Goal: Information Seeking & Learning: Find contact information

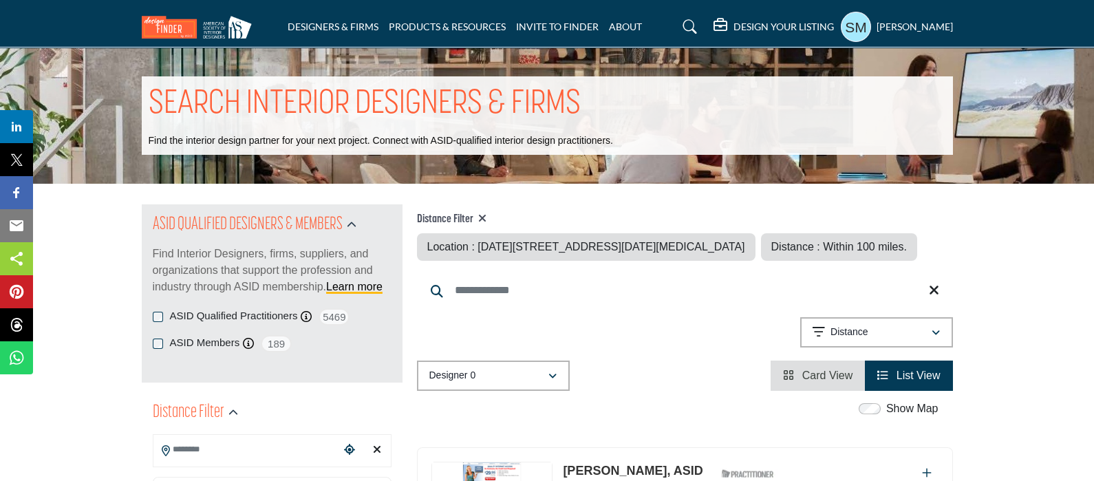
type input "**********"
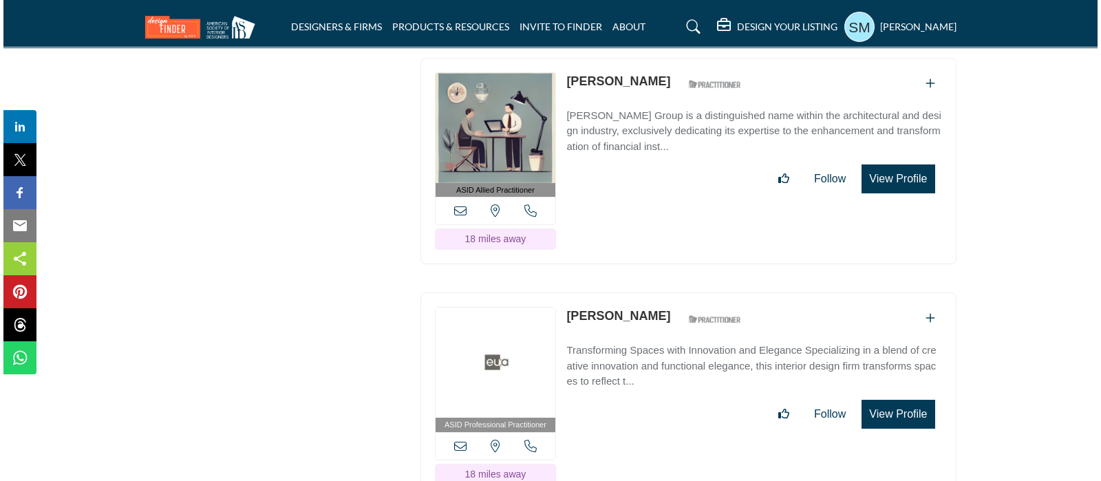
scroll to position [9710, 0]
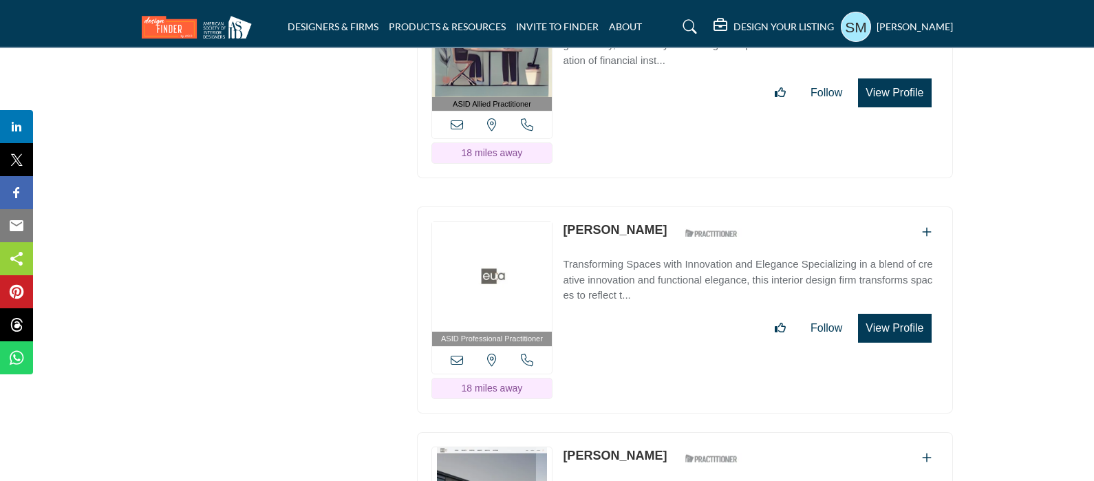
drag, startPoint x: 654, startPoint y: 167, endPoint x: 552, endPoint y: 160, distance: 102.1
click at [557, 206] on div "ASID Professional Practitioner ASID Professional Practitioners have successfull…" at bounding box center [685, 309] width 536 height 207
copy div "[PERSON_NAME]"
click at [457, 354] on icon at bounding box center [457, 360] width 12 height 12
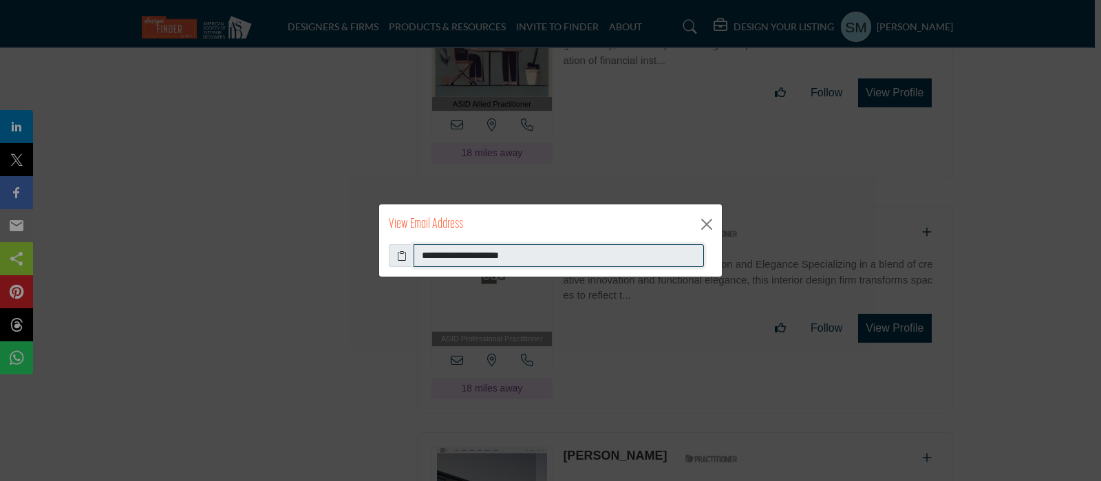
drag, startPoint x: 528, startPoint y: 250, endPoint x: 378, endPoint y: 283, distance: 153.4
click at [378, 283] on div "**********" at bounding box center [550, 240] width 1101 height 481
click at [709, 221] on button "Close" at bounding box center [706, 224] width 21 height 21
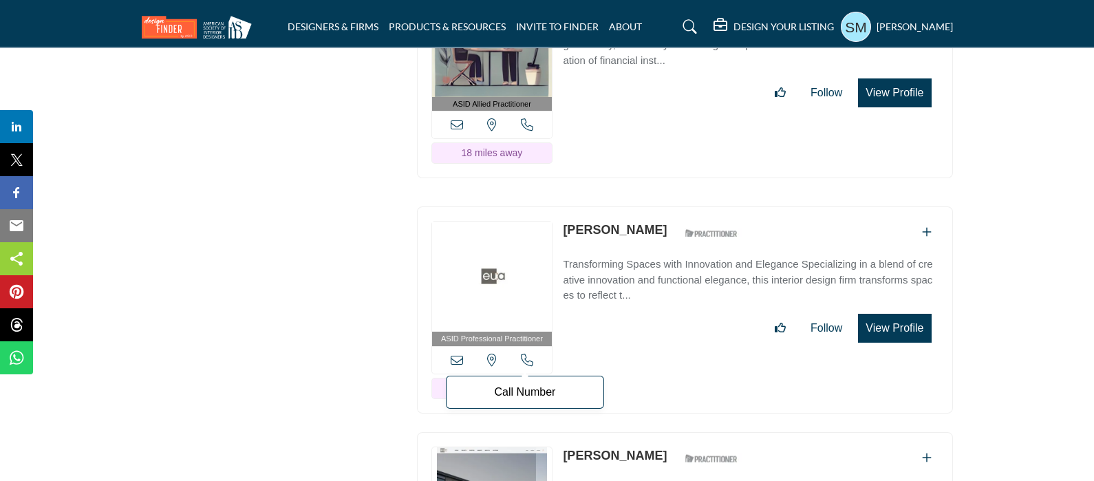
click at [524, 354] on icon at bounding box center [527, 360] width 12 height 12
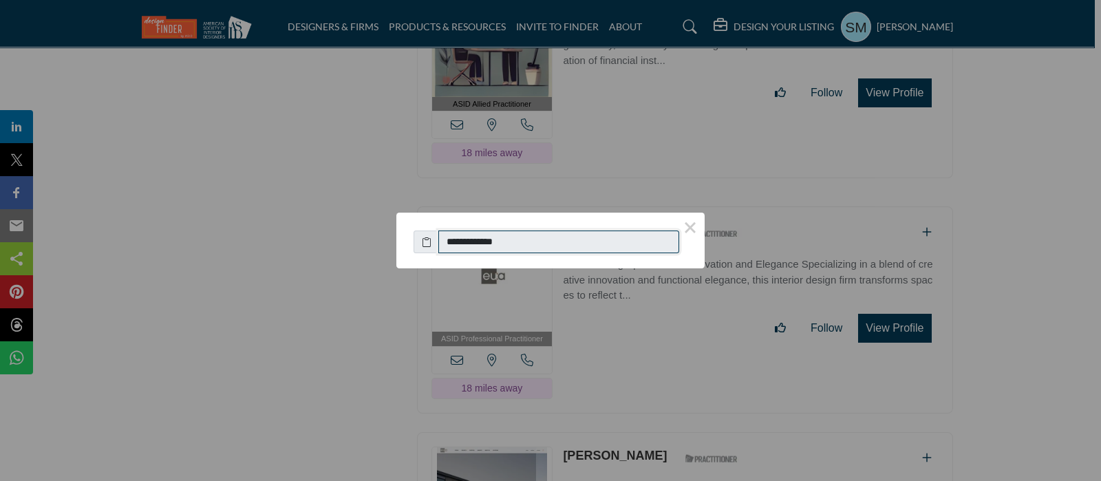
drag, startPoint x: 518, startPoint y: 240, endPoint x: 428, endPoint y: 237, distance: 90.2
click at [428, 237] on div "**********" at bounding box center [551, 239] width 274 height 30
click at [694, 225] on button "×" at bounding box center [690, 227] width 29 height 29
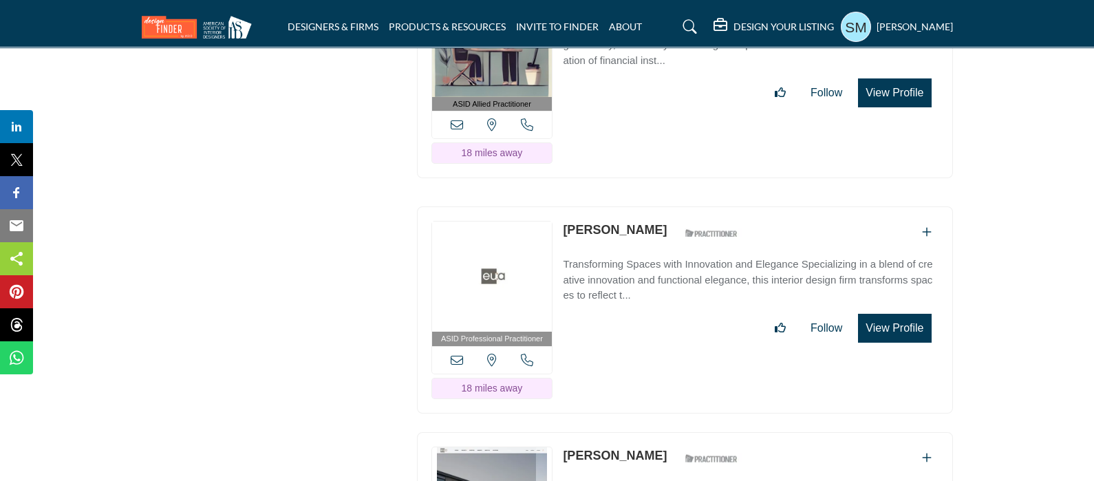
click at [893, 314] on button "View Profile" at bounding box center [894, 328] width 73 height 29
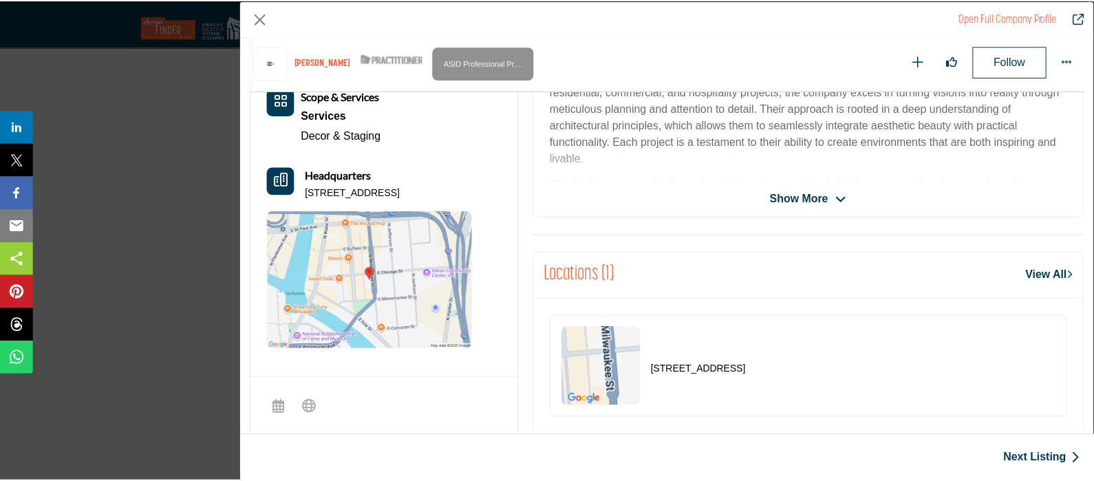
scroll to position [399, 0]
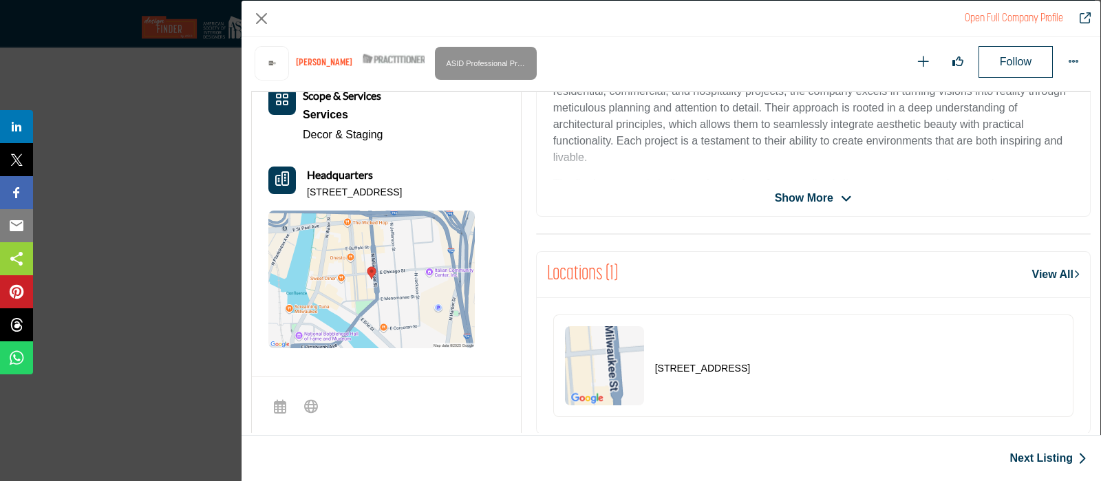
drag, startPoint x: 471, startPoint y: 193, endPoint x: 306, endPoint y: 199, distance: 165.3
click at [306, 199] on div "Room Types Gathering Spaces Living Room Scope & Services Services Decor & Stagi…" at bounding box center [371, 188] width 206 height 321
copy p "333 E Chicago St, 53202-5881, USA"
click at [264, 12] on button "Close" at bounding box center [261, 18] width 21 height 21
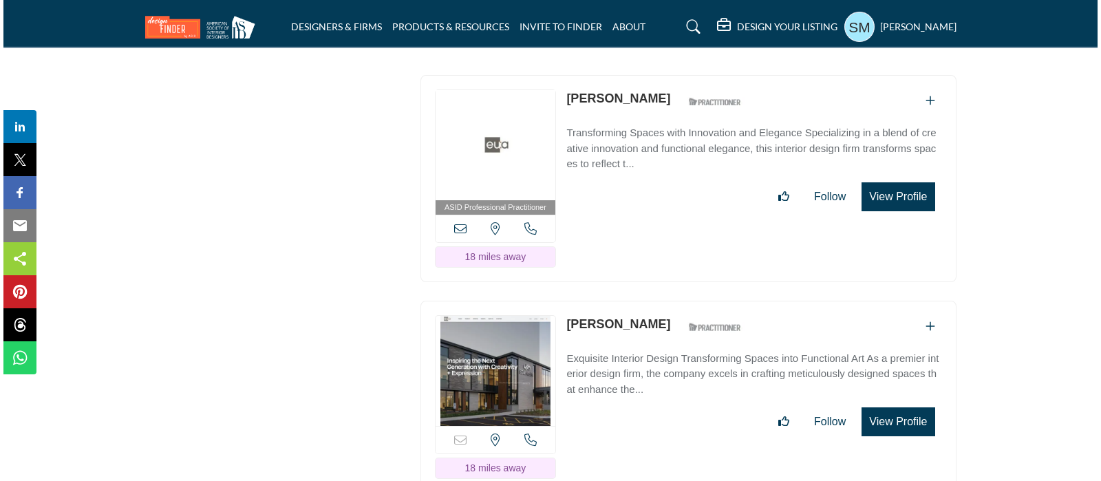
scroll to position [9882, 0]
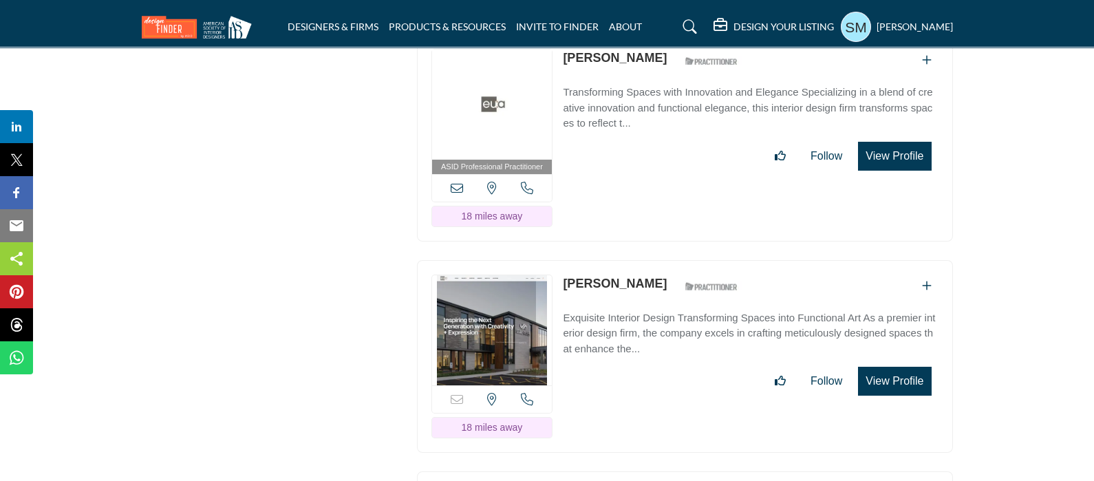
drag, startPoint x: 640, startPoint y: 208, endPoint x: 562, endPoint y: 217, distance: 78.3
click at [563, 275] on div "Tami Gilanyi ASID Qualified Practitioner who validates work and experience to h…" at bounding box center [654, 287] width 182 height 24
copy link "[PERSON_NAME]"
click at [526, 393] on icon at bounding box center [527, 399] width 12 height 12
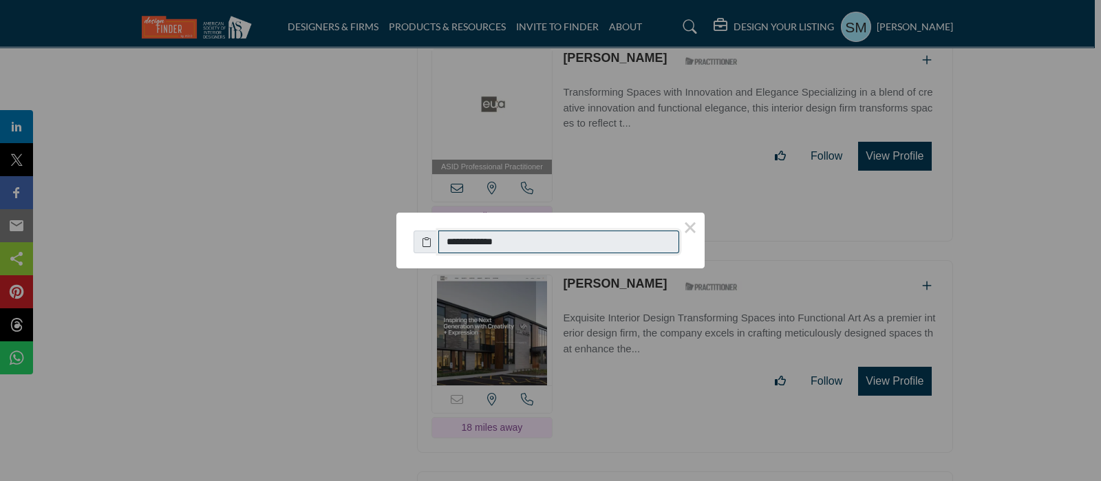
drag, startPoint x: 538, startPoint y: 244, endPoint x: 392, endPoint y: 246, distance: 145.9
click at [403, 242] on div "**********" at bounding box center [550, 235] width 308 height 44
click at [685, 224] on button "×" at bounding box center [690, 227] width 29 height 29
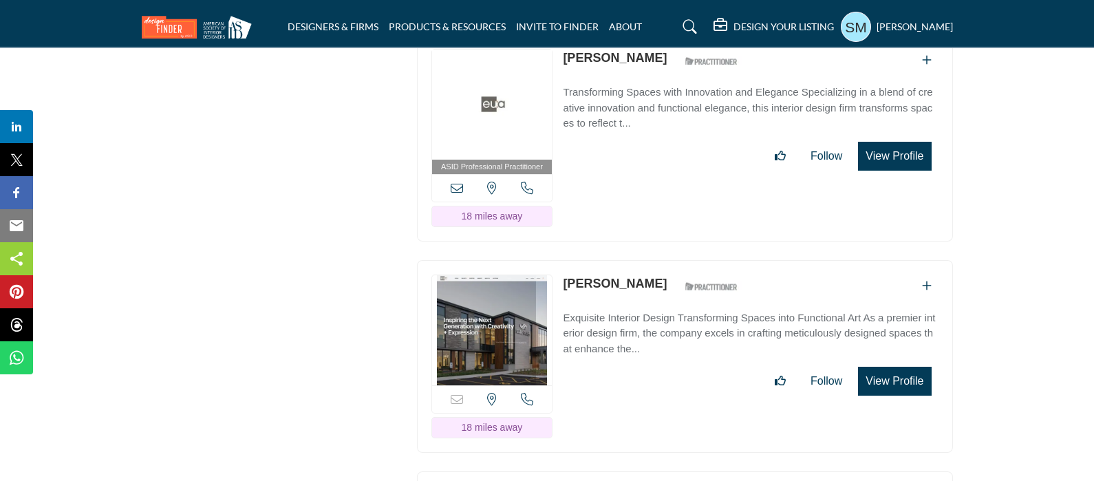
click at [912, 367] on button "View Profile" at bounding box center [894, 381] width 73 height 29
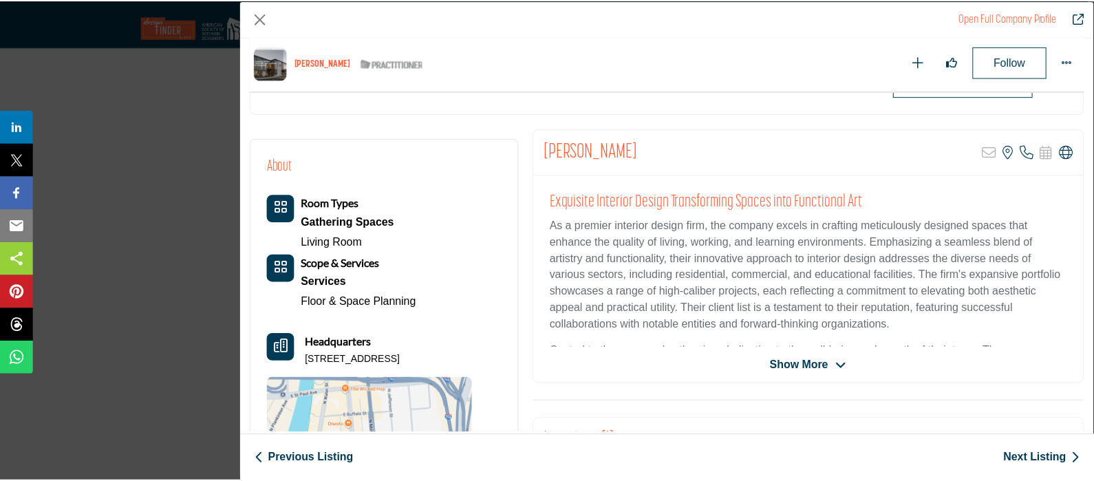
scroll to position [313, 0]
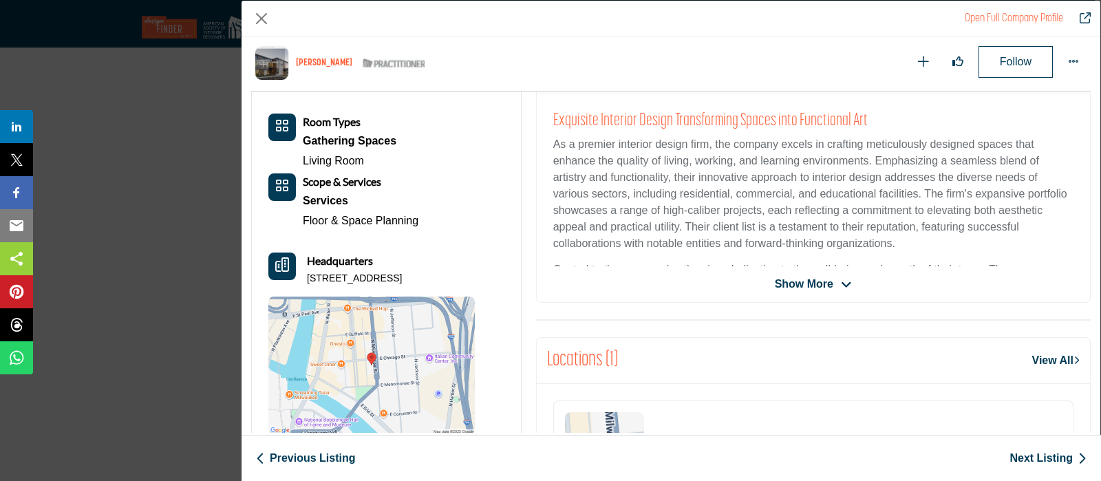
drag, startPoint x: 468, startPoint y: 280, endPoint x: 306, endPoint y: 280, distance: 161.7
click at [306, 280] on div "Headquarters 333 E Chicago St, 53202-5881, USA" at bounding box center [371, 269] width 206 height 33
copy p "333 E Chicago St, 53202-5881, USA"
click at [266, 13] on button "Close" at bounding box center [261, 18] width 21 height 21
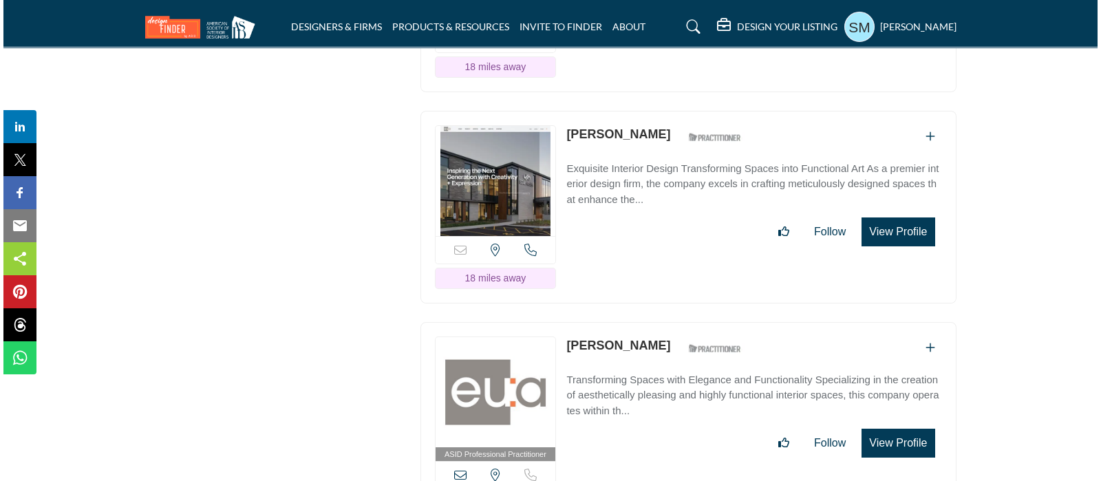
scroll to position [10054, 0]
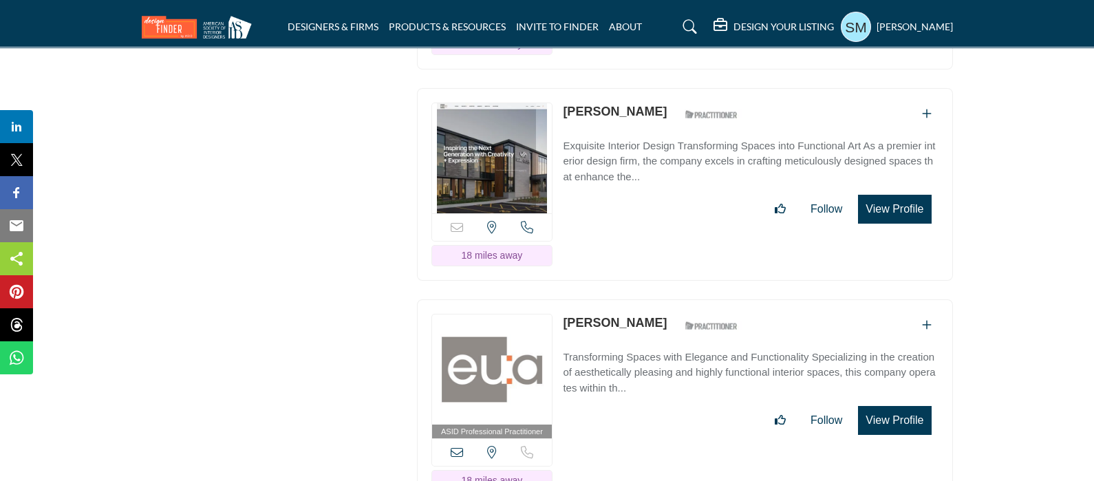
drag, startPoint x: 652, startPoint y: 253, endPoint x: 556, endPoint y: 259, distance: 96.6
click at [563, 314] on div "Michelle Olsen ASID Qualified Practitioner who validates work and experience to…" at bounding box center [654, 326] width 182 height 24
copy link "[PERSON_NAME]"
click at [454, 446] on icon at bounding box center [457, 452] width 12 height 12
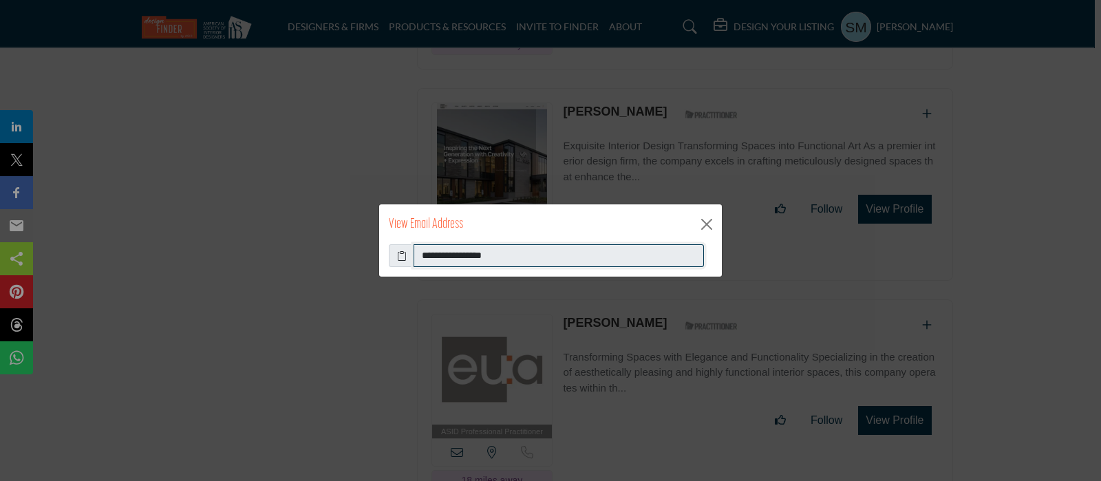
drag, startPoint x: 524, startPoint y: 255, endPoint x: 408, endPoint y: 261, distance: 116.5
click at [408, 261] on div "**********" at bounding box center [550, 255] width 323 height 23
click at [711, 225] on button "Close" at bounding box center [706, 224] width 21 height 21
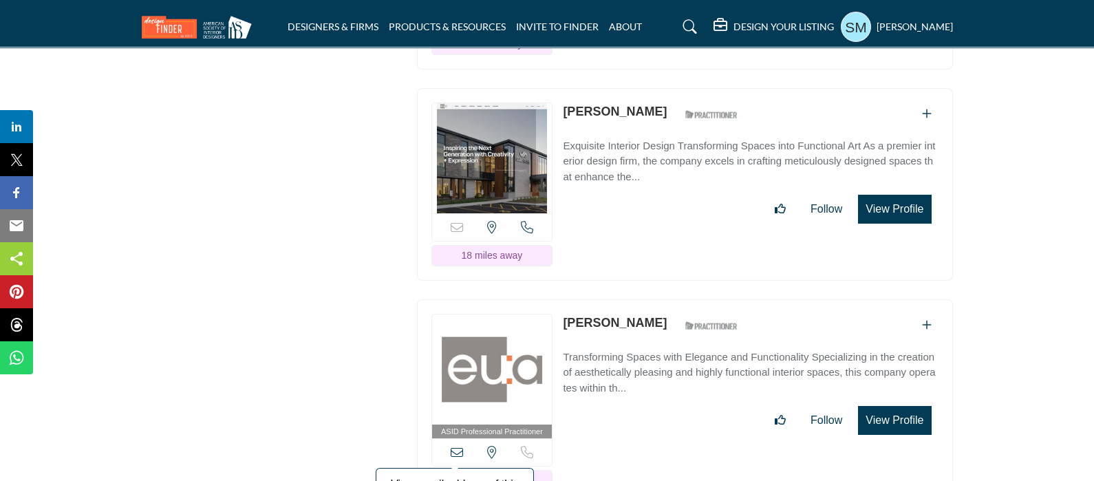
click at [458, 446] on icon at bounding box center [457, 452] width 12 height 12
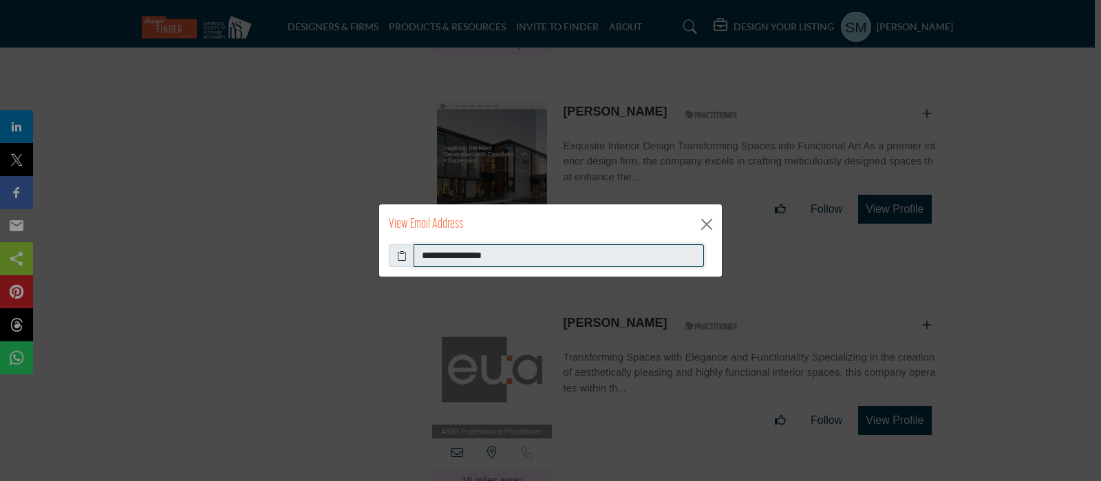
drag, startPoint x: 528, startPoint y: 249, endPoint x: 400, endPoint y: 277, distance: 131.6
click at [400, 277] on div "**********" at bounding box center [550, 241] width 344 height 74
click at [707, 228] on button "Close" at bounding box center [706, 224] width 21 height 21
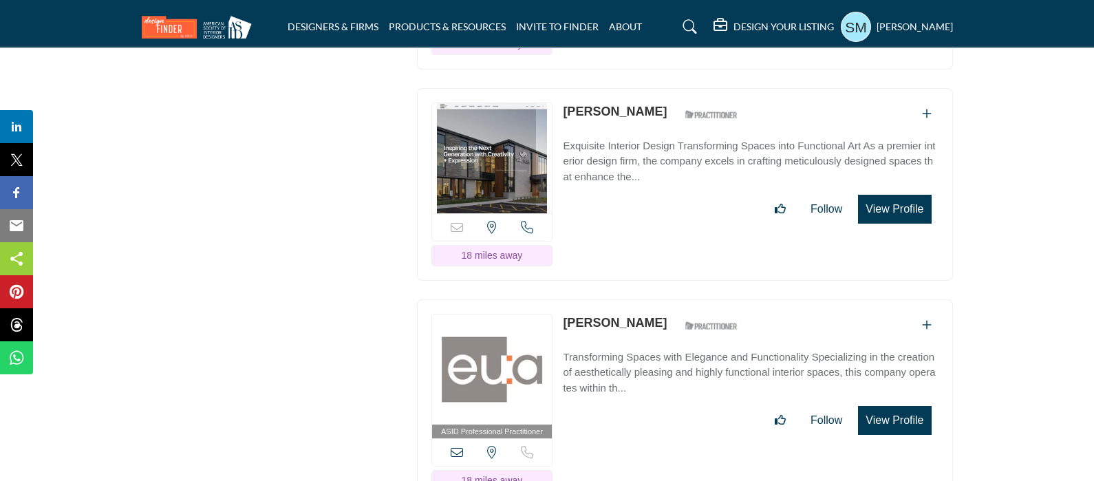
click at [881, 406] on button "View Profile" at bounding box center [894, 420] width 73 height 29
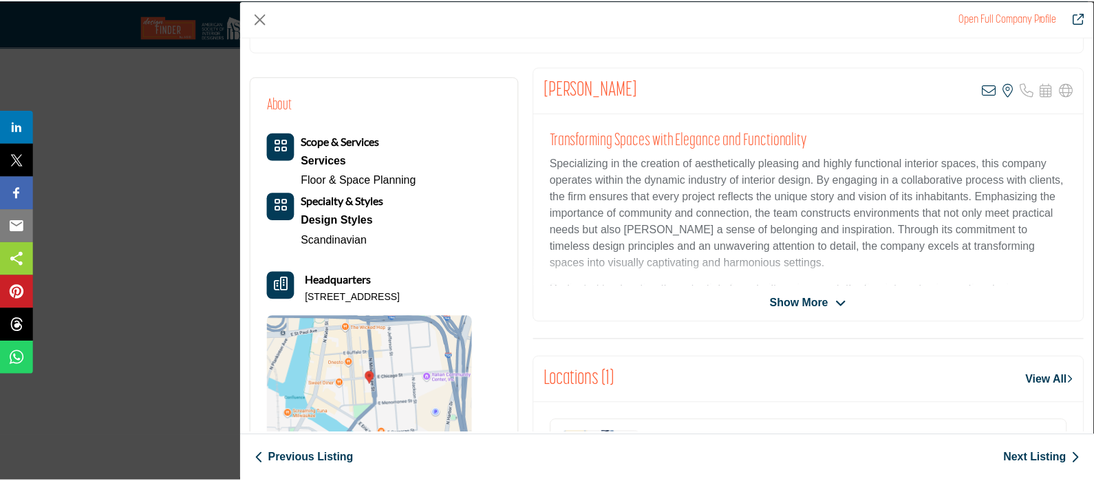
scroll to position [313, 0]
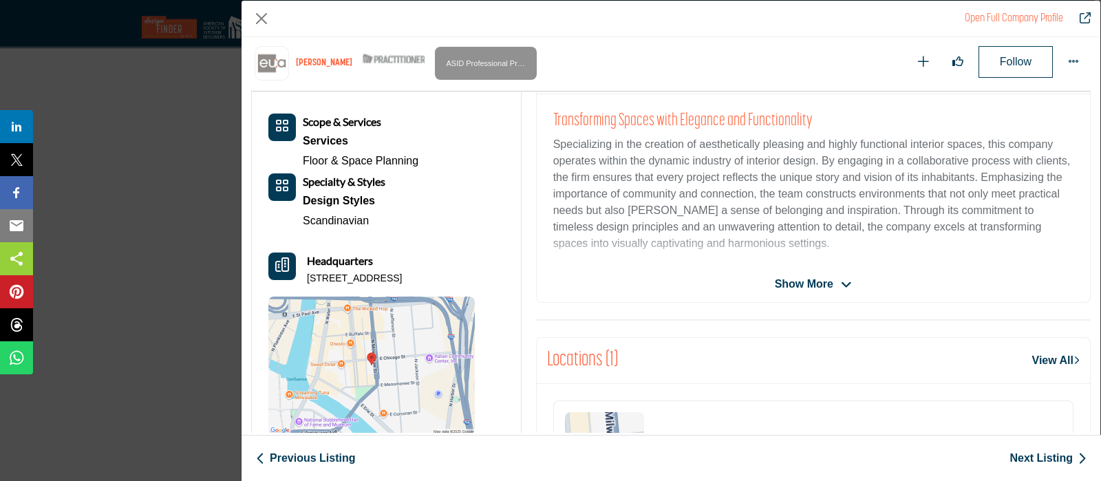
drag, startPoint x: 470, startPoint y: 276, endPoint x: 304, endPoint y: 286, distance: 166.1
click at [304, 286] on div "Scope & Services Services Floor & Space Planning Specialty & Styles Design Styl…" at bounding box center [371, 274] width 206 height 321
copy p "333 E Chicago St, 53202-5881, USA"
click at [257, 15] on button "Close" at bounding box center [261, 18] width 21 height 21
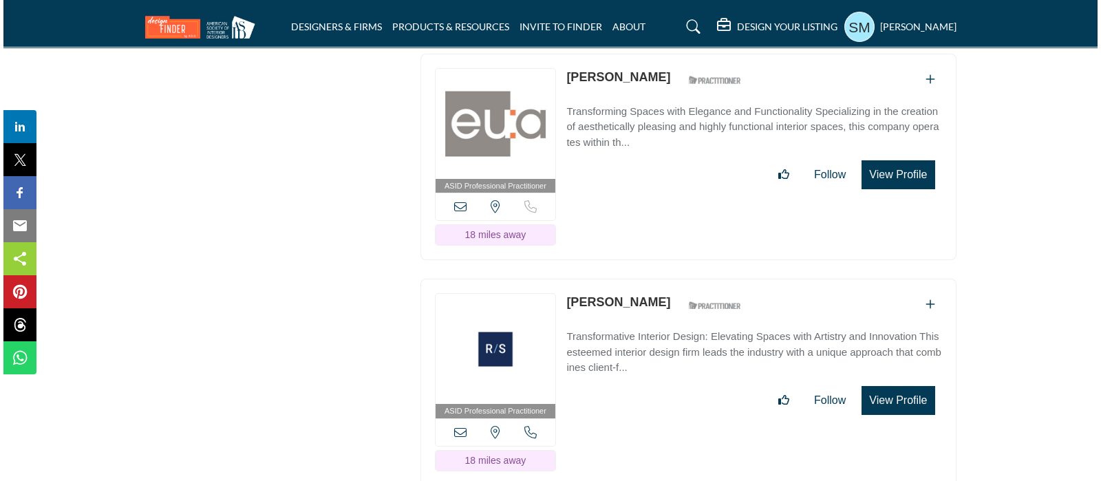
scroll to position [10312, 0]
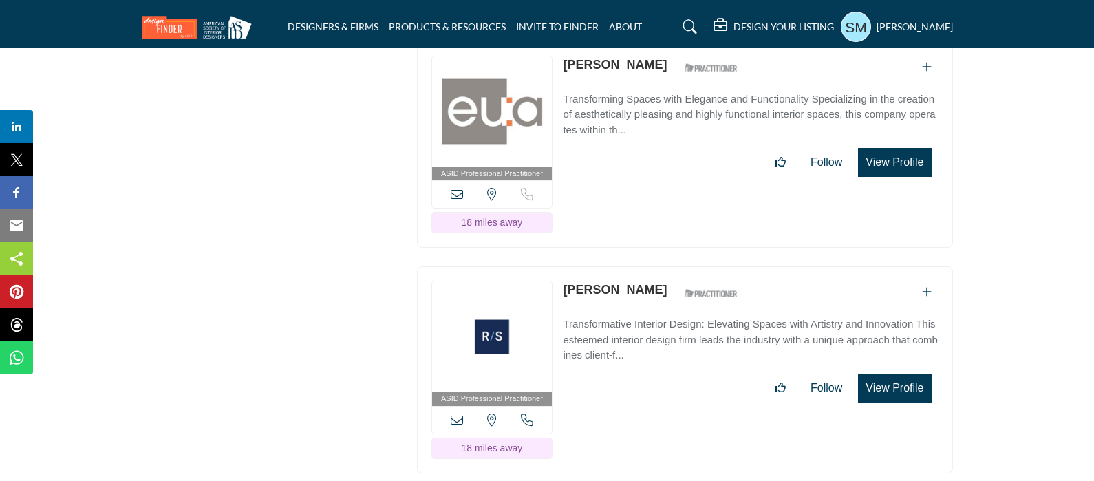
drag, startPoint x: 650, startPoint y: 220, endPoint x: 564, endPoint y: 224, distance: 86.1
click at [564, 281] on div "Tara Christian ASID Qualified Practitioner who validates work and experience to…" at bounding box center [654, 293] width 182 height 24
copy div "[PERSON_NAME]"
click at [456, 414] on icon at bounding box center [457, 420] width 12 height 12
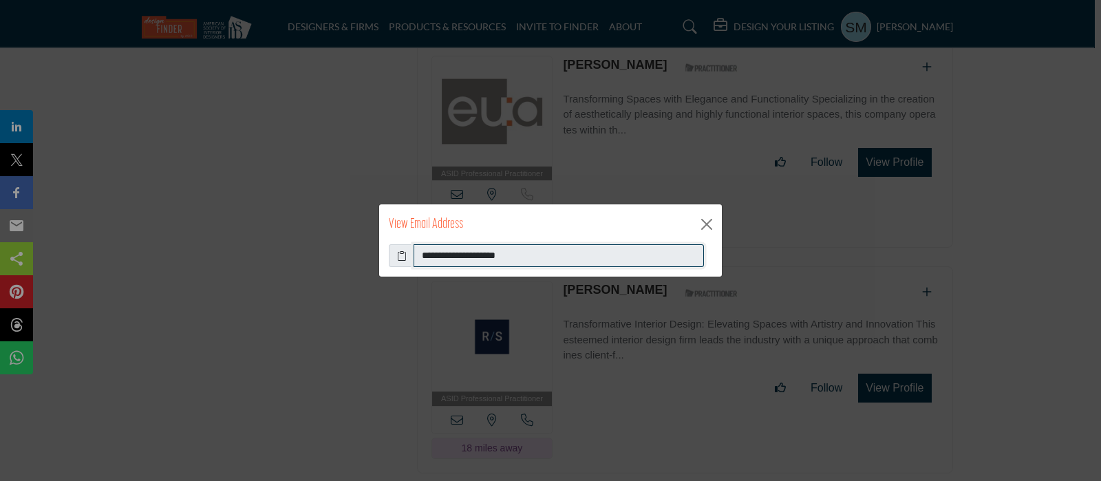
drag, startPoint x: 593, startPoint y: 252, endPoint x: 406, endPoint y: 270, distance: 188.0
click at [406, 270] on div "**********" at bounding box center [550, 260] width 343 height 33
click at [708, 216] on button "Close" at bounding box center [706, 224] width 21 height 21
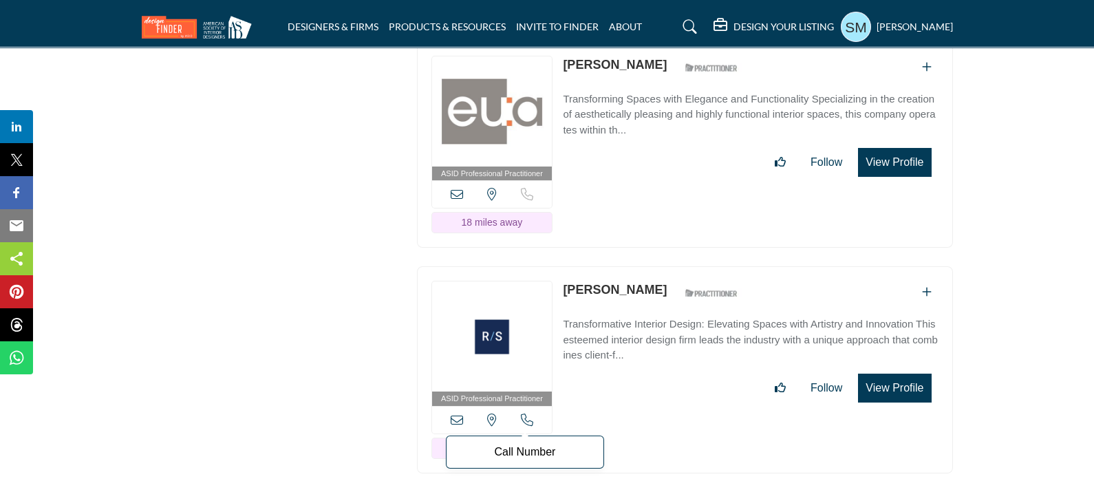
click at [524, 414] on icon at bounding box center [527, 420] width 12 height 12
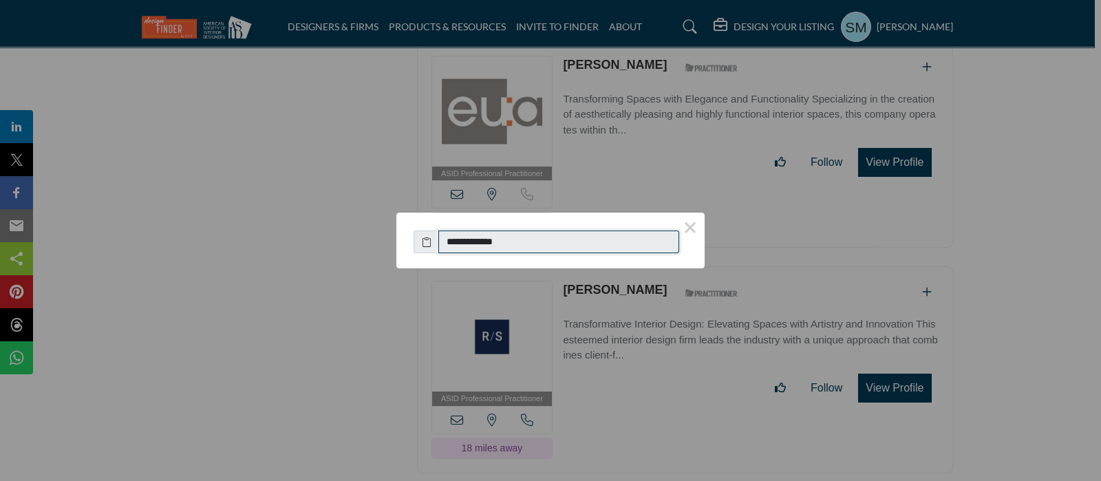
drag, startPoint x: 526, startPoint y: 239, endPoint x: 436, endPoint y: 256, distance: 91.1
click at [436, 256] on div "**********" at bounding box center [550, 235] width 308 height 44
click at [689, 229] on button "×" at bounding box center [690, 227] width 29 height 29
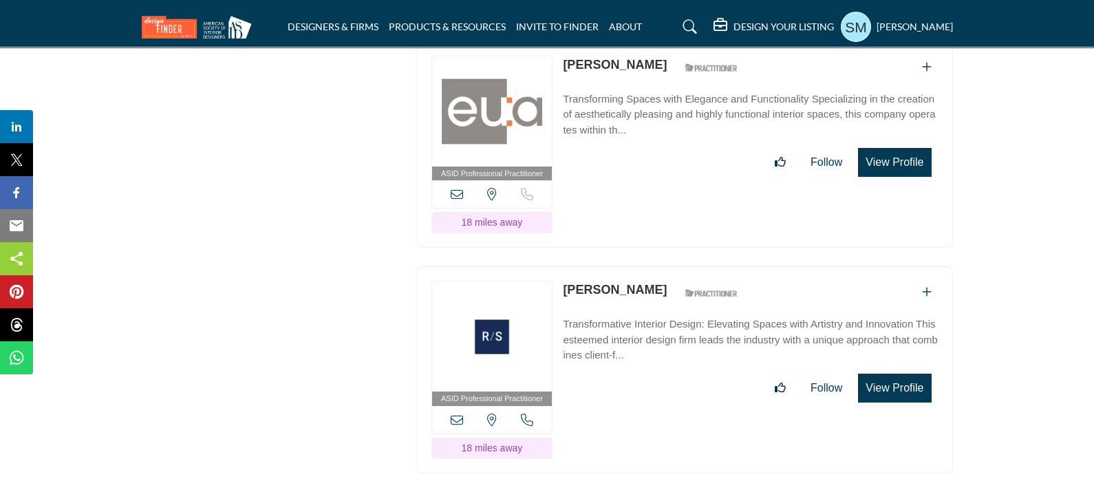
click at [888, 374] on button "View Profile" at bounding box center [894, 388] width 73 height 29
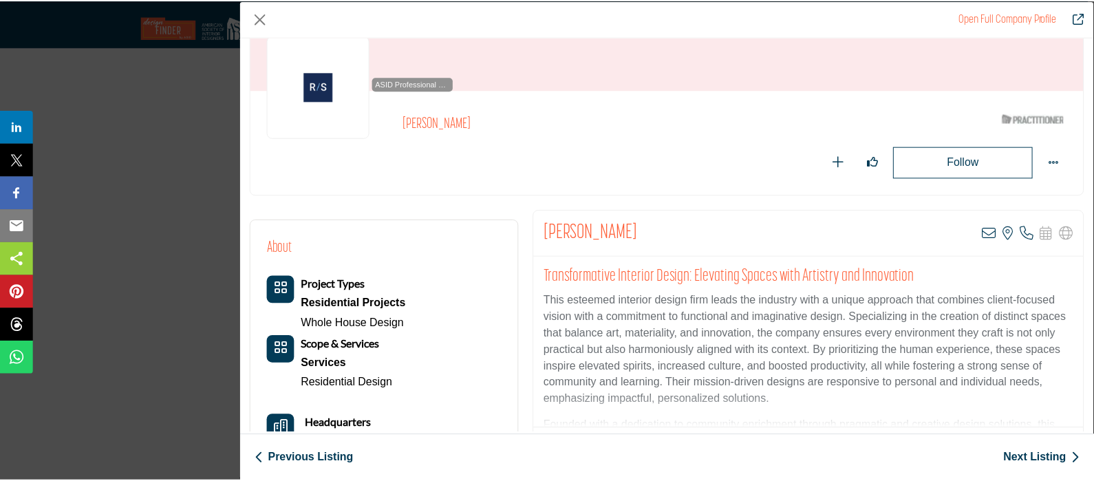
scroll to position [171, 0]
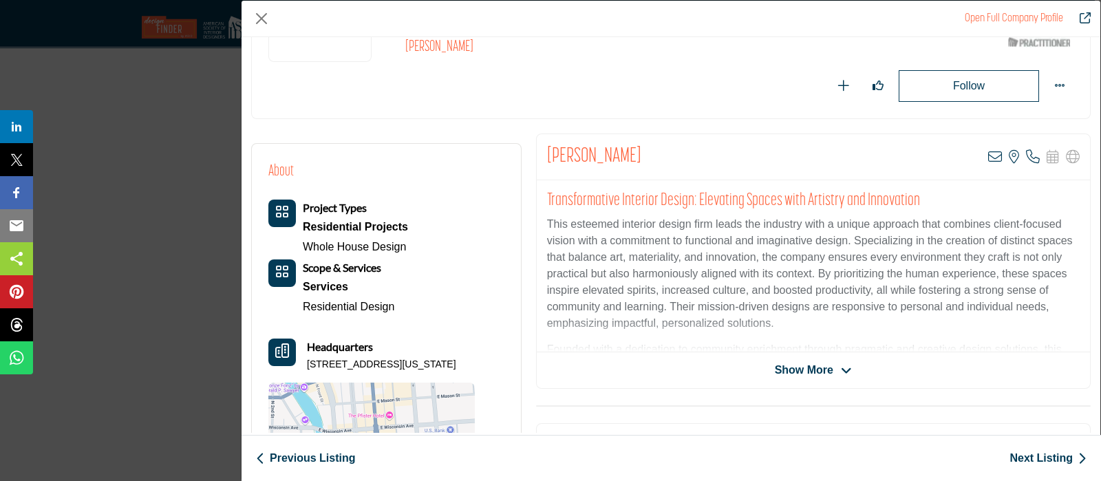
drag, startPoint x: 334, startPoint y: 376, endPoint x: 308, endPoint y: 363, distance: 29.6
click at [308, 363] on p "322 E Michigan St Ste 400, 53202-5005, USA" at bounding box center [381, 365] width 149 height 14
copy p "322 E Michigan St Ste 400, 53202-5005, USA"
click at [264, 8] on button "Close" at bounding box center [261, 18] width 21 height 21
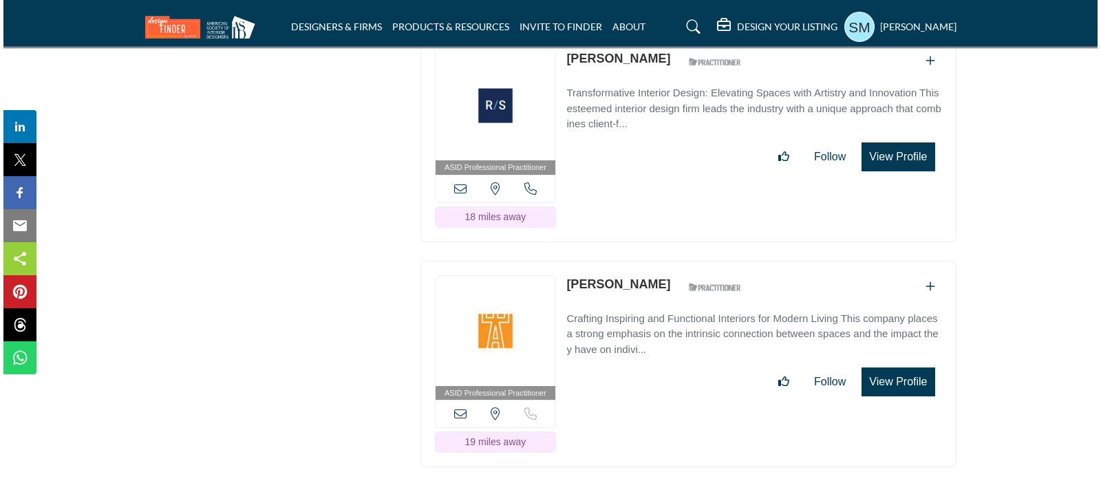
scroll to position [10570, 0]
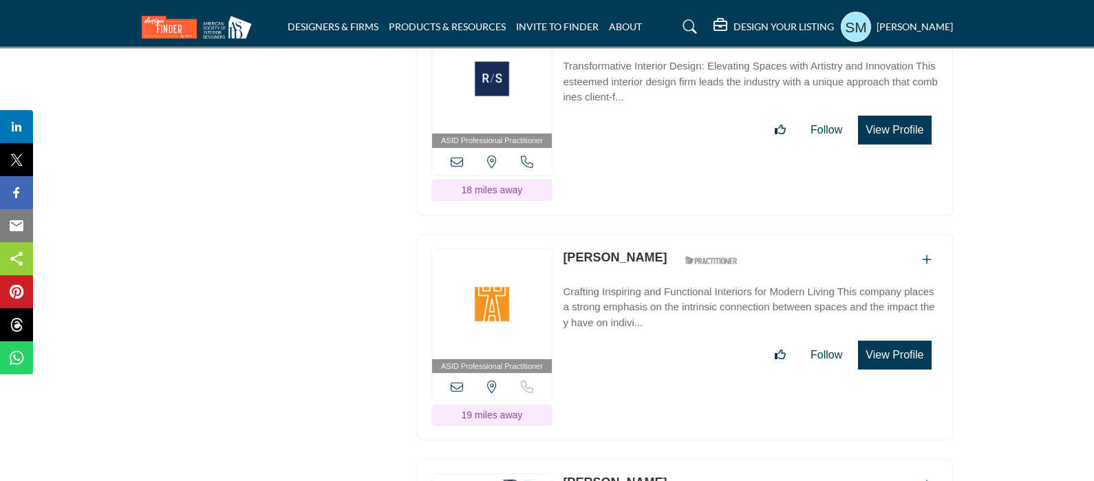
drag, startPoint x: 639, startPoint y: 180, endPoint x: 557, endPoint y: 182, distance: 81.9
click at [560, 234] on div "ASID Professional Practitioner ASID Professional Practitioners have successfull…" at bounding box center [685, 337] width 536 height 207
copy link "[PERSON_NAME]"
click at [463, 373] on div "View email address of this listing View the location of this listing" at bounding box center [492, 387] width 120 height 28
click at [458, 381] on icon at bounding box center [457, 387] width 12 height 12
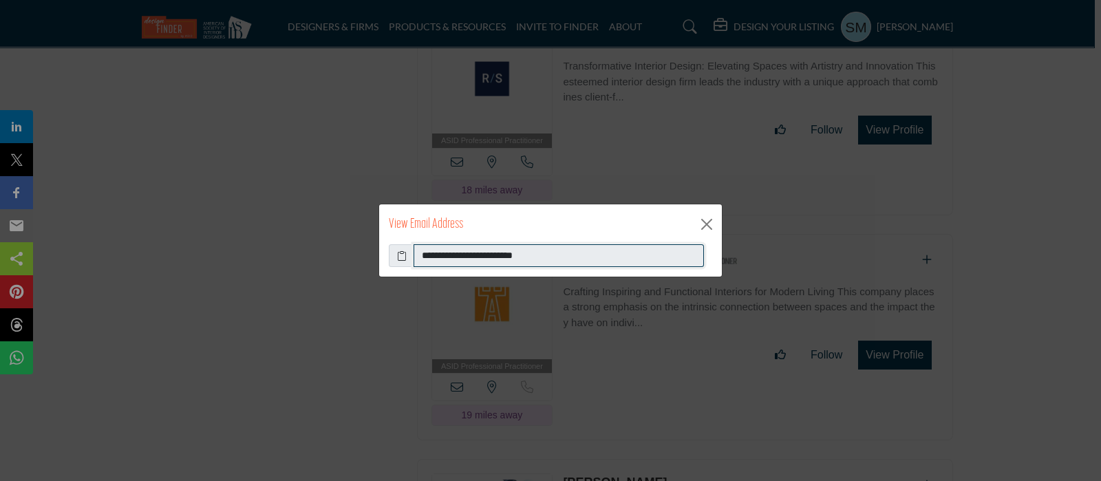
drag, startPoint x: 560, startPoint y: 257, endPoint x: 422, endPoint y: 252, distance: 137.7
click at [422, 252] on input "**********" at bounding box center [559, 255] width 290 height 23
click at [707, 219] on button "Close" at bounding box center [706, 224] width 21 height 21
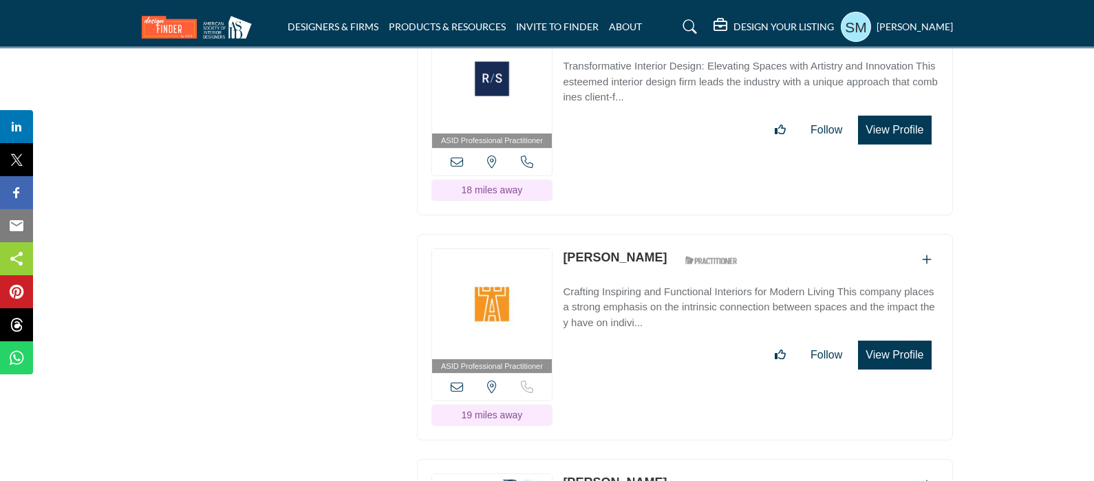
click at [899, 341] on button "View Profile" at bounding box center [894, 355] width 73 height 29
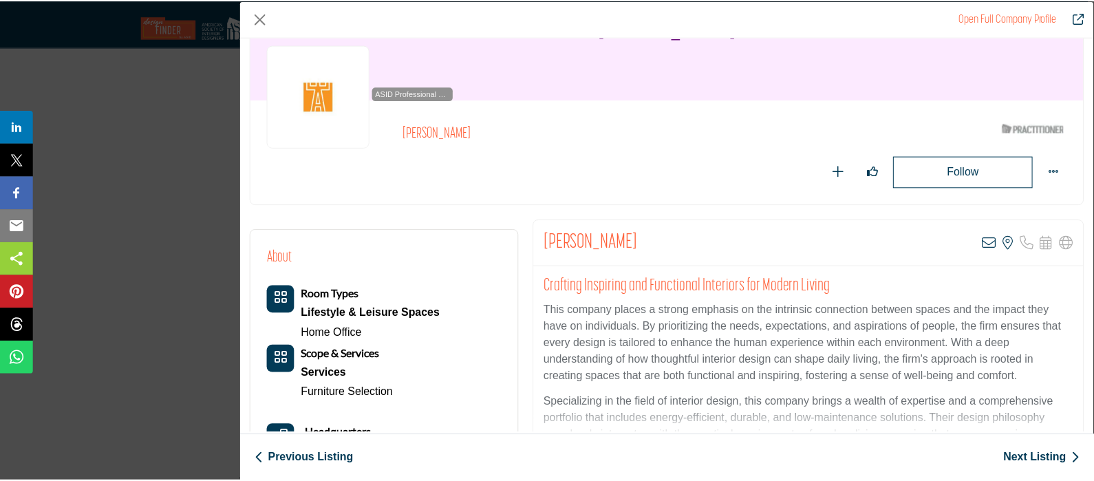
scroll to position [171, 0]
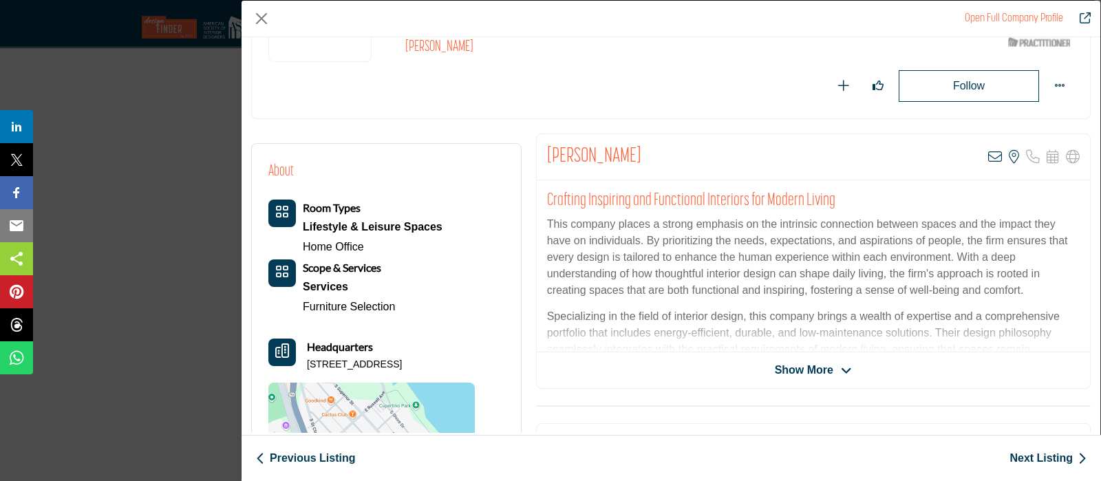
drag, startPoint x: 489, startPoint y: 363, endPoint x: 304, endPoint y: 371, distance: 184.6
click at [304, 371] on div "About Room Types Lifestyle & Leisure Spaces Home Office Services" at bounding box center [386, 340] width 236 height 360
copy p "2573 S Wentworth Ave, 53207-1934, USA"
click at [260, 12] on button "Close" at bounding box center [261, 18] width 21 height 21
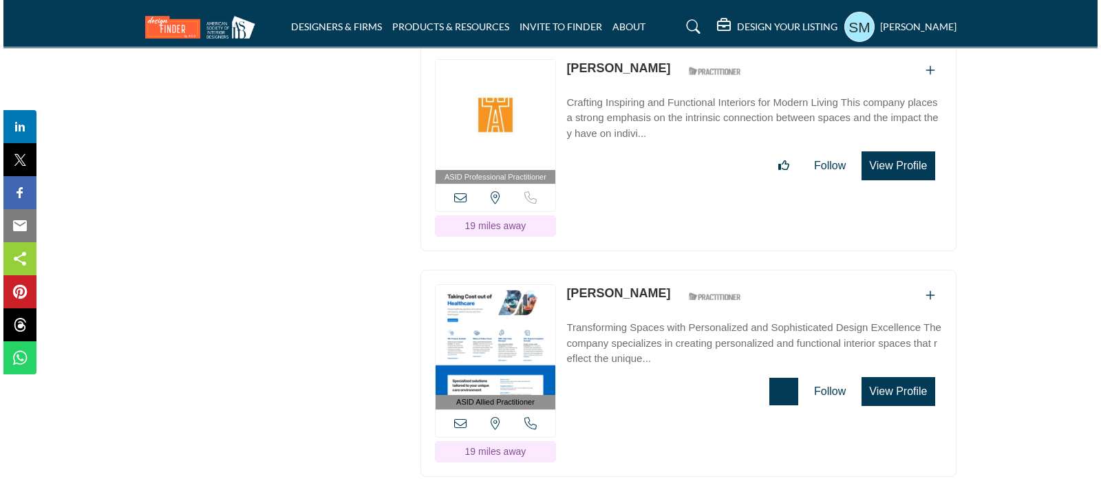
scroll to position [10828, 0]
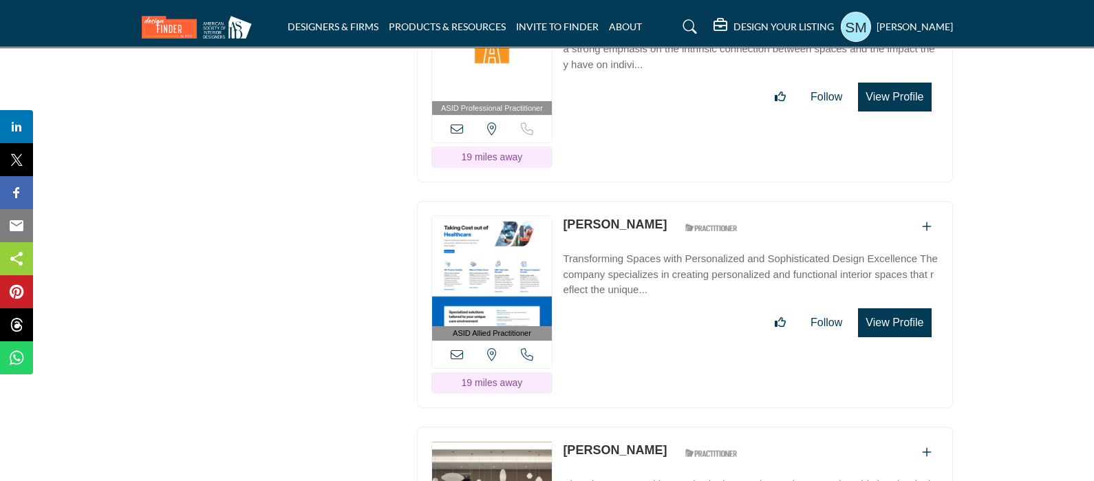
drag, startPoint x: 663, startPoint y: 147, endPoint x: 566, endPoint y: 144, distance: 97.7
click at [566, 215] on div "Samantha Wood ASID Qualified Practitioner who validates work and experience to …" at bounding box center [654, 227] width 182 height 24
click at [459, 348] on icon at bounding box center [457, 354] width 12 height 12
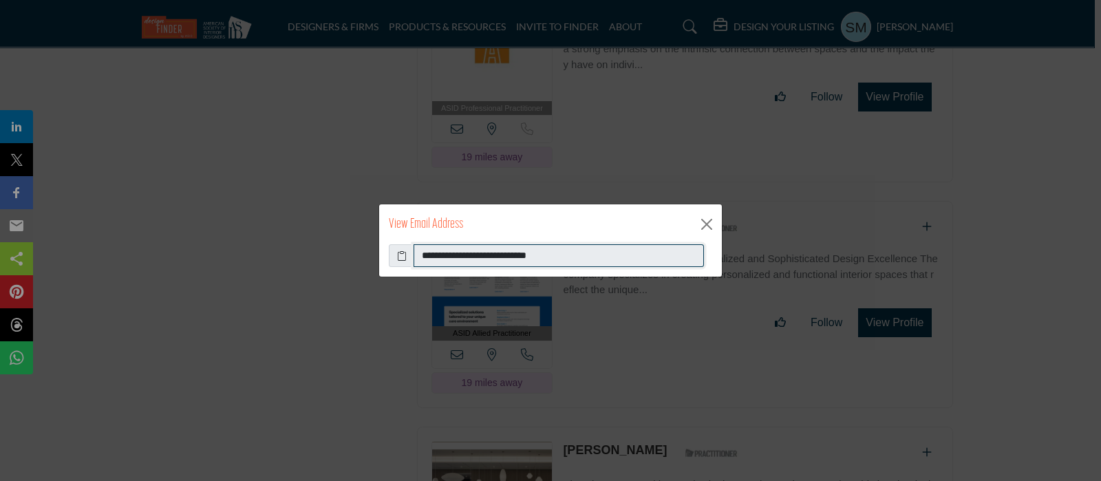
drag, startPoint x: 588, startPoint y: 253, endPoint x: 358, endPoint y: 267, distance: 231.0
click at [381, 255] on div "**********" at bounding box center [550, 260] width 343 height 33
click at [709, 215] on button "Close" at bounding box center [706, 224] width 21 height 21
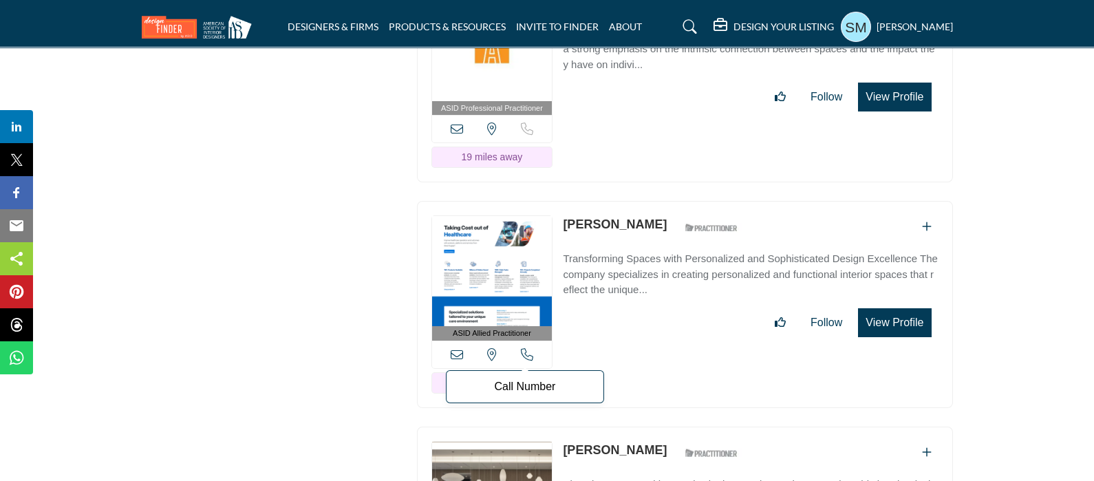
click at [521, 348] on icon at bounding box center [527, 354] width 12 height 12
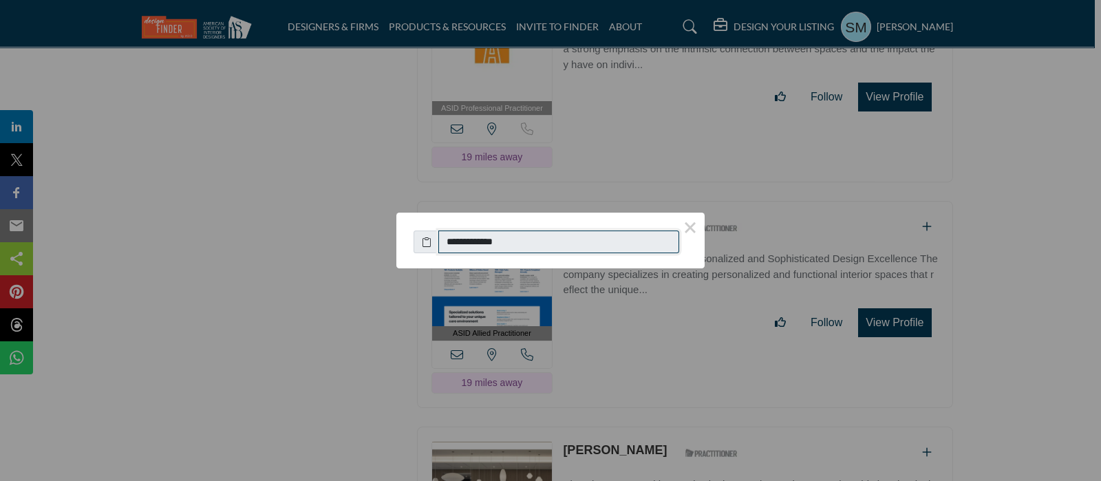
drag, startPoint x: 617, startPoint y: 240, endPoint x: 393, endPoint y: 247, distance: 224.4
click at [393, 247] on div "**********" at bounding box center [550, 240] width 1101 height 481
click at [685, 225] on button "×" at bounding box center [690, 227] width 29 height 29
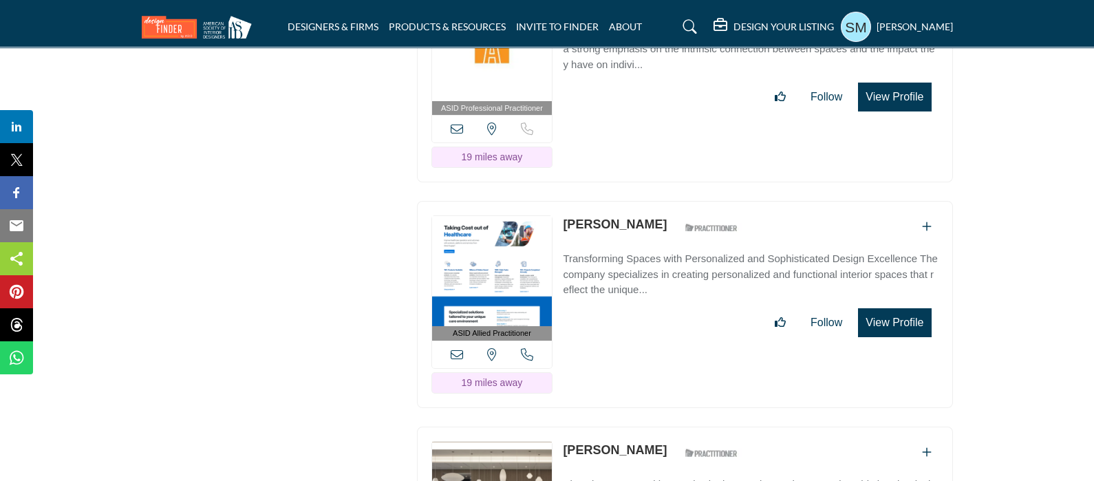
click at [880, 308] on button "View Profile" at bounding box center [894, 322] width 73 height 29
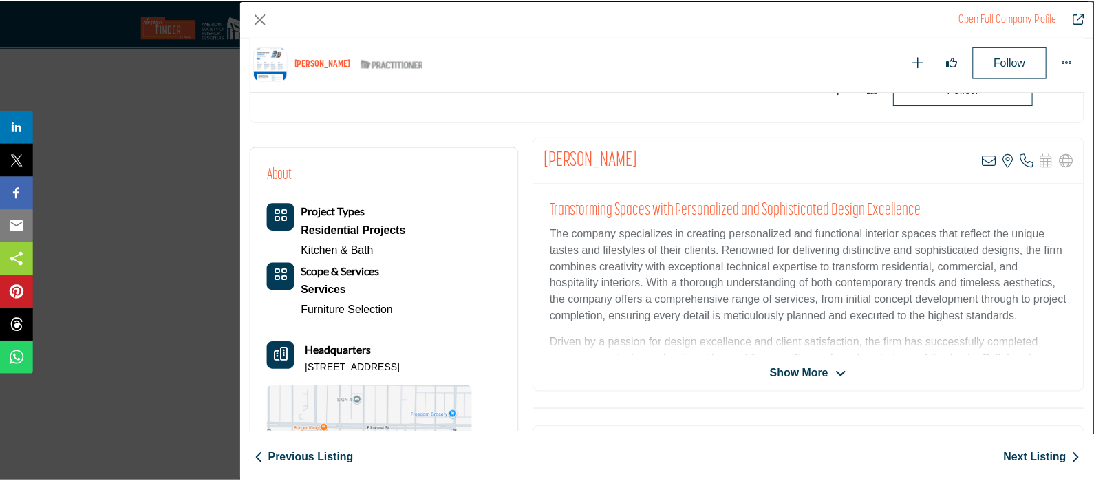
scroll to position [313, 0]
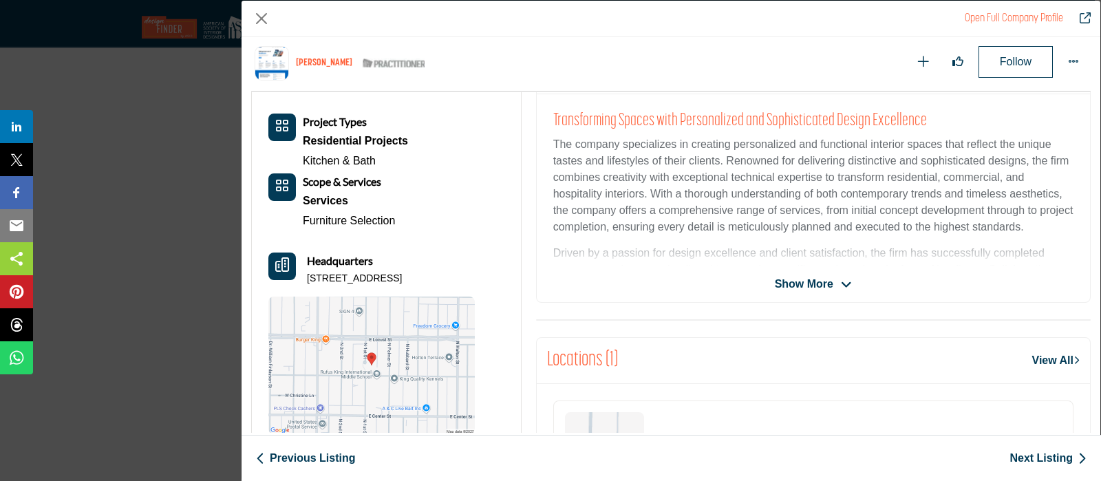
drag, startPoint x: 501, startPoint y: 278, endPoint x: 301, endPoint y: 284, distance: 199.6
click at [301, 284] on div "About Project Types Residential Projects Kitchen & Bath Services" at bounding box center [386, 254] width 236 height 360
click at [264, 17] on button "Close" at bounding box center [261, 18] width 21 height 21
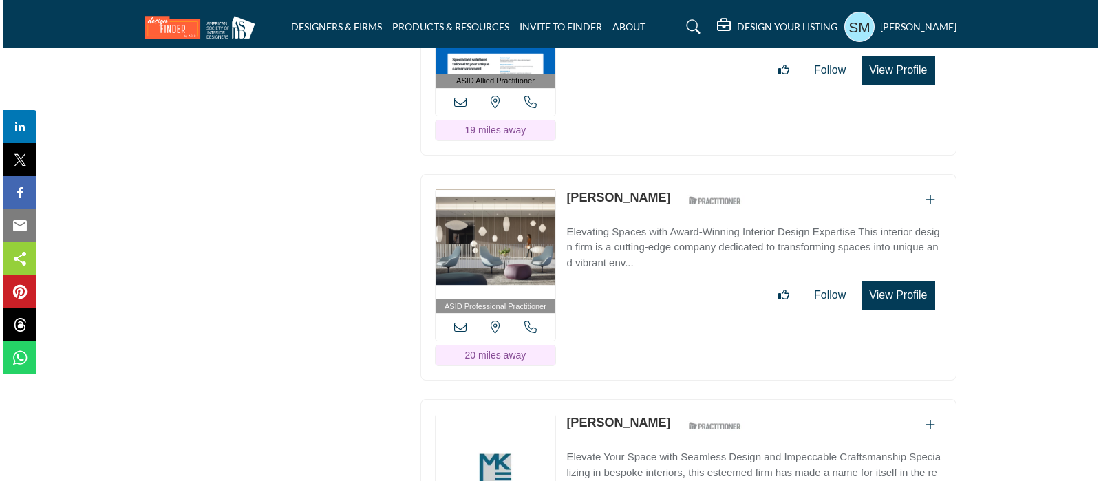
scroll to position [11086, 0]
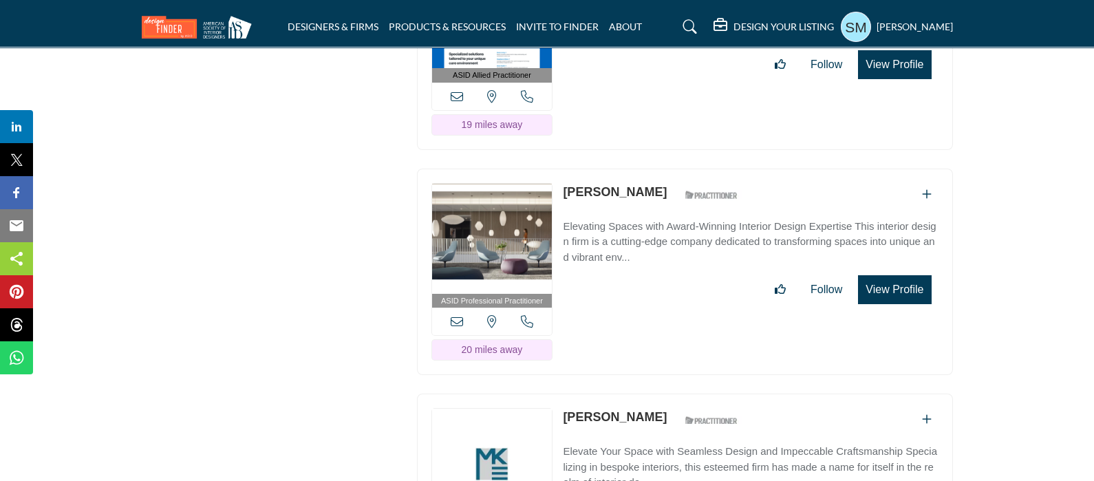
drag, startPoint x: 657, startPoint y: 118, endPoint x: 561, endPoint y: 118, distance: 96.3
click at [561, 169] on div "ASID Professional Practitioner ASID Professional Practitioners have successfull…" at bounding box center [685, 272] width 536 height 207
click at [453, 315] on icon at bounding box center [457, 321] width 12 height 12
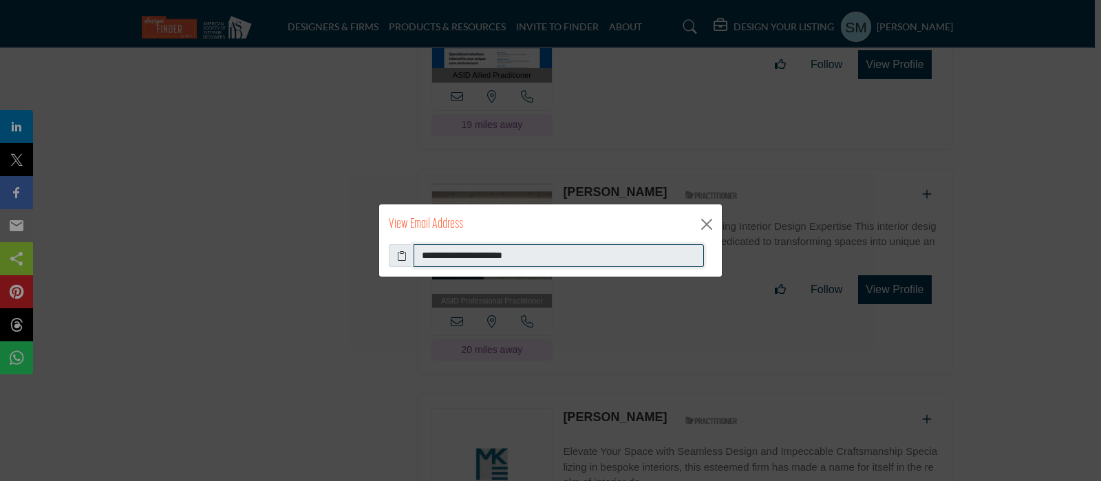
drag, startPoint x: 567, startPoint y: 260, endPoint x: 403, endPoint y: 256, distance: 164.5
click at [403, 256] on div "**********" at bounding box center [550, 255] width 323 height 23
click at [709, 217] on button "Close" at bounding box center [706, 224] width 21 height 21
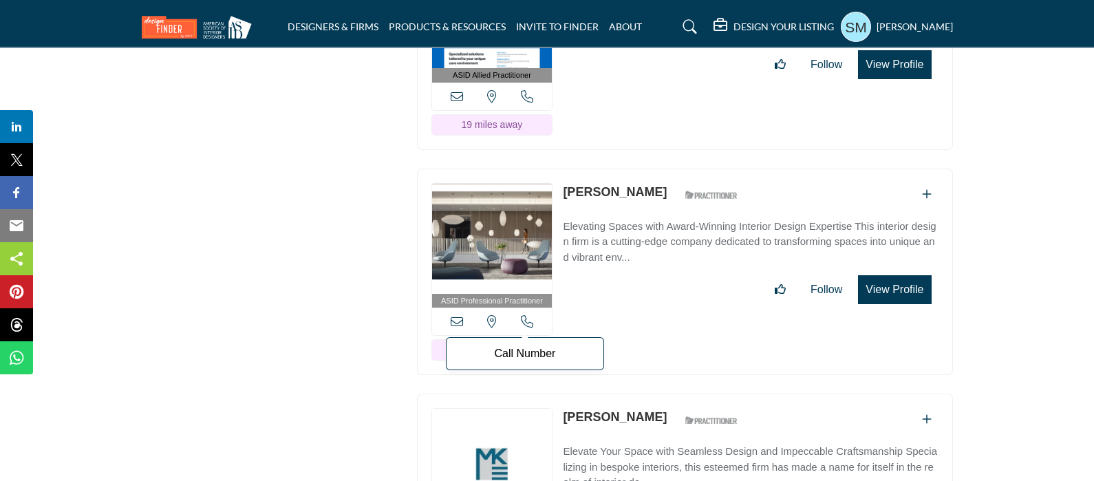
click at [526, 315] on icon at bounding box center [527, 321] width 12 height 12
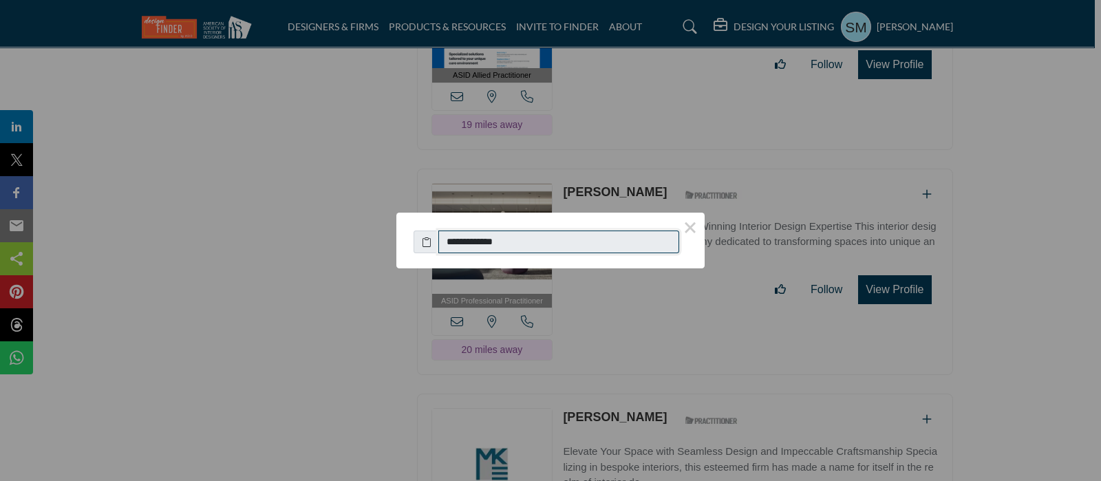
drag, startPoint x: 535, startPoint y: 242, endPoint x: 444, endPoint y: 256, distance: 92.5
click at [444, 256] on div "**********" at bounding box center [550, 241] width 308 height 56
click at [696, 224] on button "×" at bounding box center [690, 227] width 29 height 29
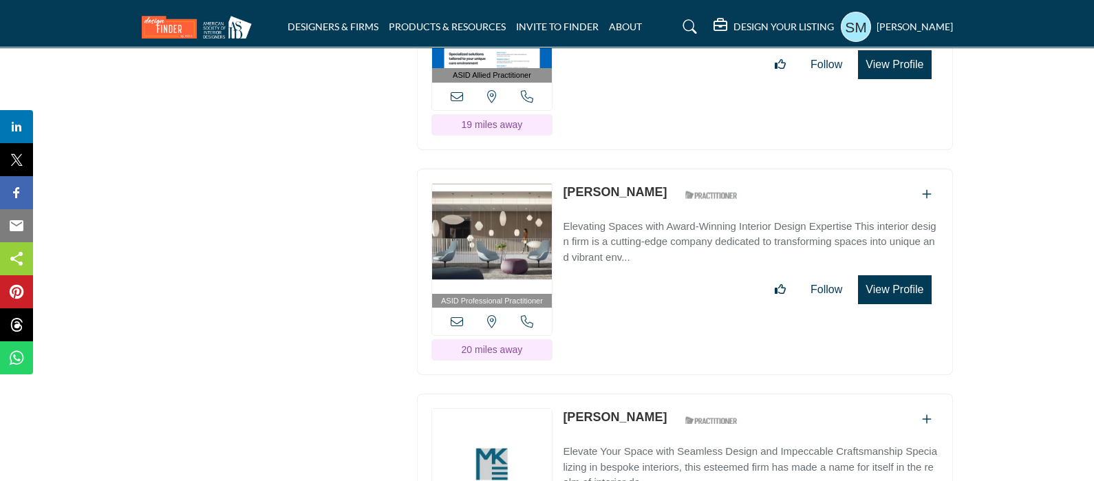
click at [884, 275] on button "View Profile" at bounding box center [894, 289] width 73 height 29
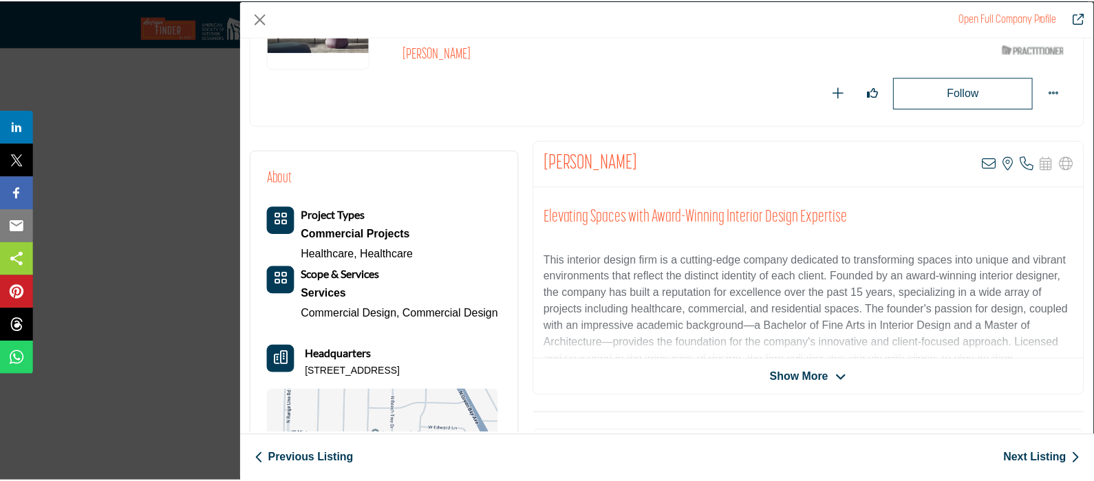
scroll to position [171, 0]
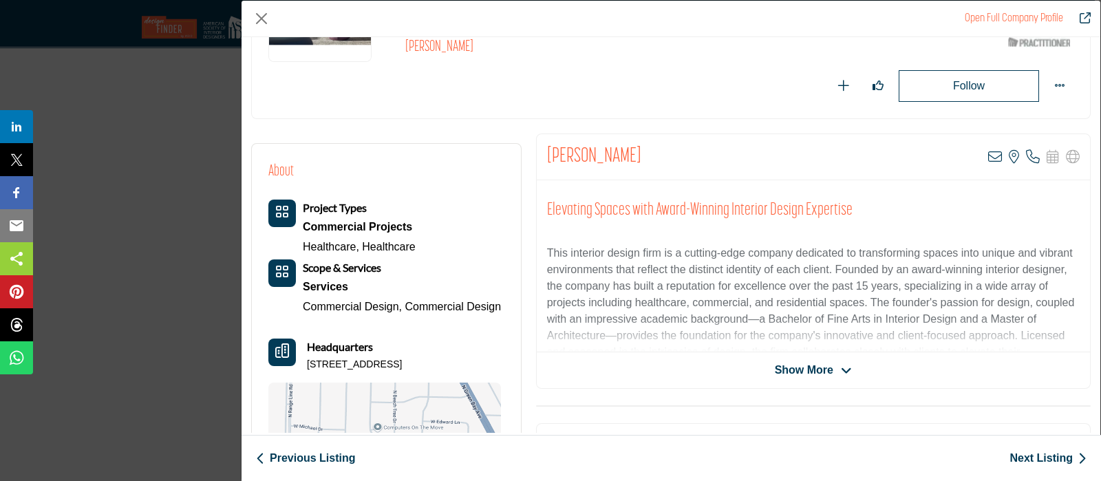
drag, startPoint x: 485, startPoint y: 361, endPoint x: 306, endPoint y: 364, distance: 179.6
click at [306, 364] on div "Headquarters 2355 W Suelane Rd, 53209-2729, USA" at bounding box center [384, 355] width 233 height 33
click at [255, 17] on button "Close" at bounding box center [261, 18] width 21 height 21
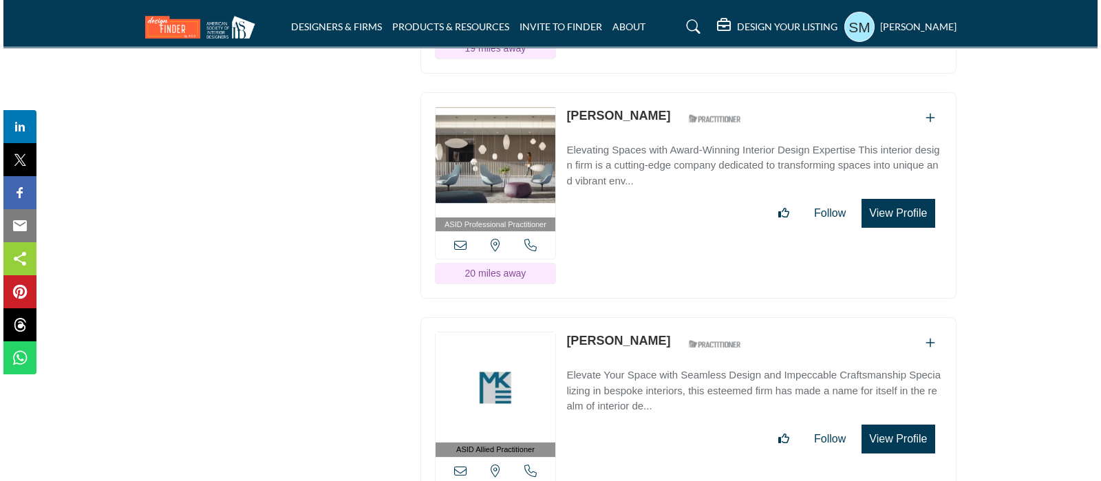
scroll to position [11258, 0]
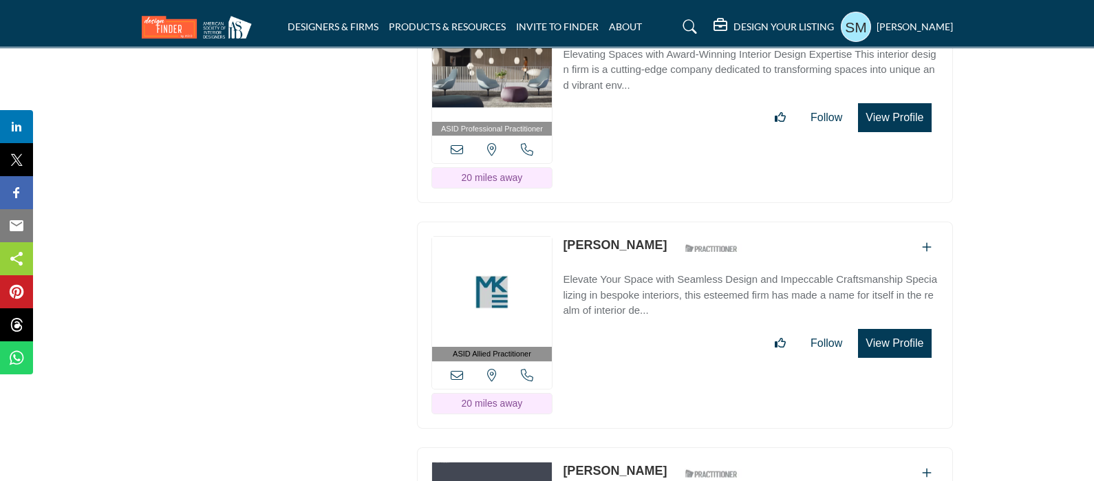
drag, startPoint x: 653, startPoint y: 171, endPoint x: 559, endPoint y: 169, distance: 93.6
click at [559, 222] on div "ASID Allied Practitioner ASID Allied Practitioners have successfully completed …" at bounding box center [685, 325] width 536 height 207
click at [458, 369] on icon at bounding box center [457, 375] width 12 height 12
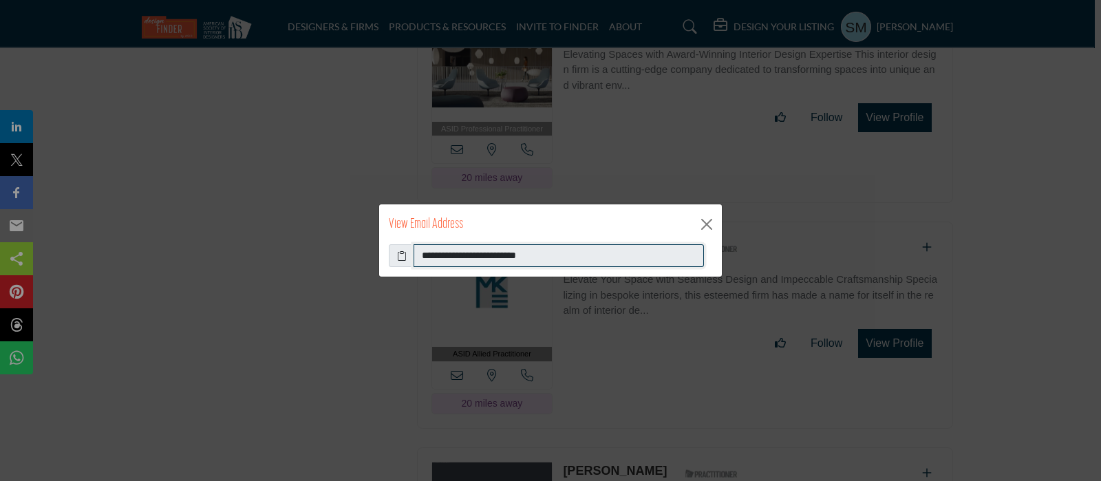
drag, startPoint x: 568, startPoint y: 259, endPoint x: 416, endPoint y: 253, distance: 151.5
click at [416, 253] on input "**********" at bounding box center [559, 255] width 290 height 23
click at [705, 217] on button "Close" at bounding box center [706, 224] width 21 height 21
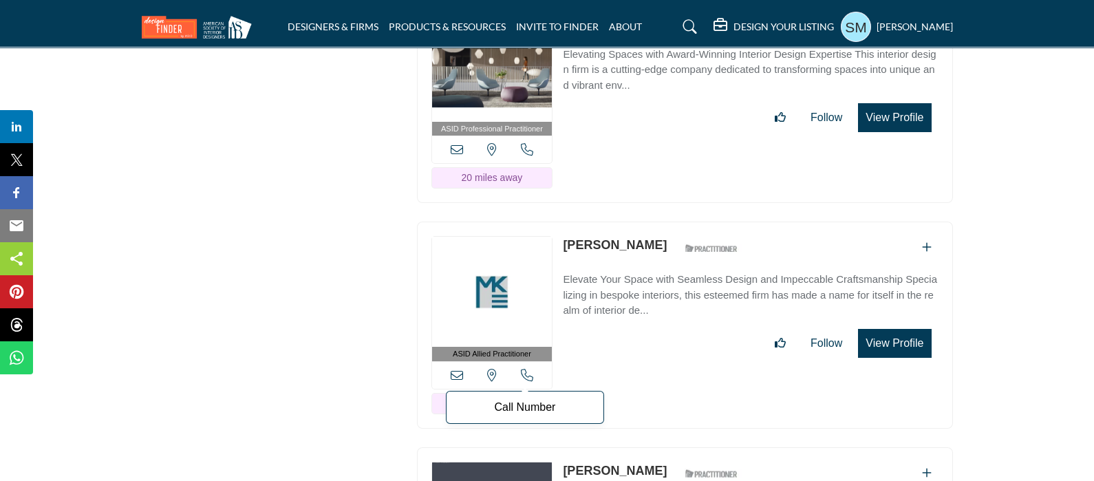
click at [524, 369] on icon at bounding box center [527, 375] width 12 height 12
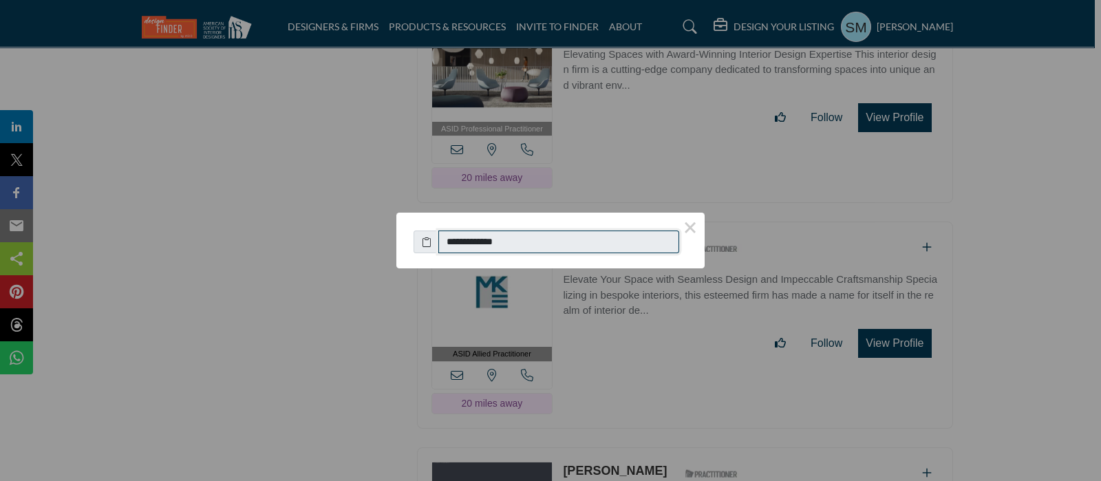
drag, startPoint x: 522, startPoint y: 242, endPoint x: 427, endPoint y: 255, distance: 95.2
click at [427, 255] on div "**********" at bounding box center [550, 235] width 308 height 44
click at [688, 224] on button "×" at bounding box center [690, 227] width 29 height 29
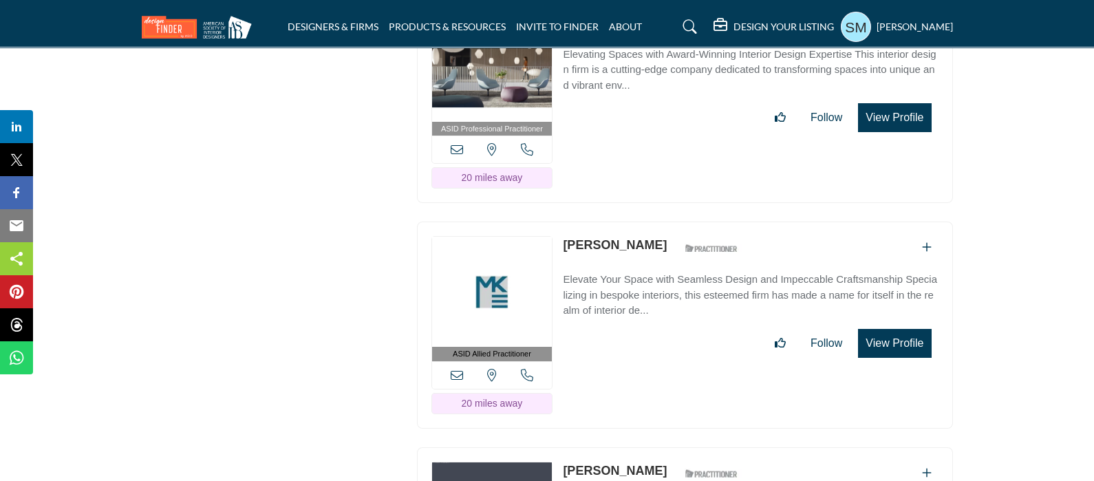
click at [892, 329] on button "View Profile" at bounding box center [894, 343] width 73 height 29
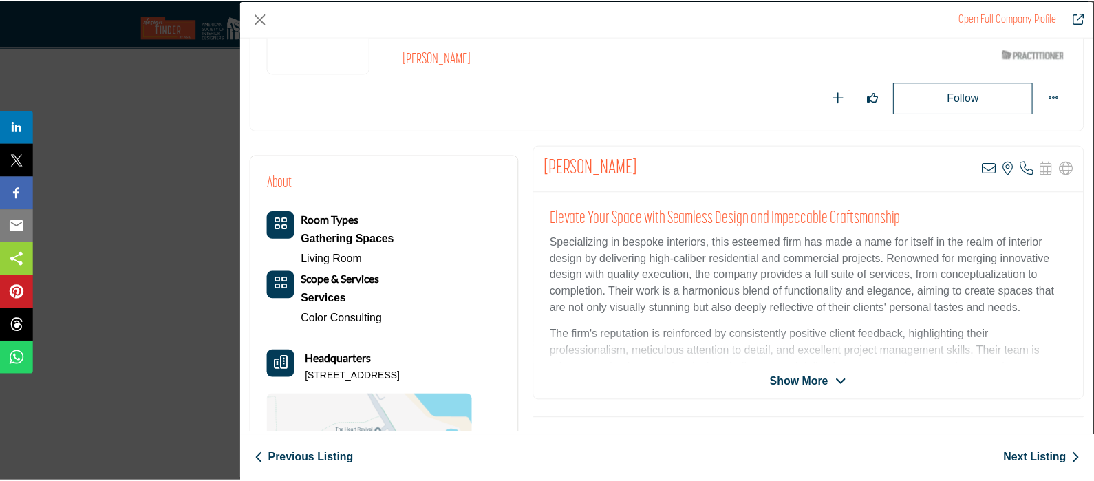
scroll to position [171, 0]
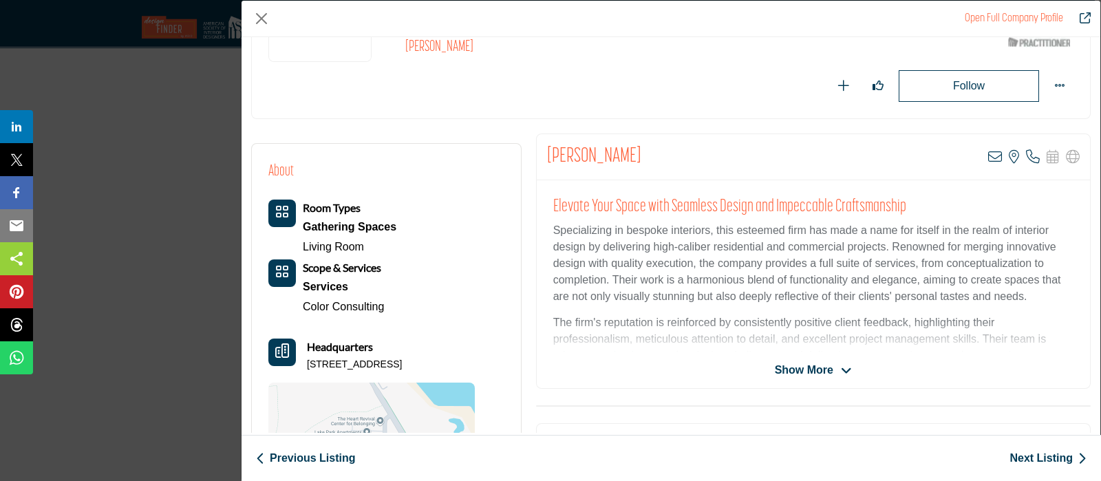
drag, startPoint x: 488, startPoint y: 359, endPoint x: 307, endPoint y: 362, distance: 181.0
click at [307, 362] on div "About Room Types Gathering Spaces Living Room Scope & Services" at bounding box center [386, 340] width 236 height 360
click at [267, 17] on button "Close" at bounding box center [261, 18] width 21 height 21
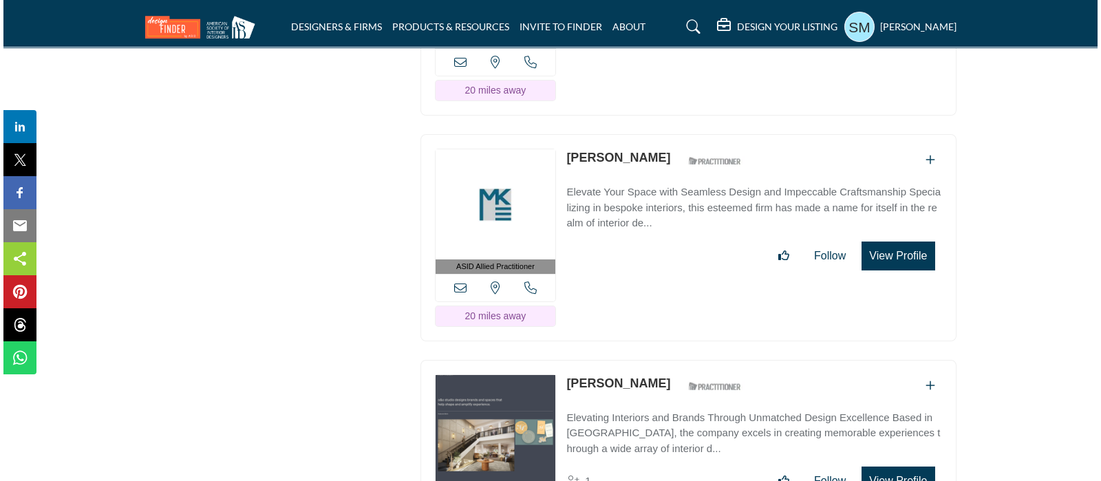
scroll to position [11430, 0]
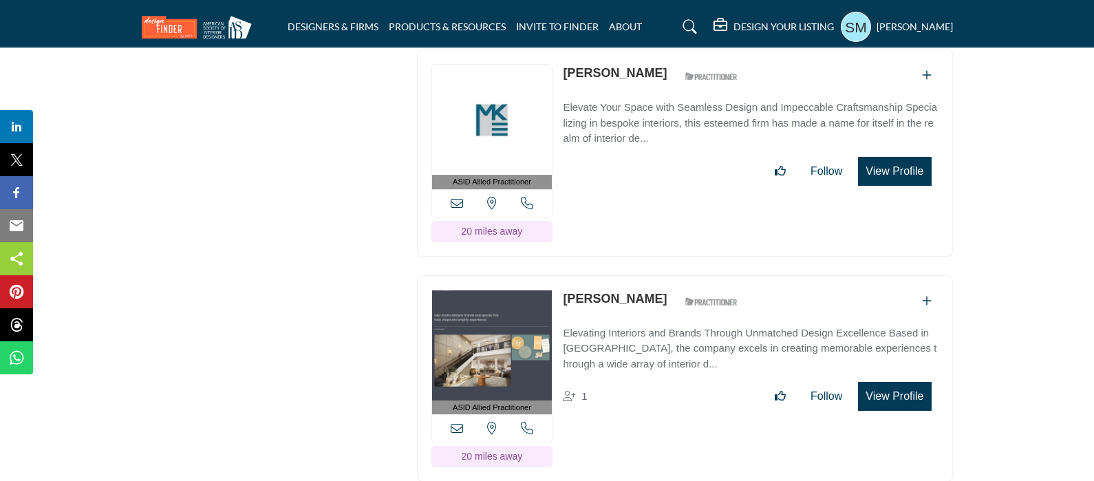
drag, startPoint x: 643, startPoint y: 217, endPoint x: 562, endPoint y: 222, distance: 81.3
click at [563, 290] on div "Leah Ogden ASID Qualified Practitioner who validates work and experience to hol…" at bounding box center [654, 302] width 182 height 24
click at [457, 422] on icon at bounding box center [457, 428] width 12 height 12
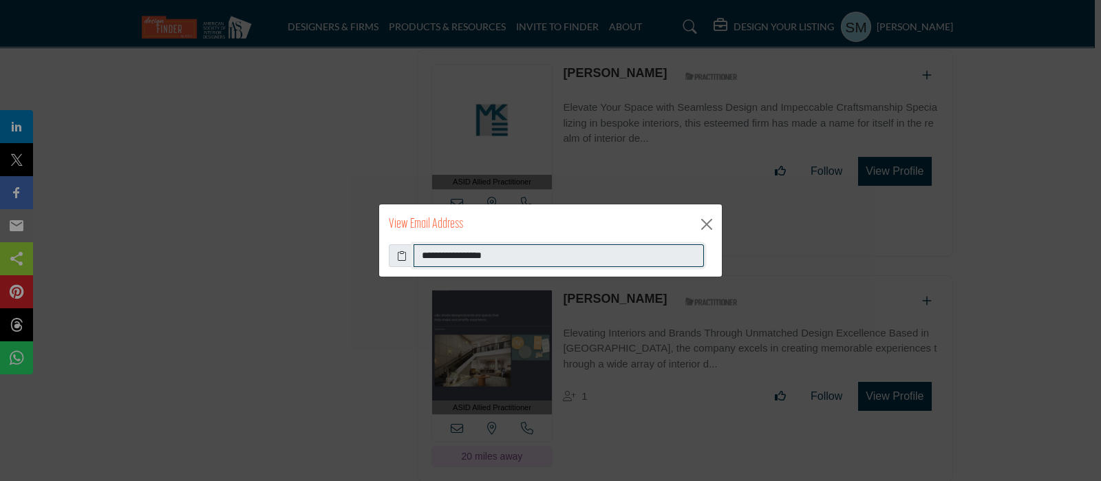
drag, startPoint x: 588, startPoint y: 256, endPoint x: 391, endPoint y: 246, distance: 197.8
click at [391, 246] on div "**********" at bounding box center [550, 255] width 323 height 23
click at [710, 215] on button "Close" at bounding box center [706, 224] width 21 height 21
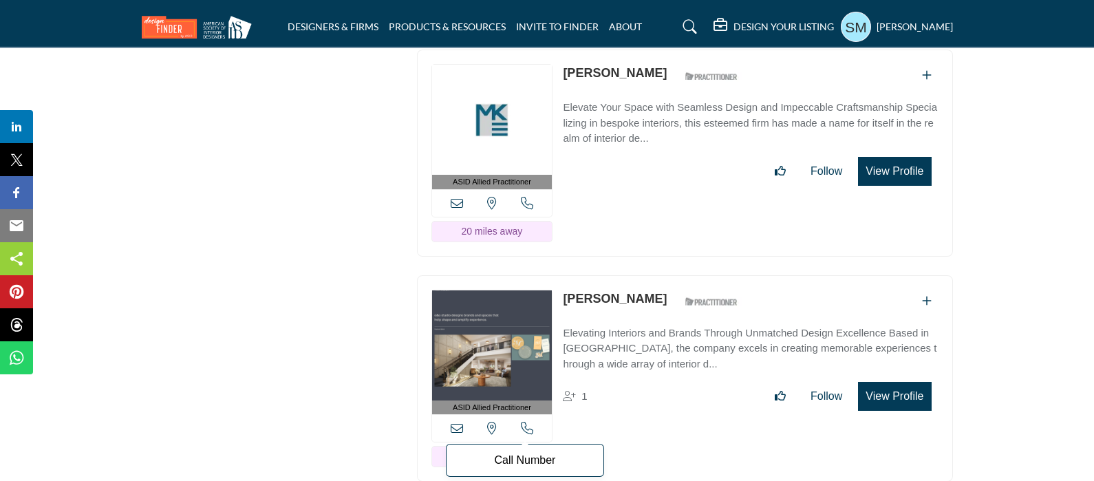
click at [526, 422] on icon at bounding box center [527, 428] width 12 height 12
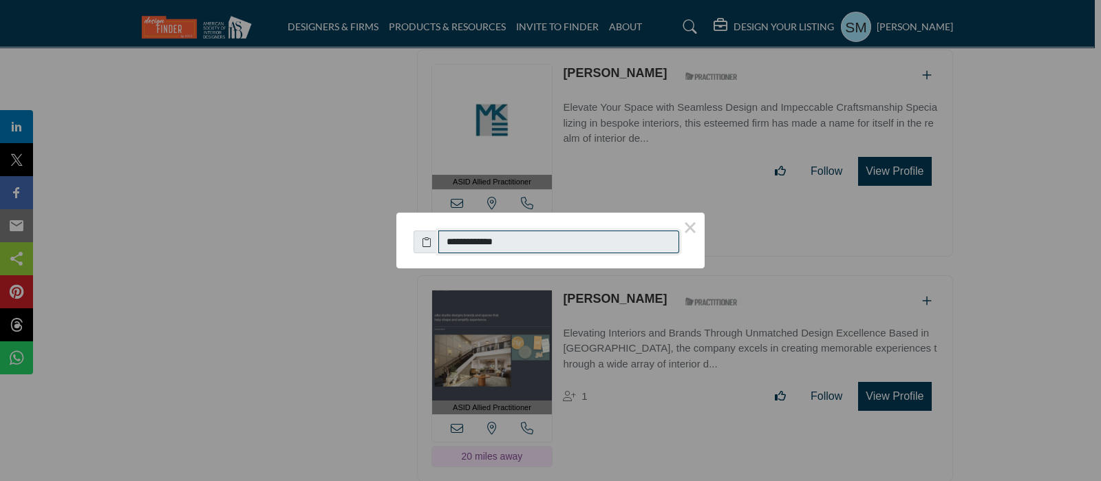
drag, startPoint x: 562, startPoint y: 244, endPoint x: 432, endPoint y: 242, distance: 130.1
click at [432, 242] on div "**********" at bounding box center [551, 239] width 274 height 30
click at [687, 221] on button "×" at bounding box center [690, 227] width 29 height 29
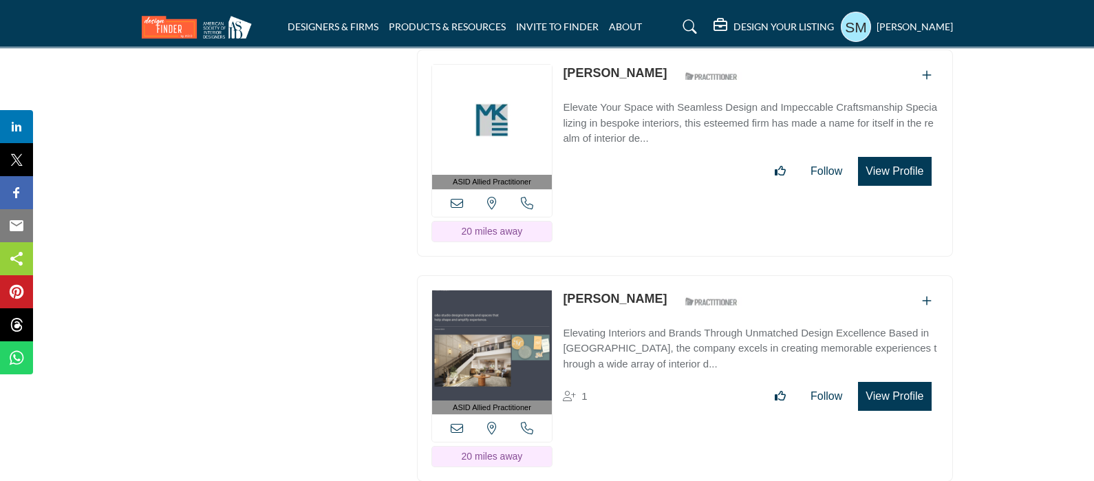
click at [887, 382] on button "View Profile" at bounding box center [894, 396] width 73 height 29
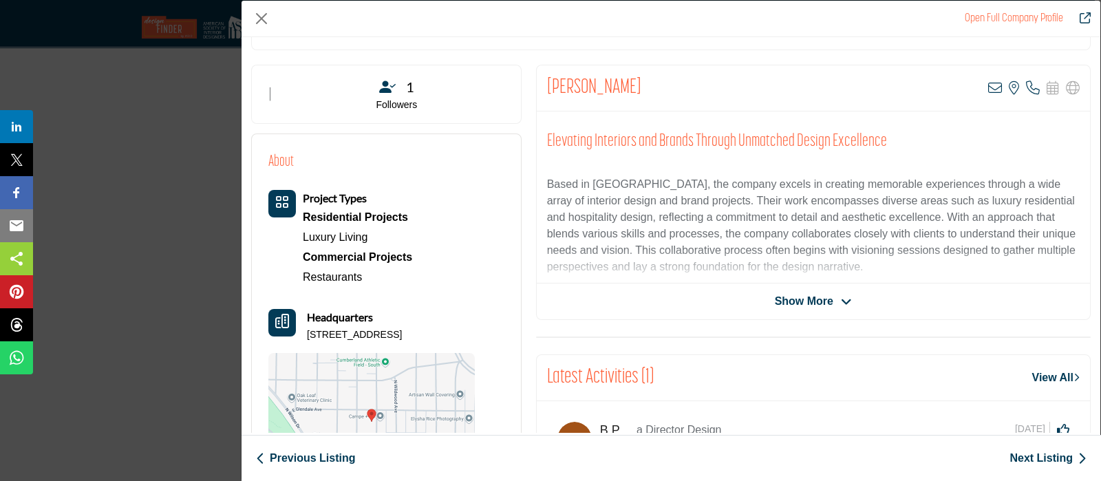
scroll to position [313, 0]
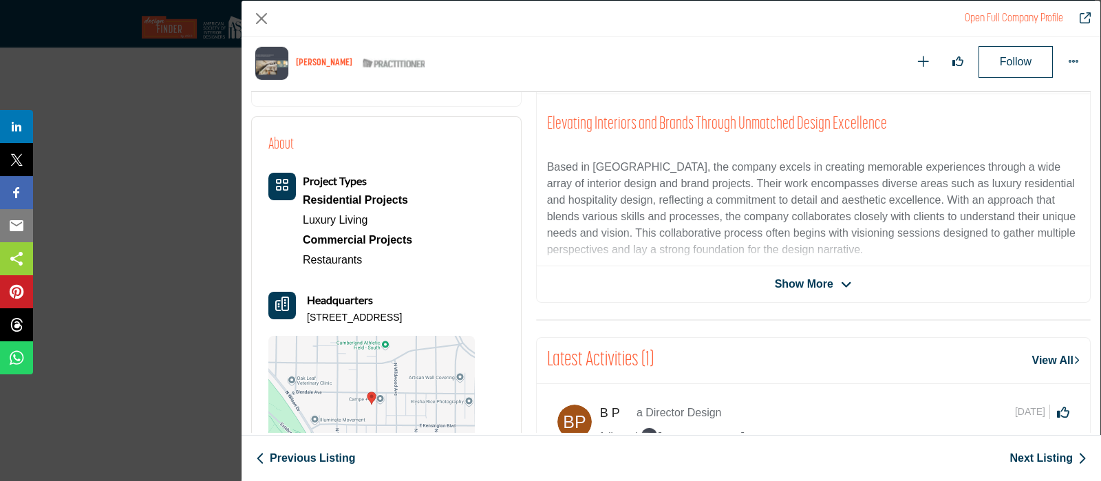
drag, startPoint x: 493, startPoint y: 321, endPoint x: 299, endPoint y: 329, distance: 193.5
click at [305, 324] on div "About Project Types Residential Projects Luxury Living" at bounding box center [386, 303] width 236 height 340
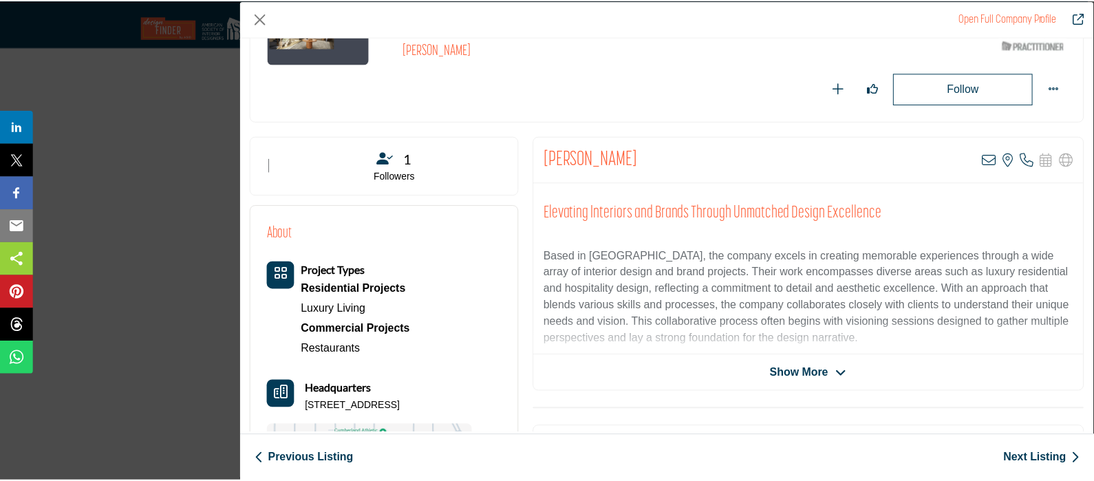
scroll to position [85, 0]
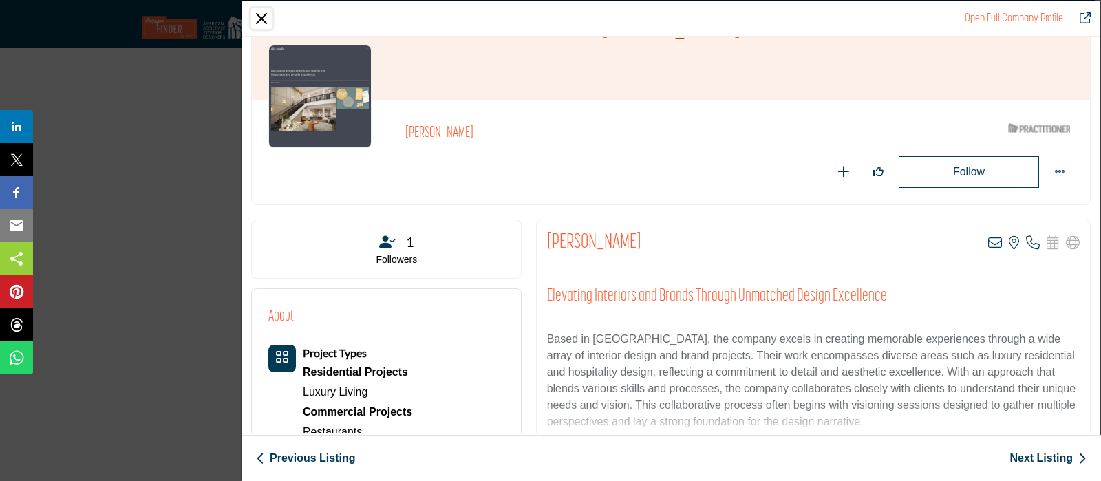
click at [259, 12] on button "Close" at bounding box center [261, 18] width 21 height 21
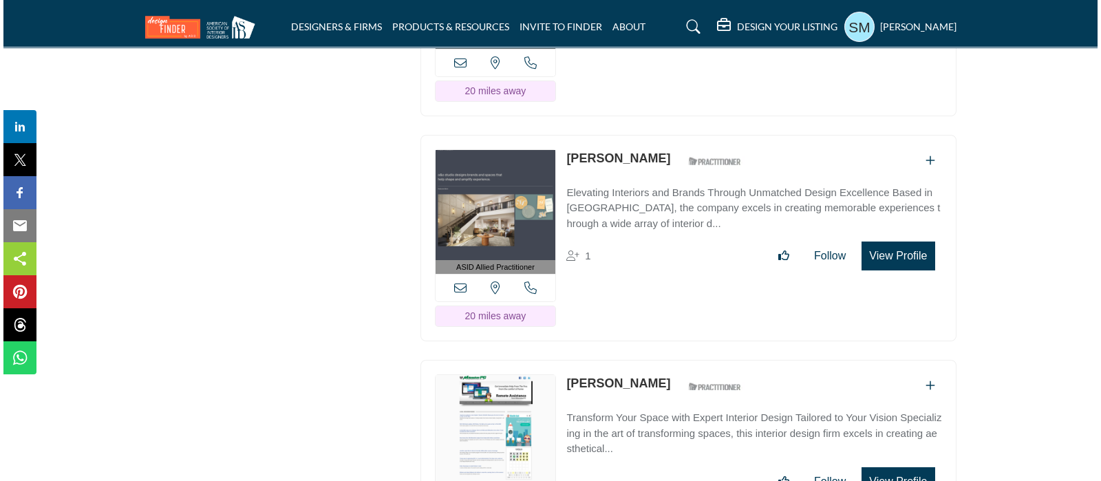
scroll to position [11602, 0]
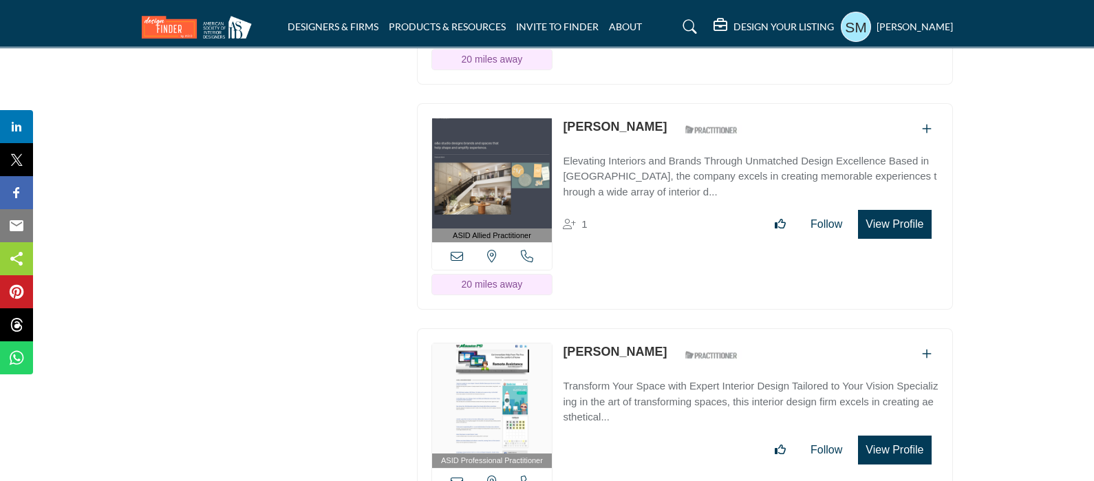
drag, startPoint x: 653, startPoint y: 272, endPoint x: 564, endPoint y: 277, distance: 89.6
click at [564, 343] on div "Sheila Semrou ASID Qualified Practitioner who validates work and experience to …" at bounding box center [654, 355] width 182 height 24
click at [456, 475] on icon at bounding box center [457, 481] width 12 height 12
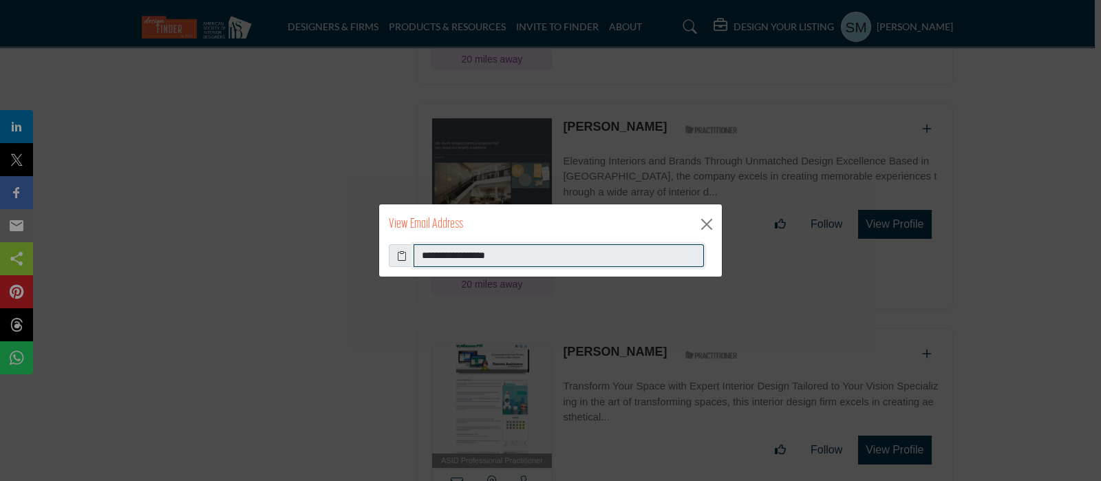
drag, startPoint x: 550, startPoint y: 249, endPoint x: 358, endPoint y: 257, distance: 192.2
click at [358, 257] on div "**********" at bounding box center [550, 240] width 1101 height 481
click at [709, 219] on button "Close" at bounding box center [706, 224] width 21 height 21
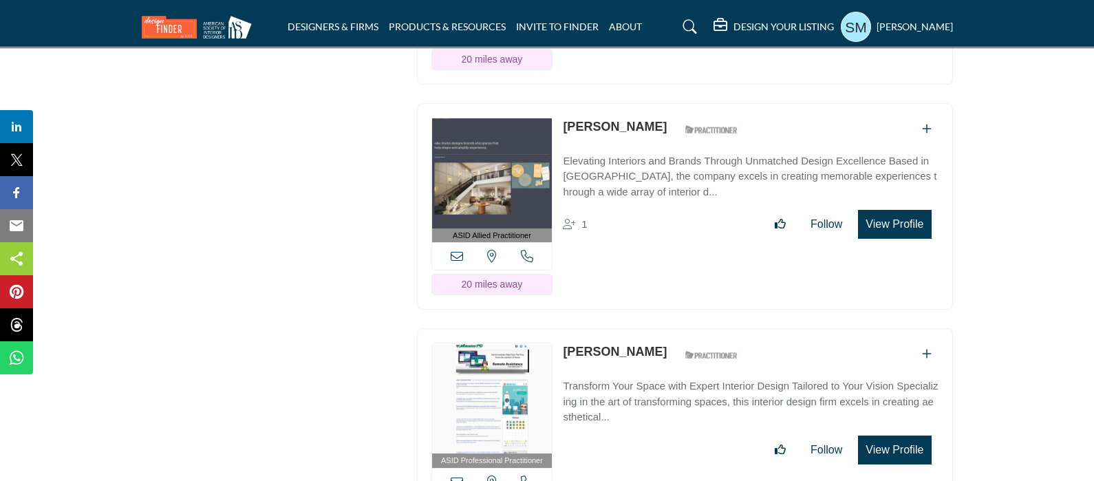
click at [525, 475] on icon at bounding box center [527, 481] width 12 height 12
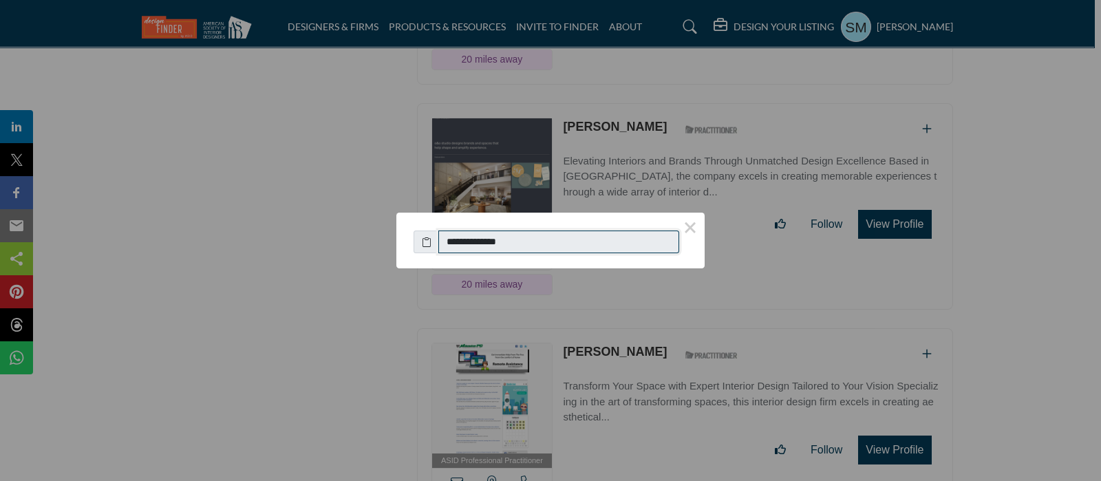
drag, startPoint x: 576, startPoint y: 246, endPoint x: 416, endPoint y: 256, distance: 160.0
click at [423, 253] on div "**********" at bounding box center [550, 235] width 308 height 44
click at [696, 229] on button "×" at bounding box center [690, 227] width 29 height 29
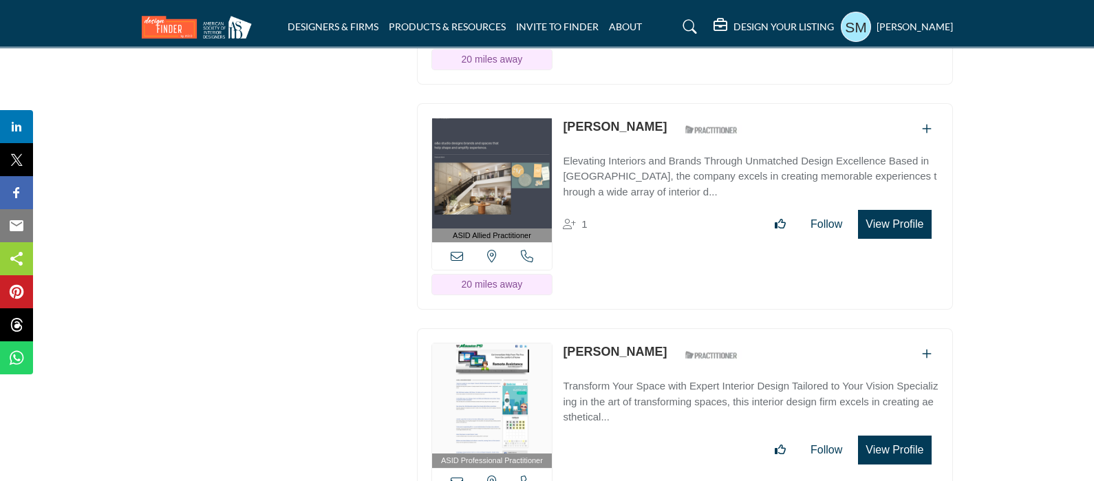
click at [897, 436] on button "View Profile" at bounding box center [894, 450] width 73 height 29
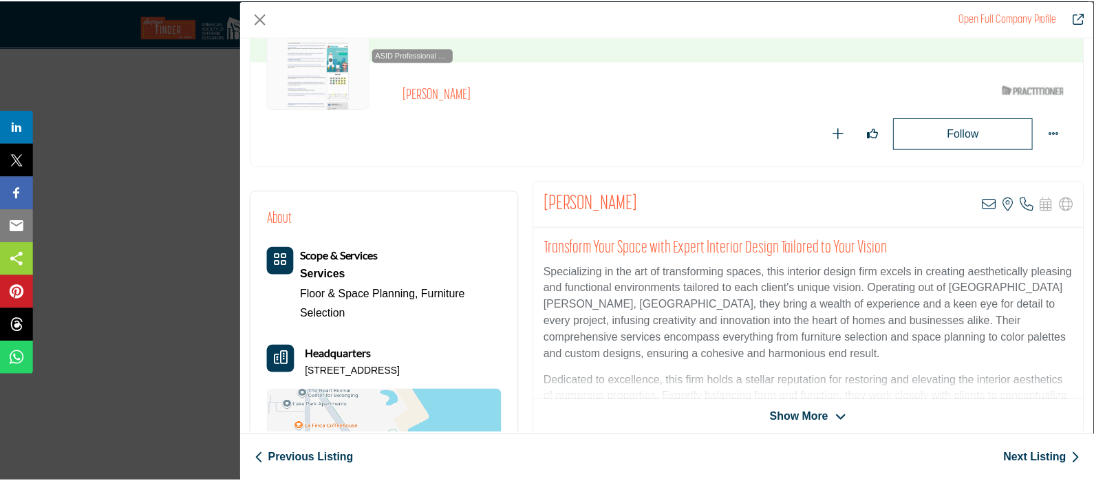
scroll to position [171, 0]
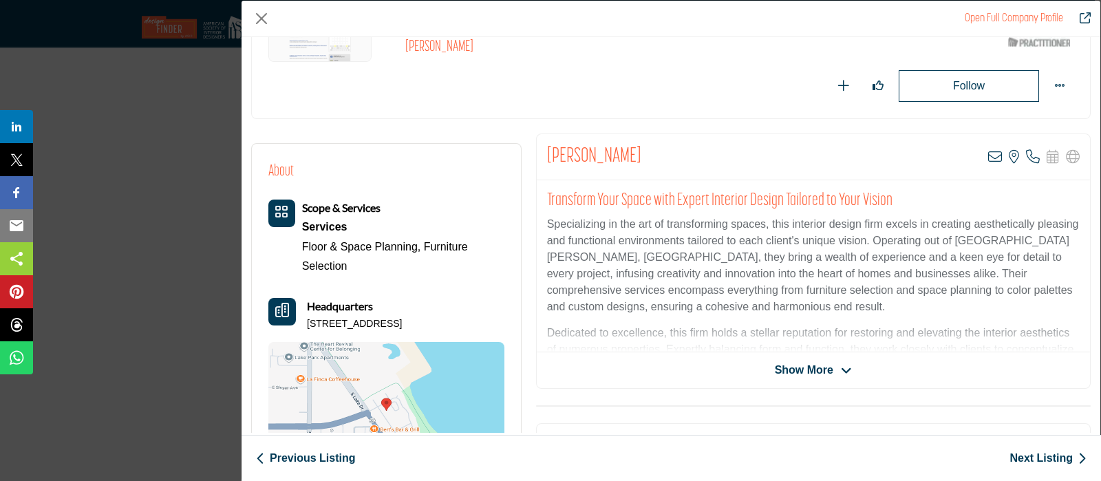
drag, startPoint x: 323, startPoint y: 337, endPoint x: 306, endPoint y: 326, distance: 21.0
click at [303, 321] on div "Headquarters 3862 S. Lake Drive, Suite 103, 53235-5231, USA" at bounding box center [386, 314] width 236 height 33
click at [262, 19] on button "Close" at bounding box center [261, 18] width 21 height 21
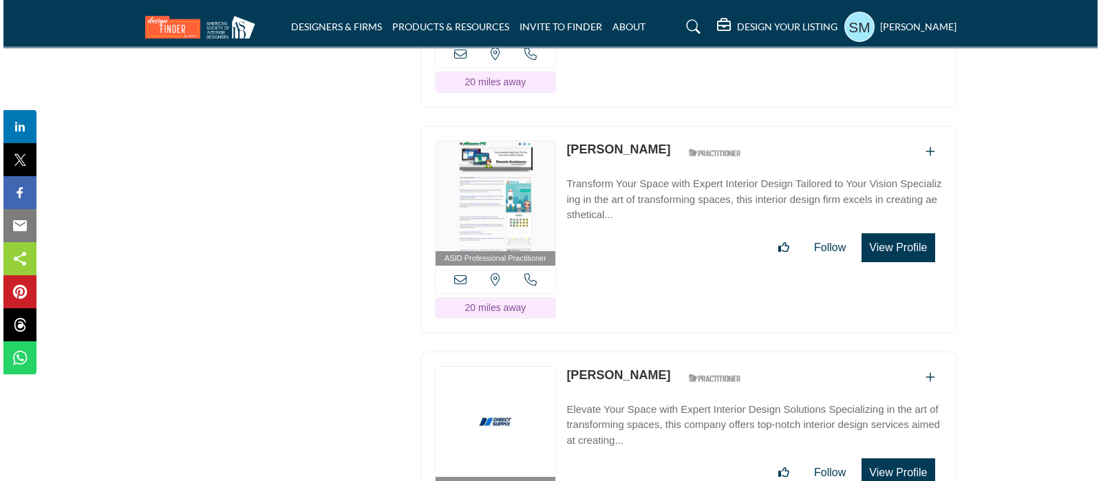
scroll to position [11861, 0]
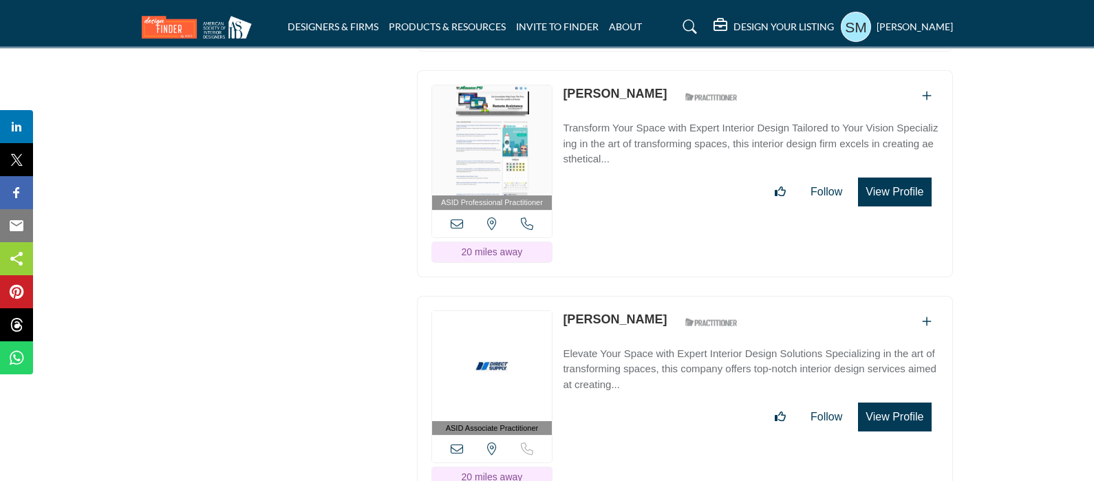
drag, startPoint x: 657, startPoint y: 237, endPoint x: 559, endPoint y: 228, distance: 98.8
click at [559, 296] on div "ASID Associate Practitioner ASID Associate Practitioners have a degree in any m…" at bounding box center [685, 399] width 536 height 207
click at [453, 442] on icon at bounding box center [457, 448] width 12 height 12
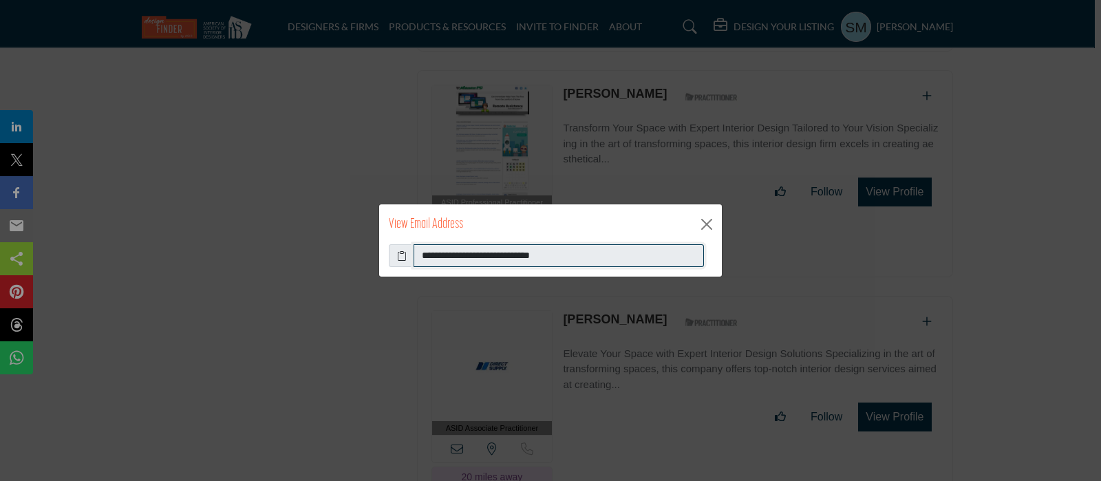
drag, startPoint x: 599, startPoint y: 253, endPoint x: 361, endPoint y: 280, distance: 238.9
click at [379, 268] on div "**********" at bounding box center [550, 260] width 343 height 33
click at [714, 222] on button "Close" at bounding box center [706, 224] width 21 height 21
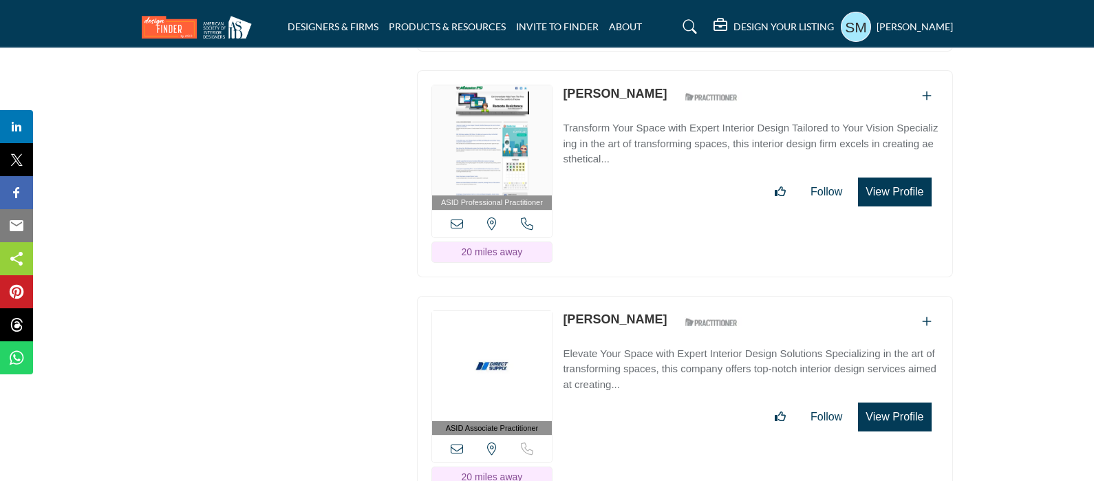
click at [890, 403] on button "View Profile" at bounding box center [894, 417] width 73 height 29
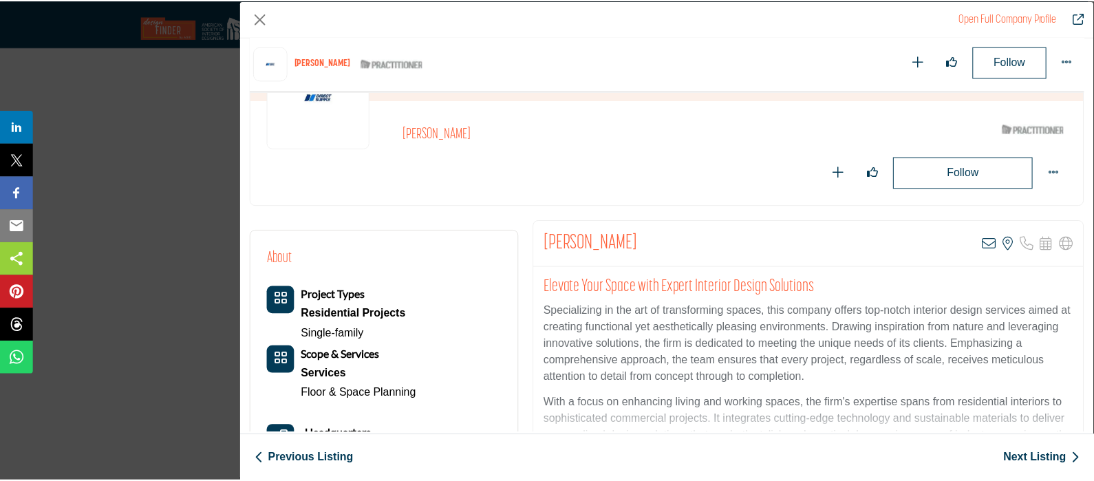
scroll to position [313, 0]
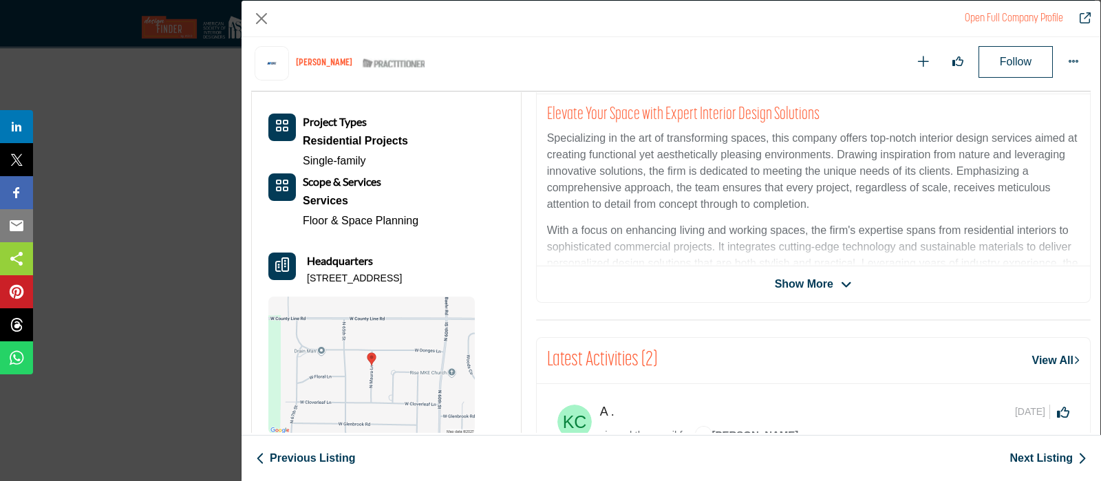
drag, startPoint x: 502, startPoint y: 277, endPoint x: 303, endPoint y: 277, distance: 198.2
click at [303, 277] on div "About Project Types Residential Projects Single-family Services" at bounding box center [386, 254] width 236 height 360
click at [257, 19] on button "Close" at bounding box center [261, 18] width 21 height 21
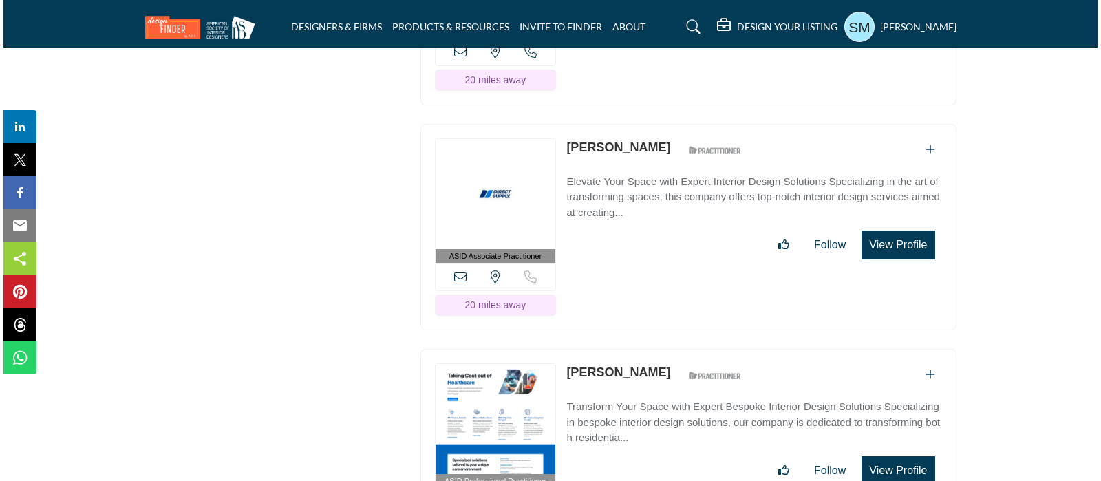
scroll to position [12119, 0]
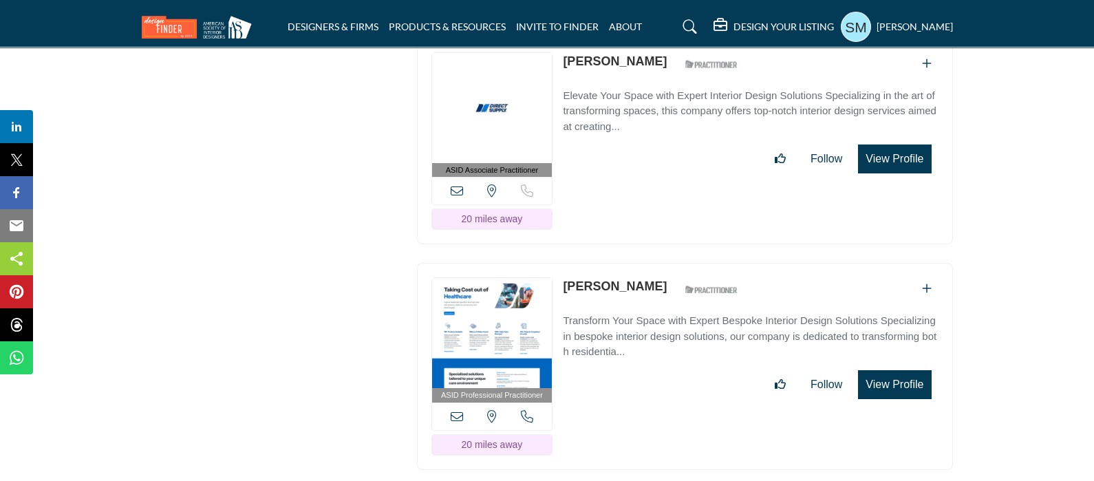
drag, startPoint x: 637, startPoint y: 208, endPoint x: 562, endPoint y: 208, distance: 75.0
click at [563, 277] on div "Kristy Yang ASID Qualified Practitioner who validates work and experience to ho…" at bounding box center [654, 289] width 182 height 24
click at [459, 410] on icon at bounding box center [457, 416] width 12 height 12
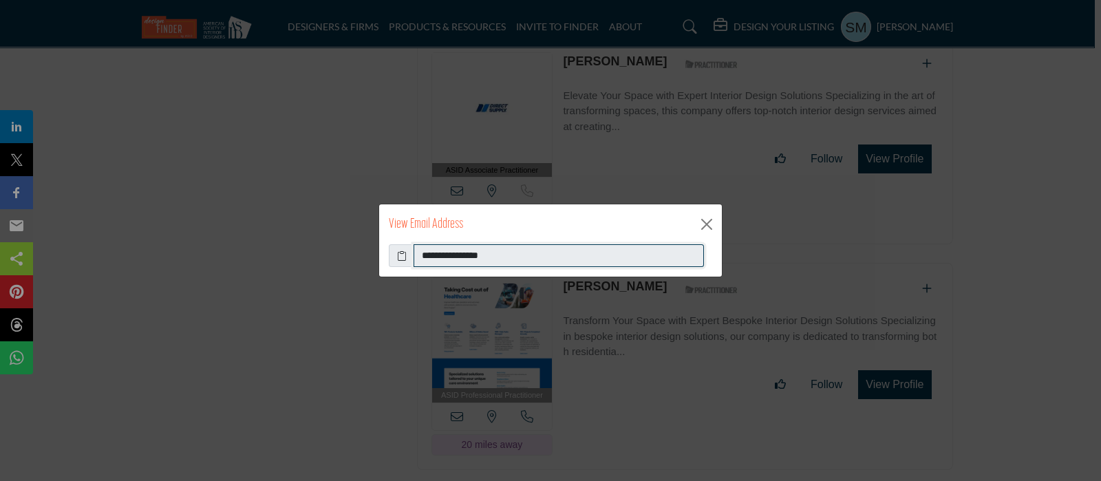
drag, startPoint x: 513, startPoint y: 263, endPoint x: 417, endPoint y: 271, distance: 96.0
click at [417, 271] on div "**********" at bounding box center [550, 260] width 343 height 33
click at [702, 215] on button "Close" at bounding box center [706, 224] width 21 height 21
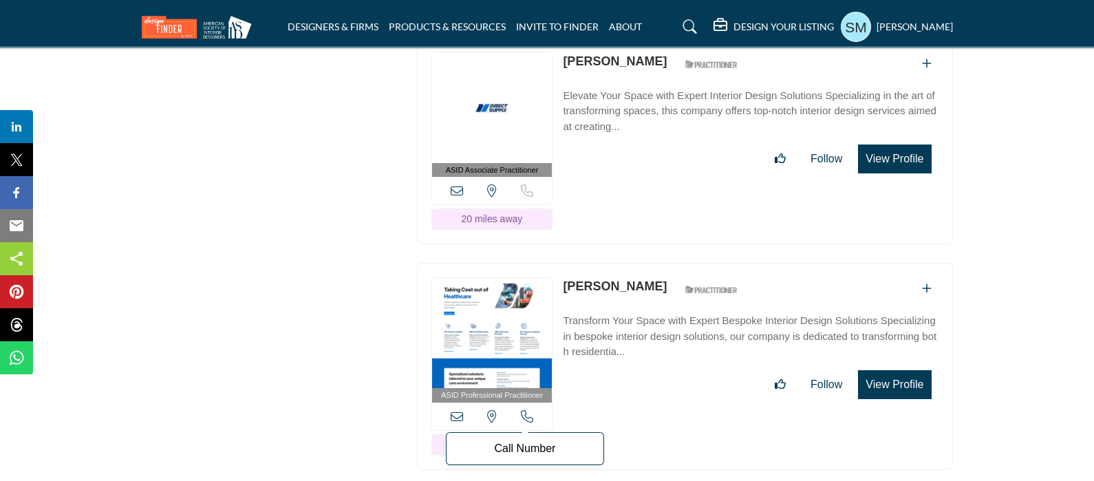
click at [524, 410] on icon at bounding box center [527, 416] width 12 height 12
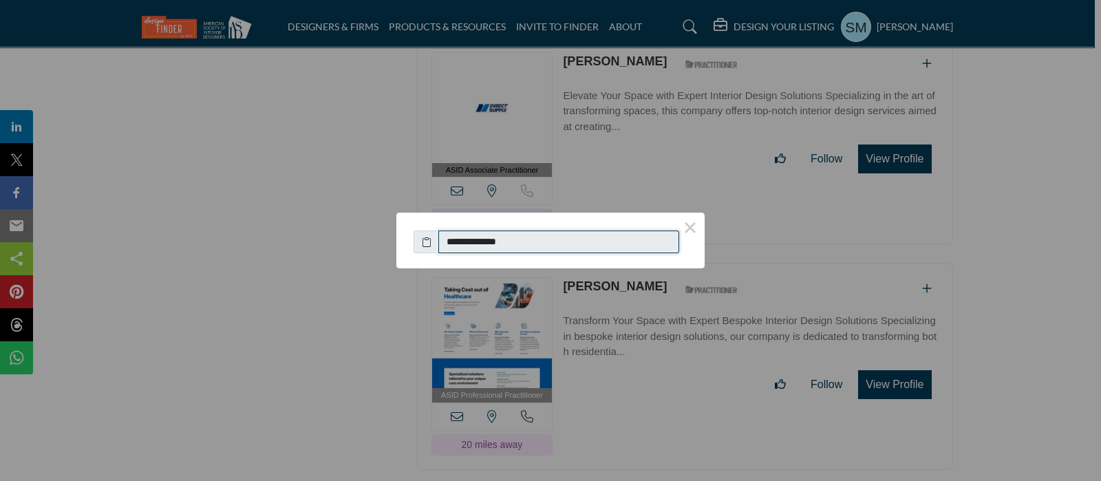
drag, startPoint x: 518, startPoint y: 239, endPoint x: 440, endPoint y: 248, distance: 79.0
click at [440, 248] on input "**********" at bounding box center [558, 242] width 241 height 23
click at [697, 224] on button "×" at bounding box center [690, 227] width 29 height 29
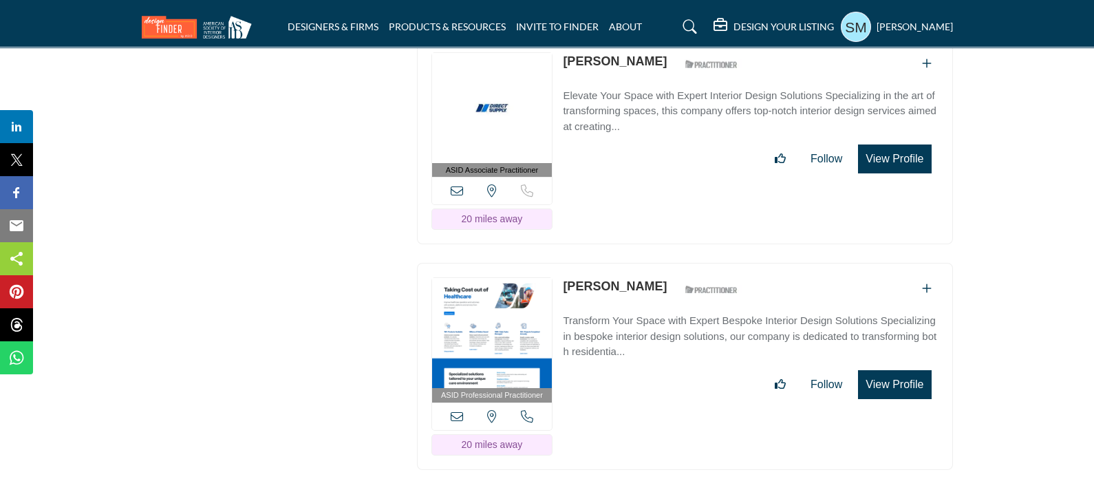
click at [888, 370] on button "View Profile" at bounding box center [894, 384] width 73 height 29
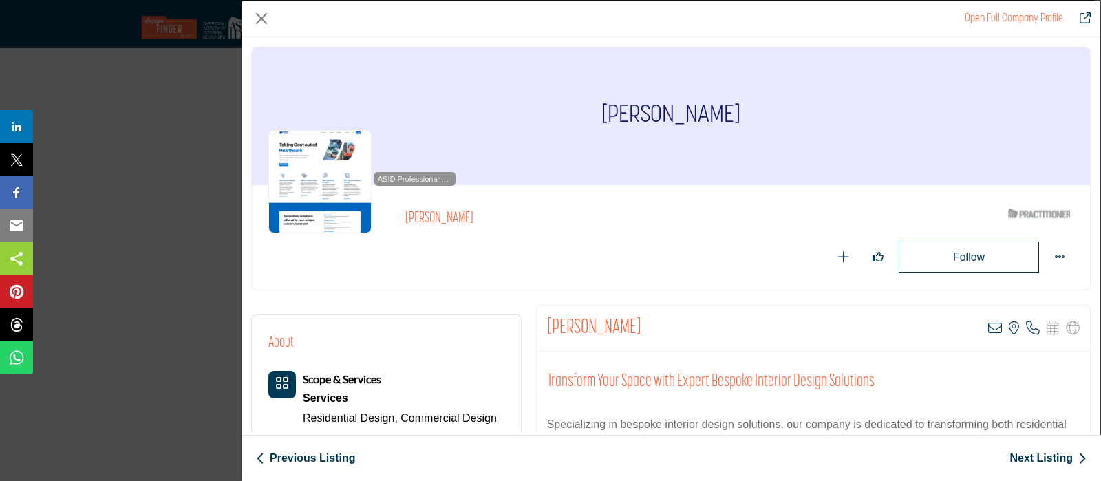
scroll to position [313, 0]
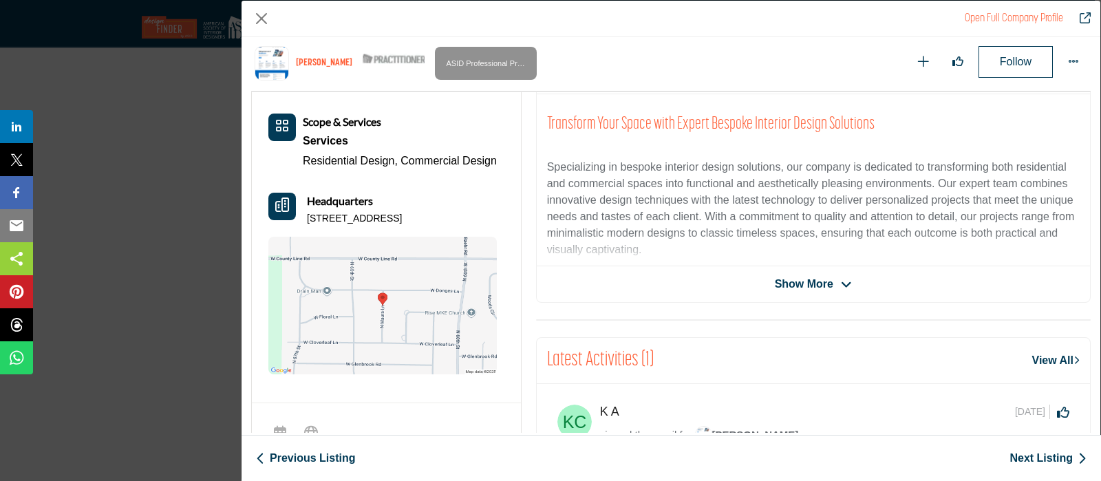
drag, startPoint x: 330, startPoint y: 231, endPoint x: 306, endPoint y: 219, distance: 27.7
click at [307, 219] on p "7301 W Champions Way # 4, 53223-1211, USA" at bounding box center [354, 219] width 95 height 14
click at [1036, 452] on link "Next Listing" at bounding box center [1047, 458] width 77 height 17
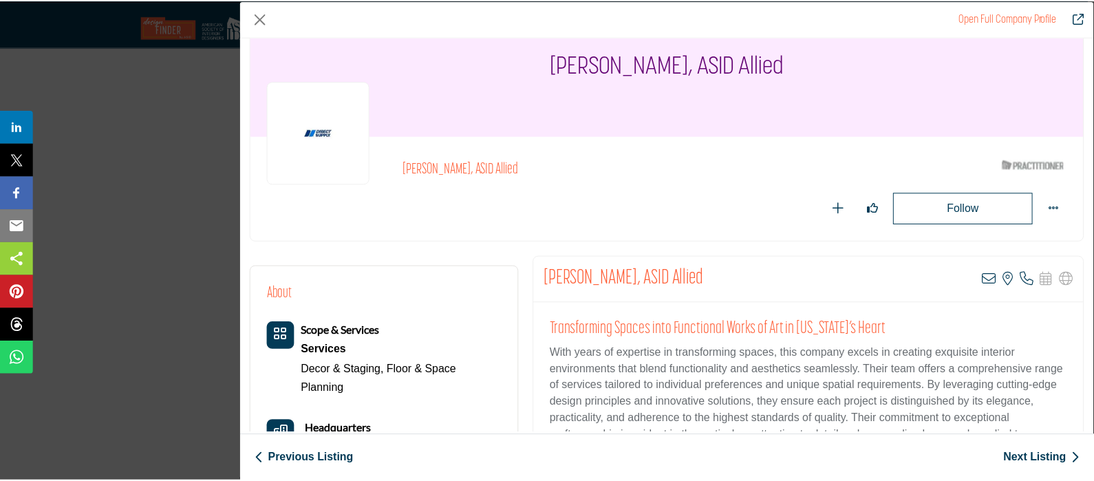
scroll to position [171, 0]
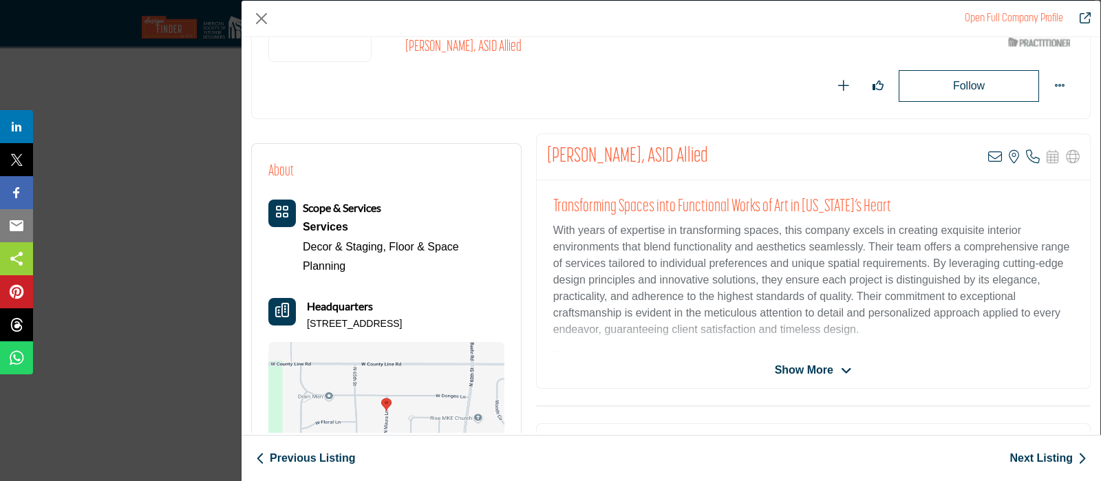
drag, startPoint x: 731, startPoint y: 152, endPoint x: 539, endPoint y: 156, distance: 192.7
click at [539, 156] on div "Catherine Starosta, ASID Allied View email address of this listing View the loc…" at bounding box center [813, 157] width 553 height 46
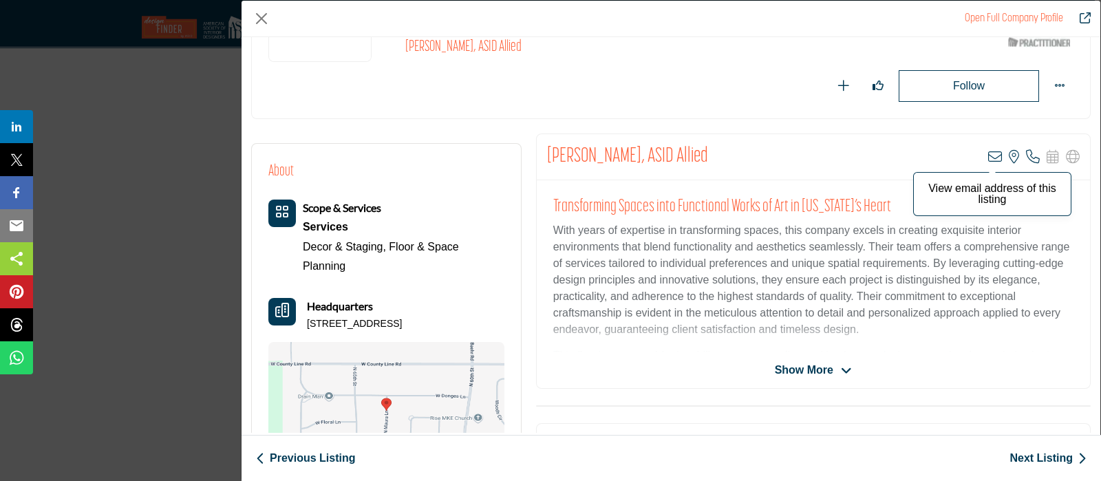
click at [988, 151] on icon "Company Data Modal" at bounding box center [995, 157] width 14 height 14
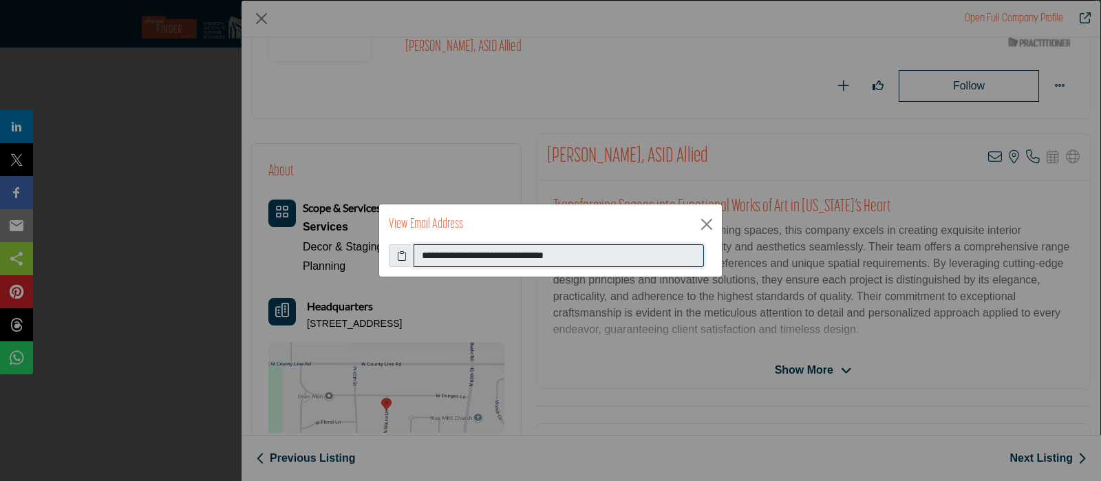
drag, startPoint x: 578, startPoint y: 257, endPoint x: 418, endPoint y: 273, distance: 161.2
click at [418, 272] on div "**********" at bounding box center [550, 260] width 343 height 33
click at [705, 222] on button "Close" at bounding box center [706, 224] width 21 height 21
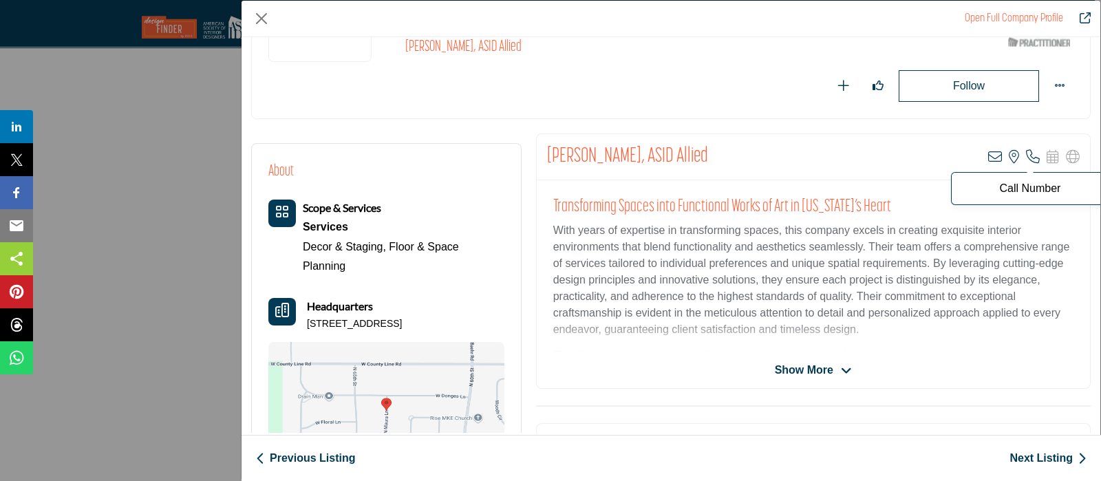
click at [1027, 156] on icon "Company Data Modal" at bounding box center [1033, 157] width 14 height 14
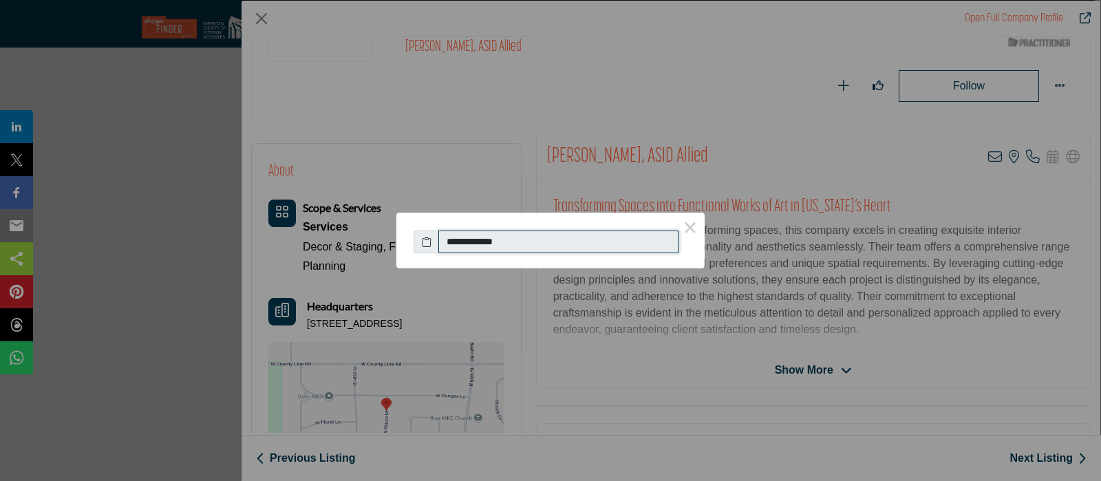
drag, startPoint x: 542, startPoint y: 241, endPoint x: 417, endPoint y: 249, distance: 124.8
click at [417, 249] on div "**********" at bounding box center [551, 239] width 274 height 30
click at [685, 224] on button "×" at bounding box center [690, 227] width 29 height 29
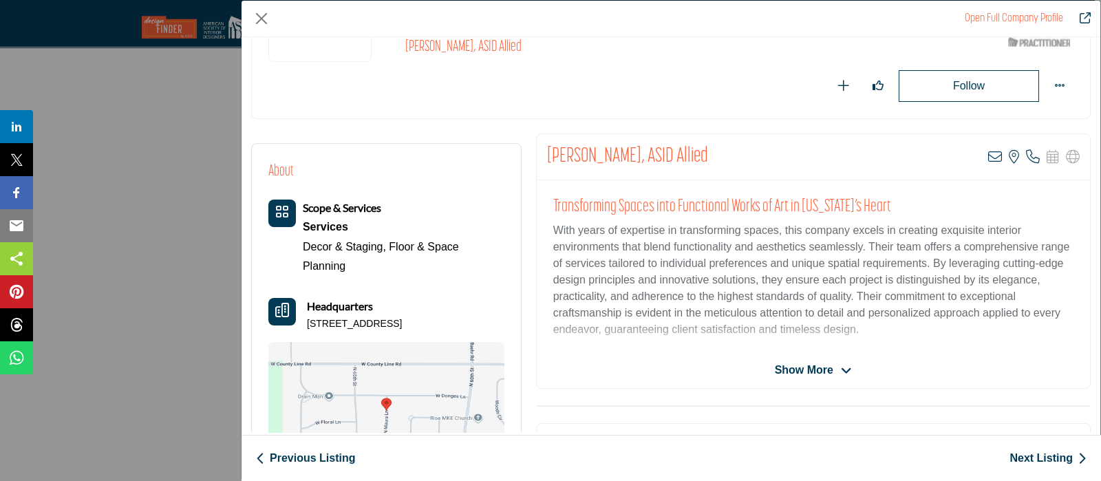
drag, startPoint x: 508, startPoint y: 321, endPoint x: 308, endPoint y: 329, distance: 200.4
click at [308, 329] on div "About Scope & Services Services Decor & Staging, Floor & Space Planning" at bounding box center [386, 321] width 269 height 354
click at [262, 14] on button "Close" at bounding box center [261, 18] width 21 height 21
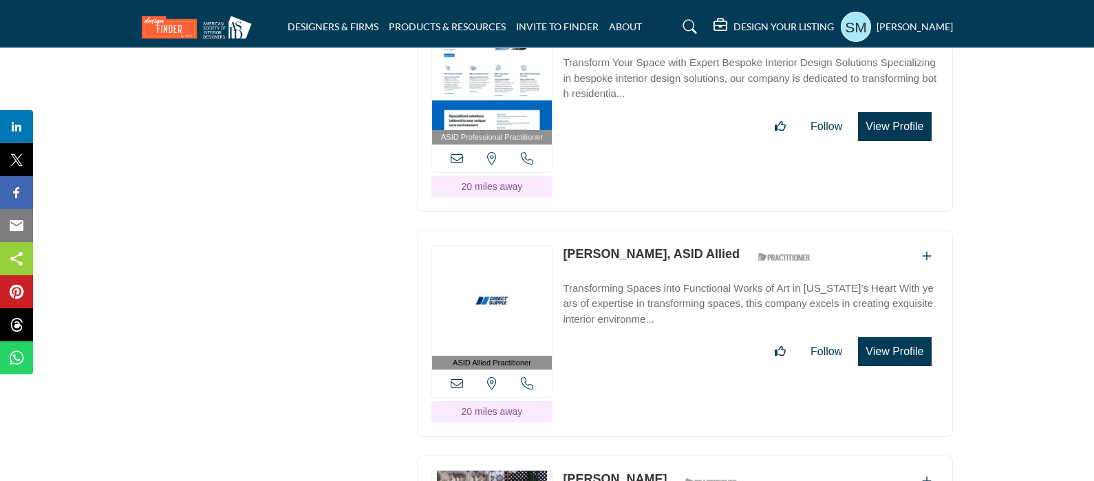
scroll to position [12446, 0]
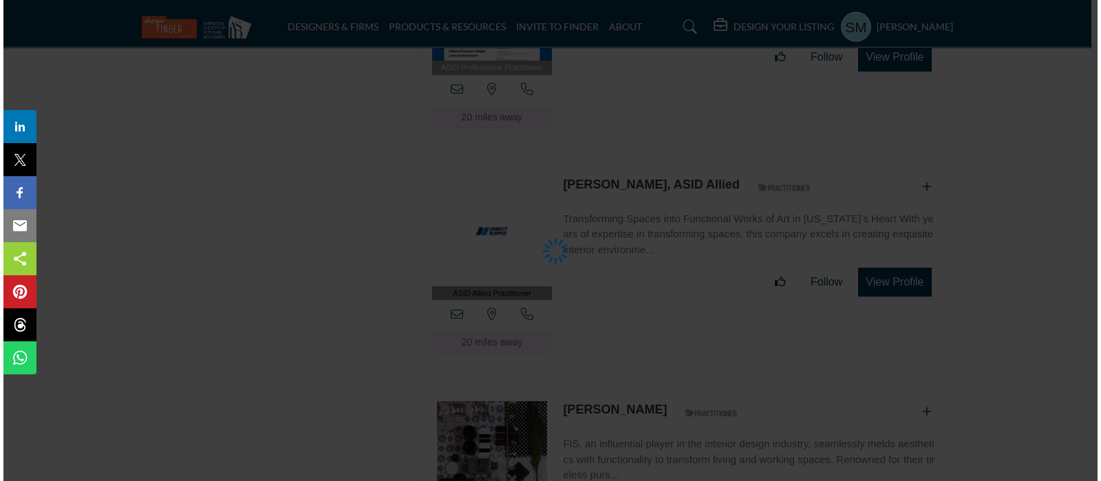
scroll to position [12549, 0]
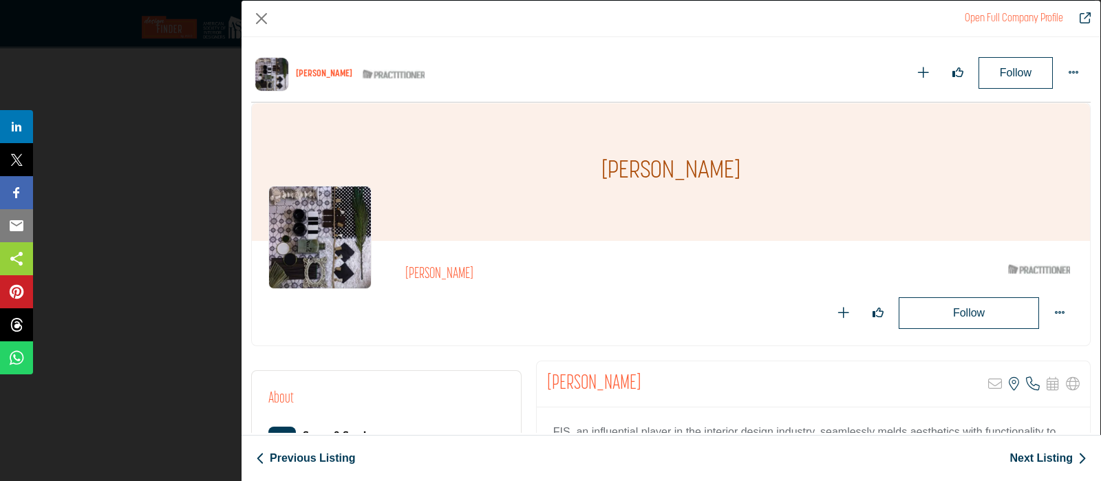
click at [724, 153] on h1 "[PERSON_NAME]" at bounding box center [670, 172] width 139 height 138
click at [594, 103] on div "[PERSON_NAME]" at bounding box center [671, 172] width 838 height 138
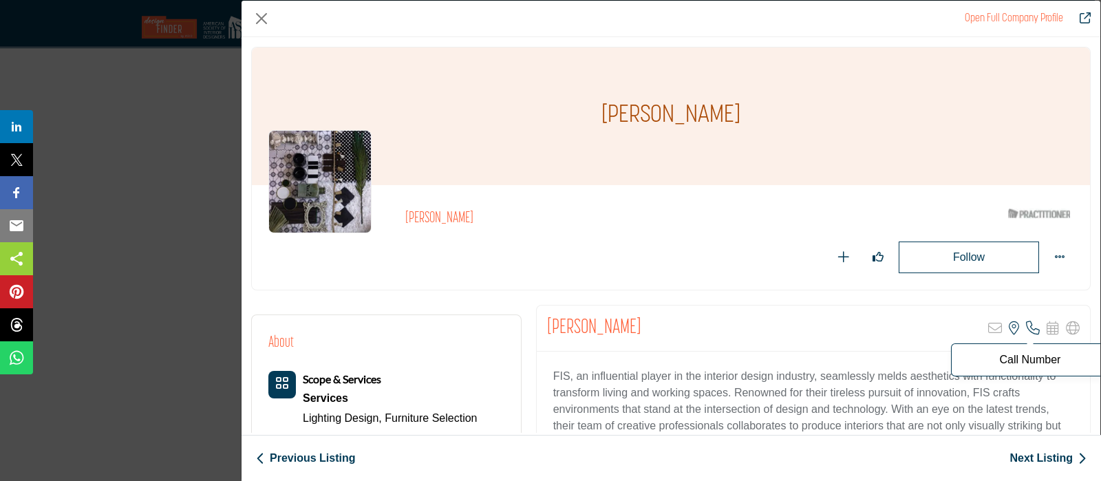
click at [1026, 324] on icon "Company Data Modal" at bounding box center [1033, 328] width 14 height 14
click at [991, 328] on icon "Company Data Modal" at bounding box center [995, 328] width 14 height 14
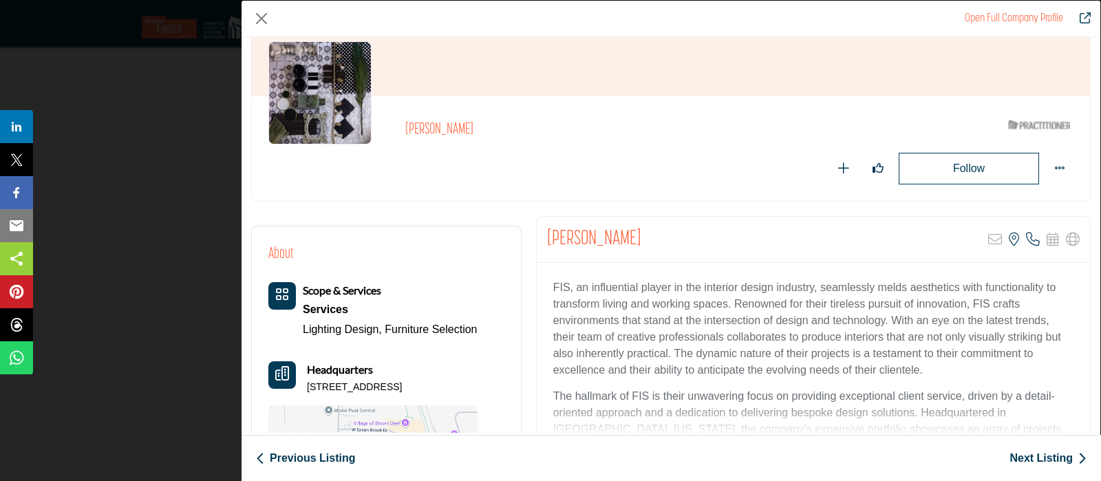
scroll to position [85, 0]
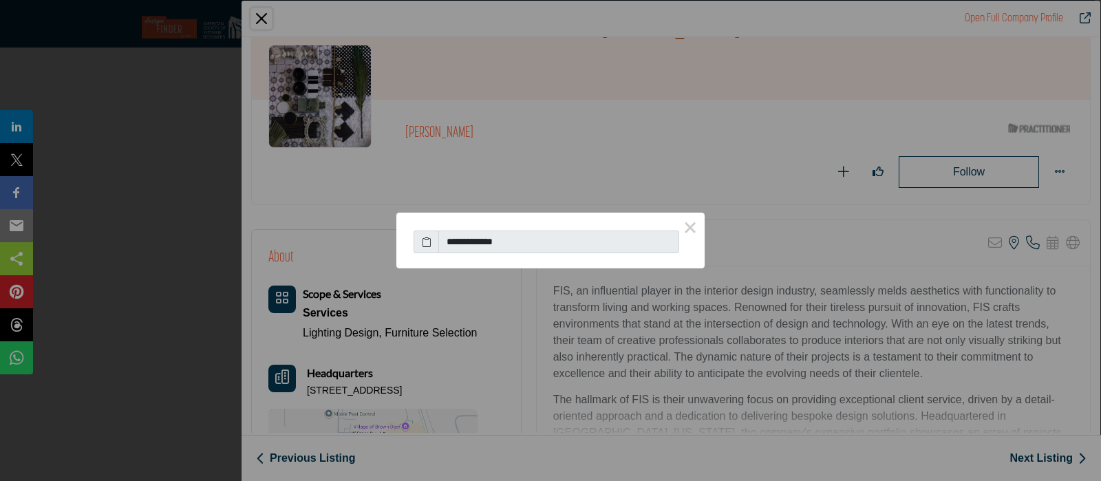
drag, startPoint x: 607, startPoint y: 242, endPoint x: 467, endPoint y: 233, distance: 140.7
click at [467, 233] on input "**********" at bounding box center [558, 242] width 241 height 23
drag, startPoint x: 522, startPoint y: 246, endPoint x: 433, endPoint y: 239, distance: 89.0
click at [433, 239] on div "**********" at bounding box center [551, 239] width 274 height 30
click at [425, 242] on icon at bounding box center [427, 242] width 10 height 14
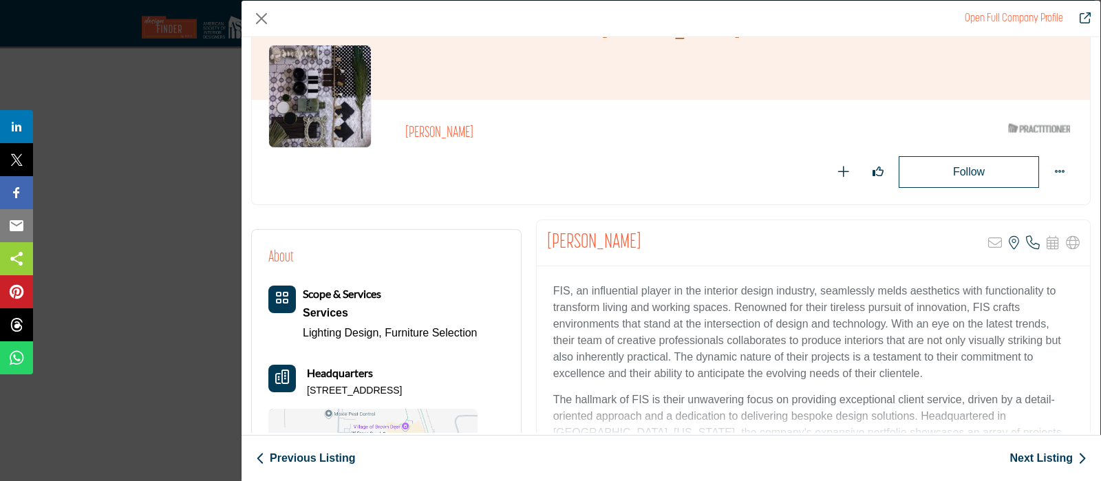
drag, startPoint x: 502, startPoint y: 394, endPoint x: 302, endPoint y: 395, distance: 200.2
click at [302, 395] on div "About Scope & Services Services Lighting Design, Furniture Selection" at bounding box center [386, 397] width 269 height 335
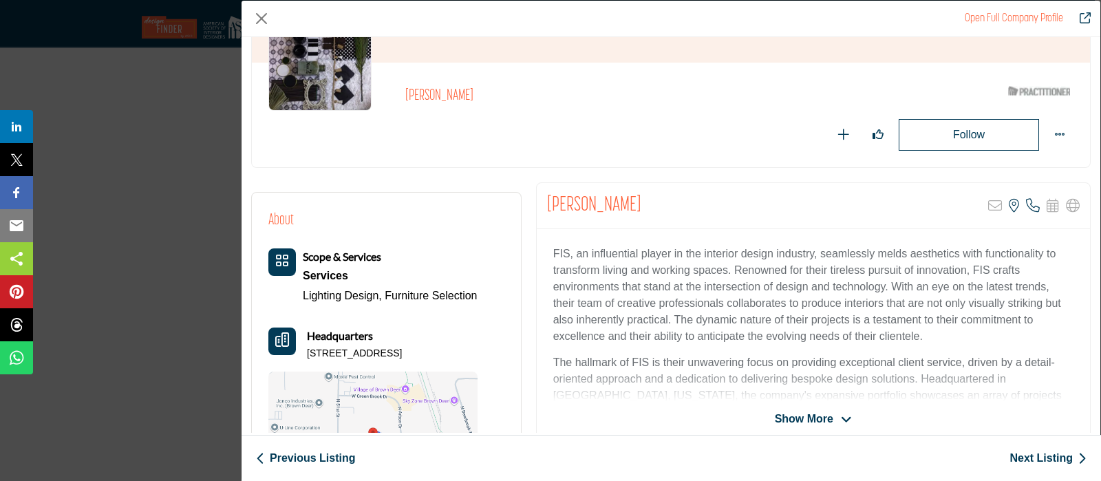
scroll to position [171, 0]
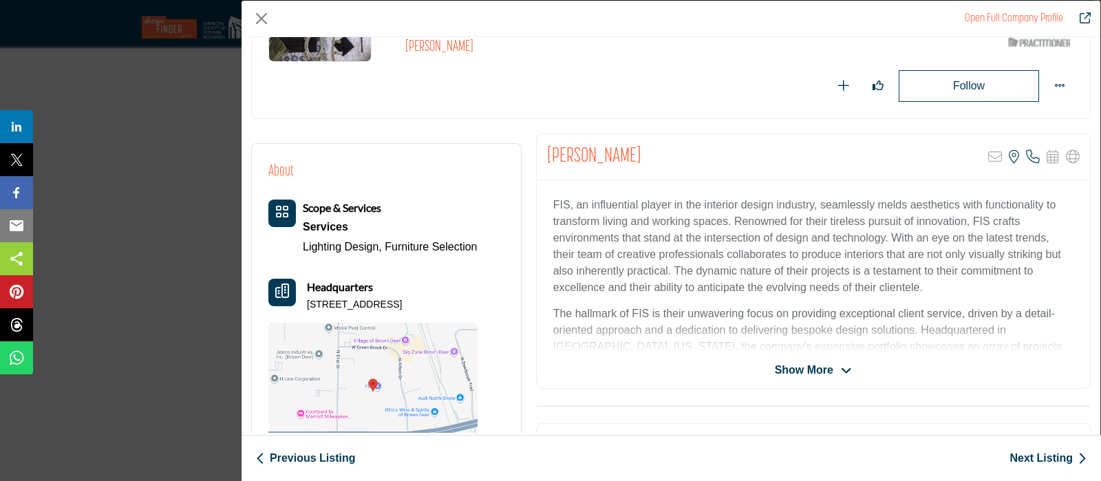
click at [1024, 458] on link "Next Listing" at bounding box center [1047, 458] width 77 height 17
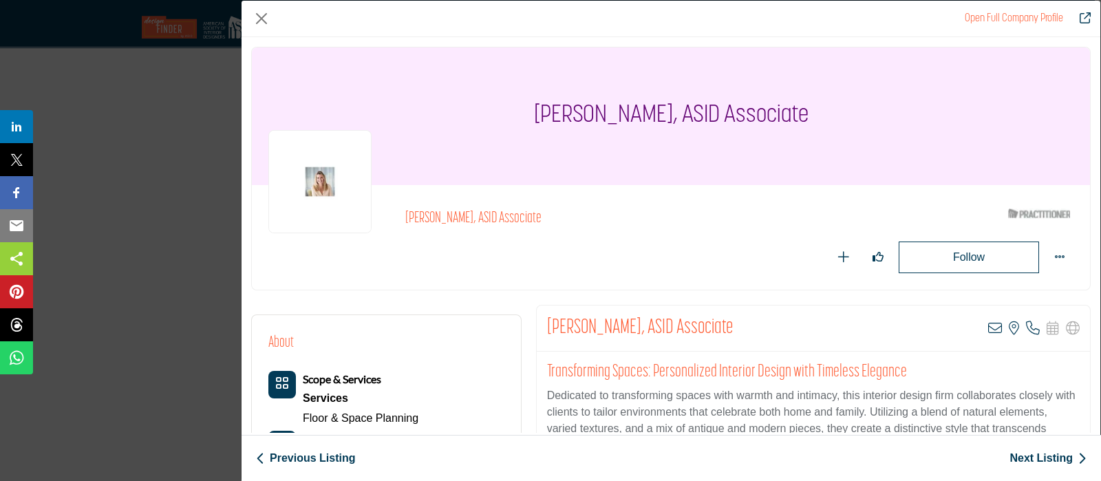
drag, startPoint x: 733, startPoint y: 320, endPoint x: 548, endPoint y: 330, distance: 185.3
click at [548, 330] on div "Kimberly Knight, ASID Associate View email address of this listing View the loc…" at bounding box center [813, 329] width 553 height 46
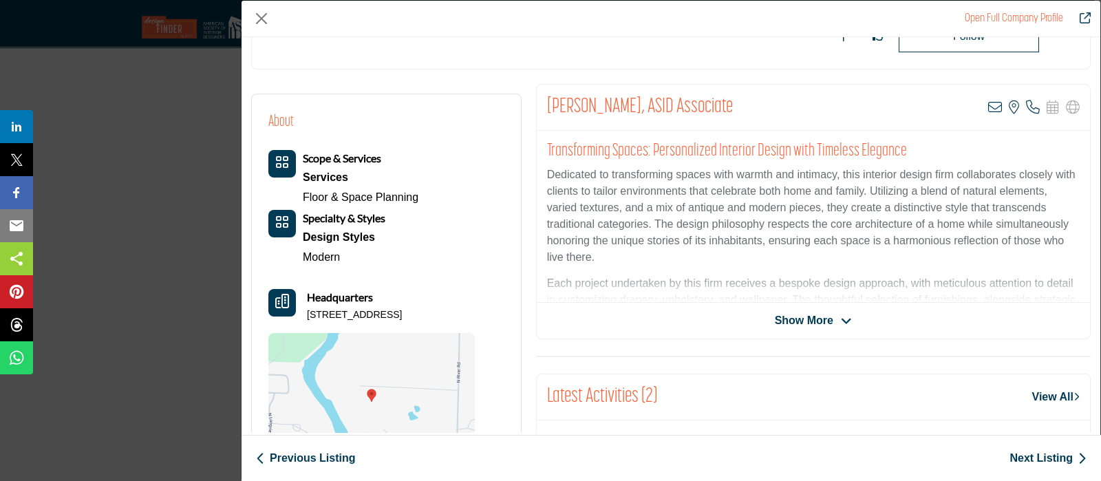
scroll to position [171, 0]
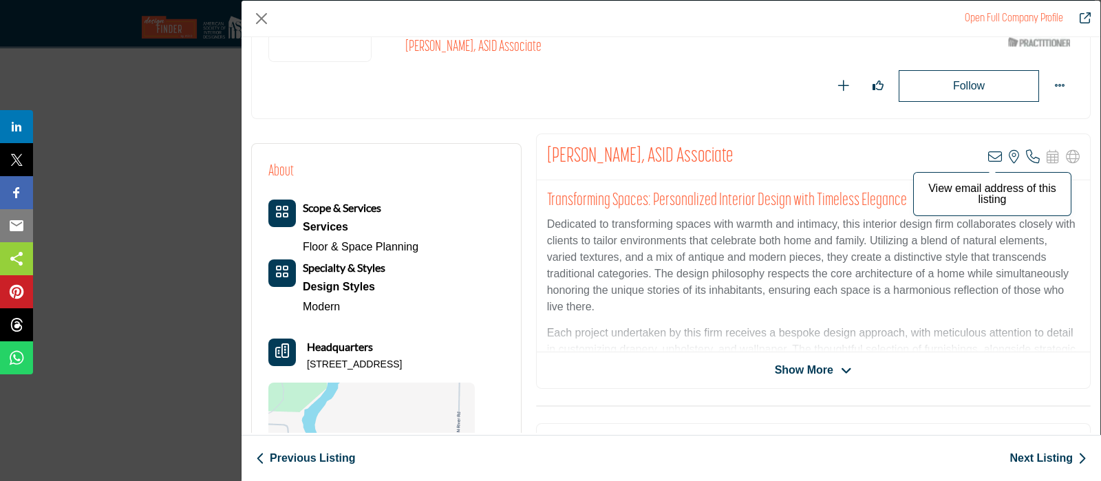
click at [991, 150] on icon "Company Data Modal" at bounding box center [995, 157] width 14 height 14
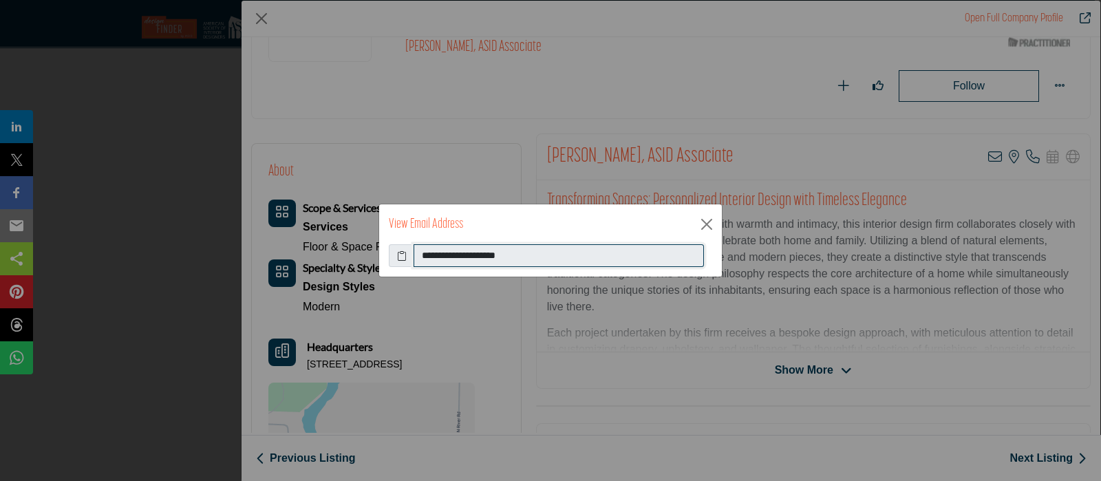
drag, startPoint x: 536, startPoint y: 252, endPoint x: 415, endPoint y: 249, distance: 121.1
click at [415, 249] on input "**********" at bounding box center [559, 255] width 290 height 23
click at [707, 228] on button "Close" at bounding box center [706, 224] width 21 height 21
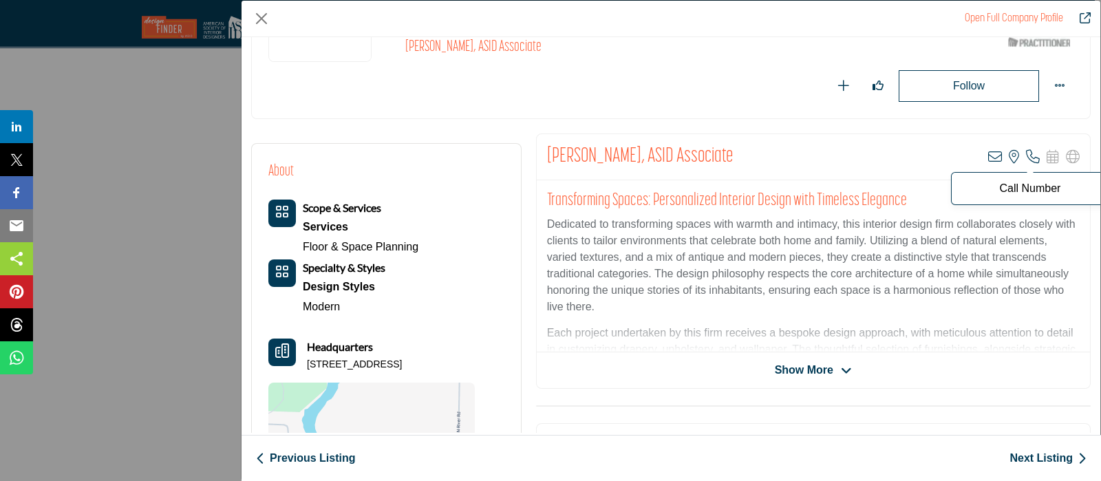
click at [1030, 154] on icon "Company Data Modal" at bounding box center [1033, 157] width 14 height 14
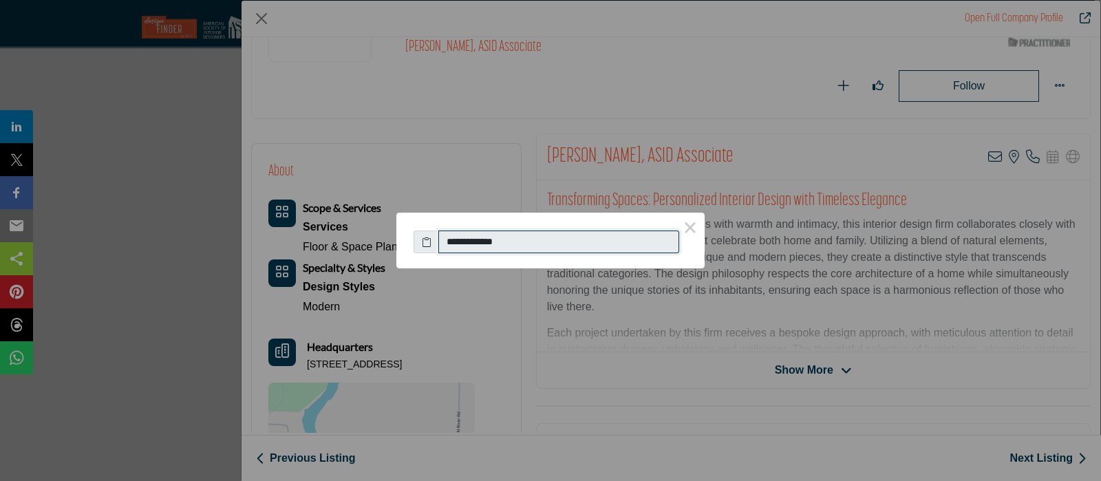
drag, startPoint x: 548, startPoint y: 233, endPoint x: 433, endPoint y: 253, distance: 116.6
click at [433, 253] on div "**********" at bounding box center [551, 239] width 274 height 30
click at [695, 232] on button "×" at bounding box center [690, 227] width 29 height 29
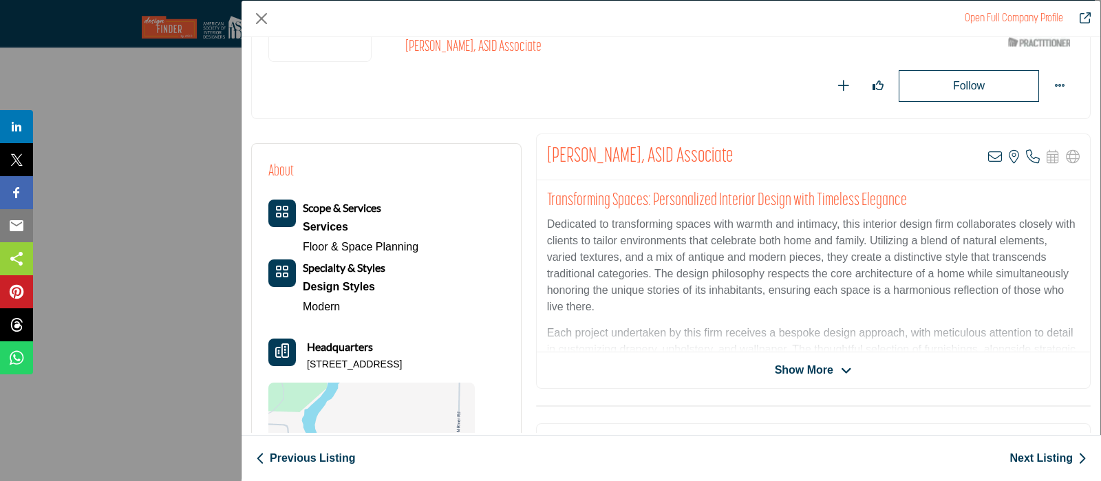
drag, startPoint x: 466, startPoint y: 363, endPoint x: 305, endPoint y: 370, distance: 161.2
click at [305, 370] on div "Scope & Services Services Floor & Space Planning Specialty & Styles Design Styl…" at bounding box center [371, 360] width 206 height 321
copy p "[STREET_ADDRESS]"
click at [1039, 457] on link "Next Listing" at bounding box center [1047, 458] width 77 height 17
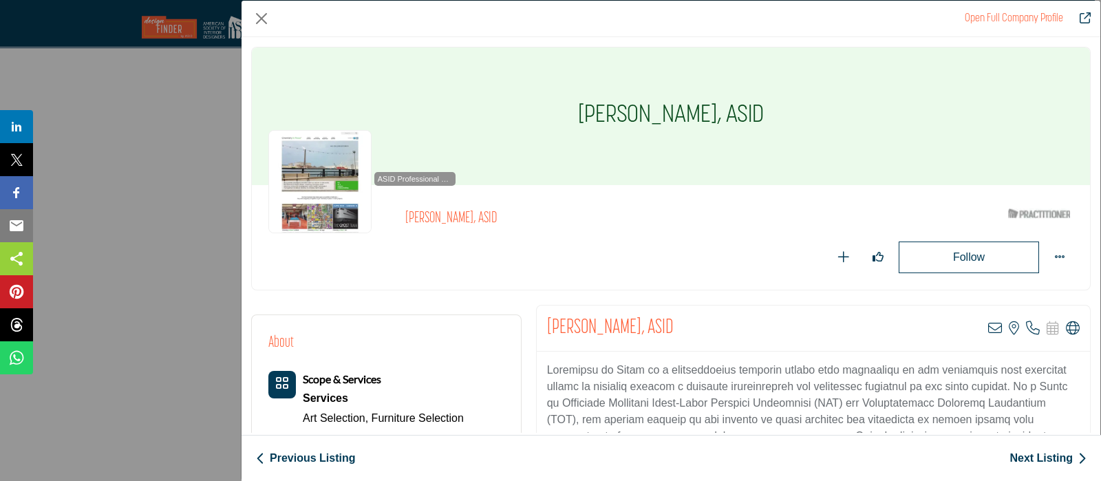
drag, startPoint x: 683, startPoint y: 318, endPoint x: 547, endPoint y: 327, distance: 136.5
click at [547, 327] on div "[PERSON_NAME], ASID View email address of this listing View the location of thi…" at bounding box center [813, 329] width 553 height 46
copy h2 "[PERSON_NAME], ASID"
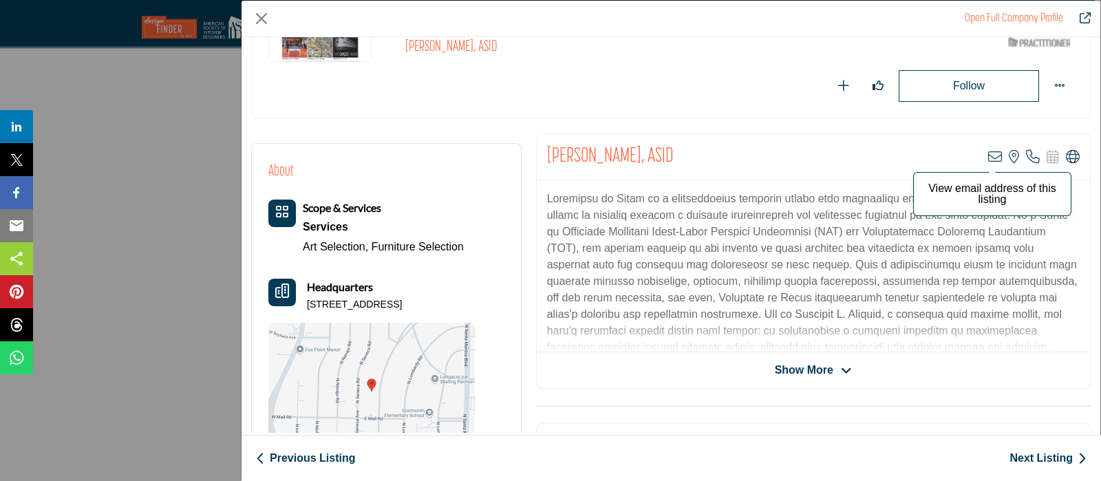
click at [988, 151] on icon "Company Data Modal" at bounding box center [995, 157] width 14 height 14
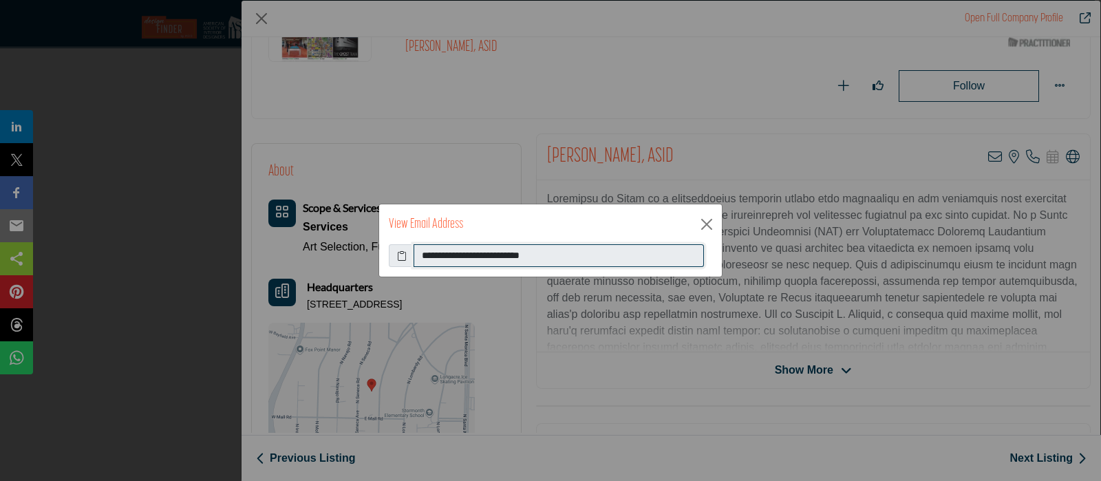
drag, startPoint x: 550, startPoint y: 253, endPoint x: 402, endPoint y: 259, distance: 148.8
click at [402, 259] on div "**********" at bounding box center [550, 255] width 323 height 23
click at [712, 219] on button "Close" at bounding box center [706, 224] width 21 height 21
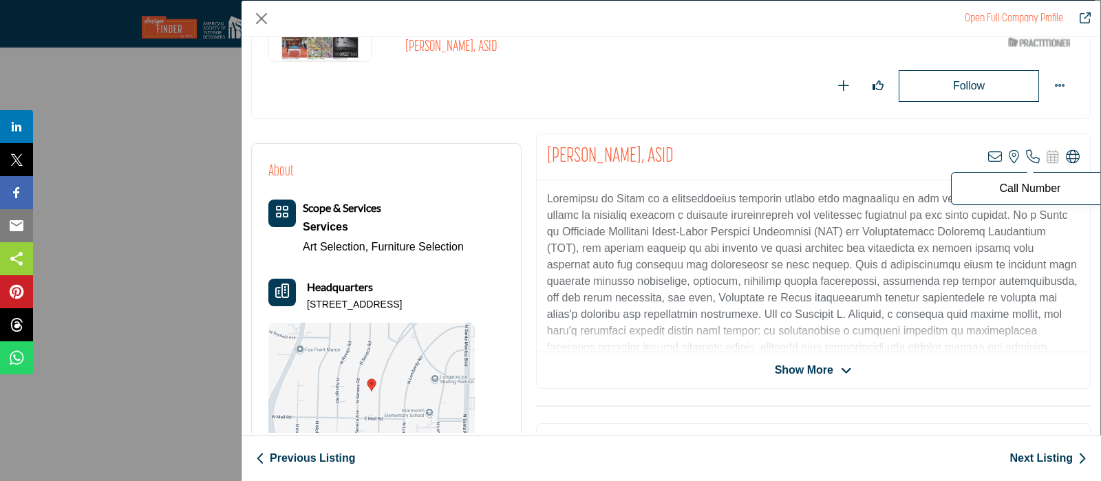
click at [1027, 157] on icon "Company Data Modal" at bounding box center [1033, 157] width 14 height 14
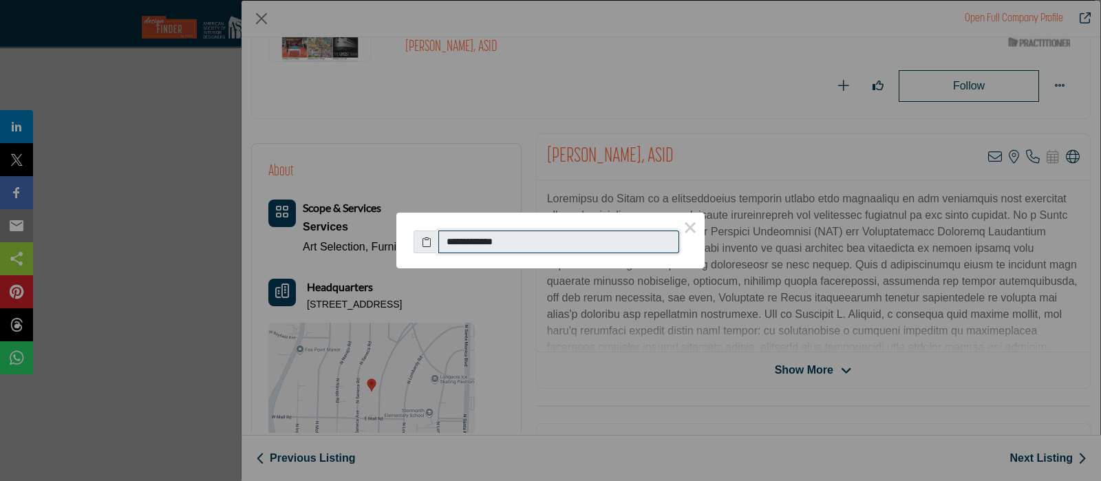
drag, startPoint x: 542, startPoint y: 239, endPoint x: 422, endPoint y: 253, distance: 119.8
click at [422, 253] on div "**********" at bounding box center [550, 235] width 308 height 44
click at [698, 226] on button "×" at bounding box center [690, 227] width 29 height 29
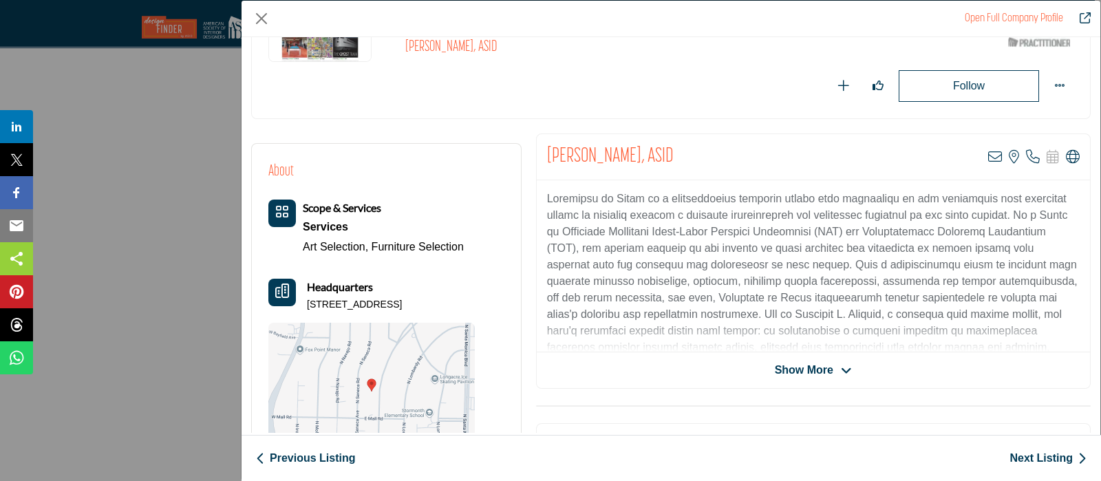
drag, startPoint x: 491, startPoint y: 308, endPoint x: 310, endPoint y: 300, distance: 181.8
click at [310, 300] on div "About Scope & Services Services Art Selection, Furniture Selection Headquarters" at bounding box center [386, 310] width 236 height 300
click at [494, 303] on div "About Scope & Services Services Art Selection, Furniture Selection Headquarters" at bounding box center [386, 310] width 236 height 300
click at [402, 293] on div "Headquarters [STREET_ADDRESS]" at bounding box center [354, 295] width 95 height 33
drag, startPoint x: 487, startPoint y: 299, endPoint x: 301, endPoint y: 303, distance: 186.5
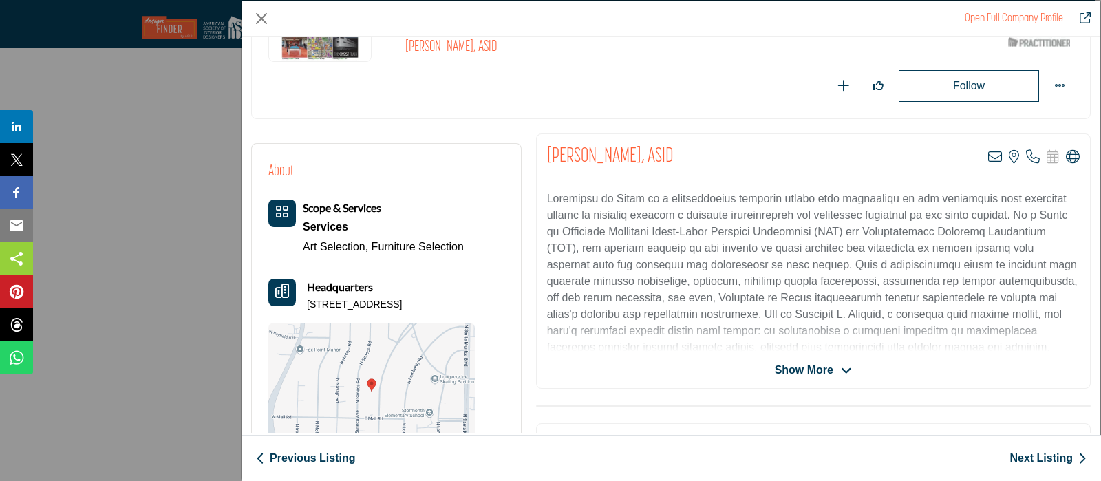
click at [301, 303] on div "About Scope & Services Services Art Selection, Furniture Selection Headquarters" at bounding box center [386, 310] width 236 height 300
copy p "[STREET_ADDRESS]"
click at [1046, 453] on link "Next Listing" at bounding box center [1047, 458] width 77 height 17
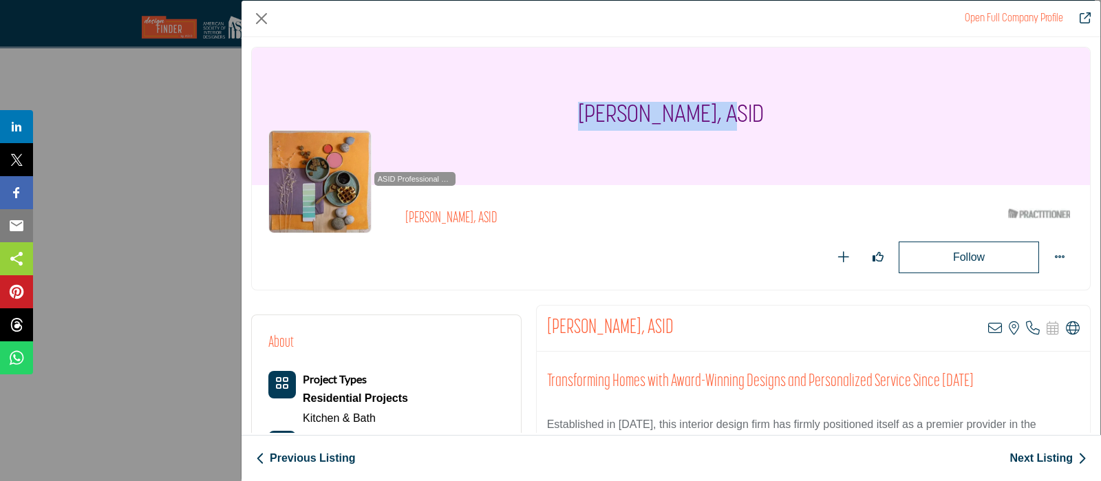
drag, startPoint x: 749, startPoint y: 104, endPoint x: 598, endPoint y: 83, distance: 152.2
click at [598, 83] on div "[PERSON_NAME], ASID" at bounding box center [671, 116] width 838 height 138
copy h1 "[PERSON_NAME], ASID"
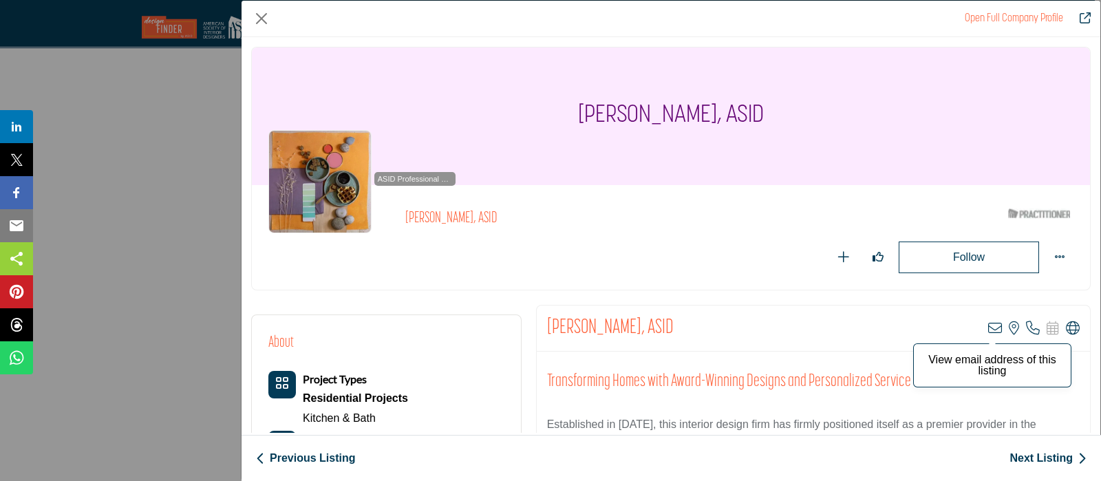
click at [989, 328] on icon "Company Data Modal" at bounding box center [995, 328] width 14 height 14
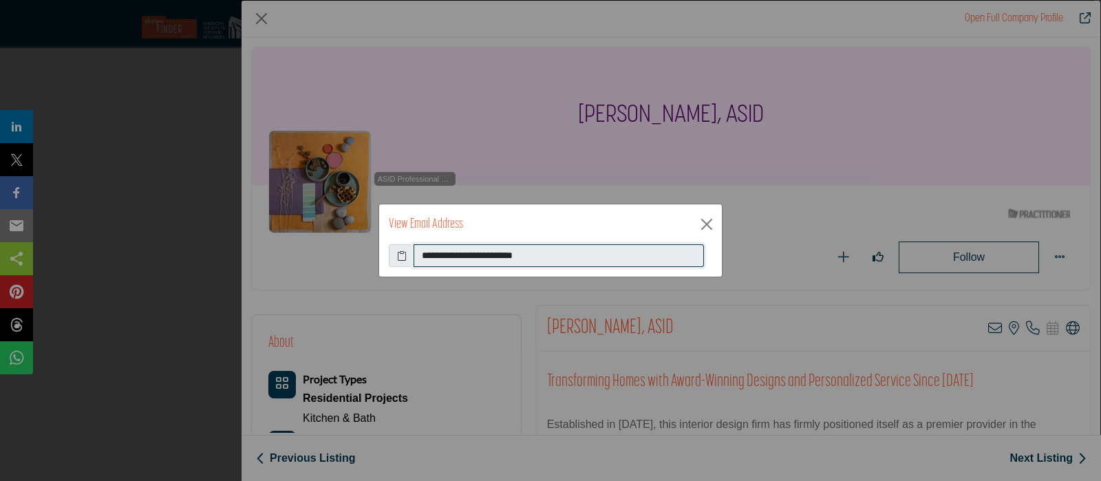
drag, startPoint x: 544, startPoint y: 262, endPoint x: 417, endPoint y: 256, distance: 127.4
click at [417, 256] on input "**********" at bounding box center [559, 255] width 290 height 23
click at [705, 214] on button "Close" at bounding box center [706, 224] width 21 height 21
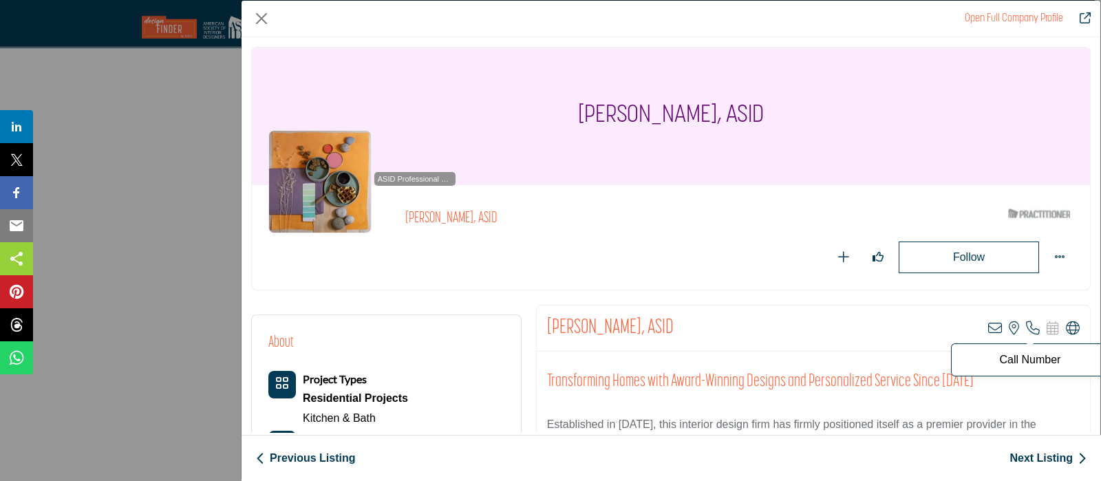
click at [1026, 326] on icon "Company Data Modal" at bounding box center [1033, 328] width 14 height 14
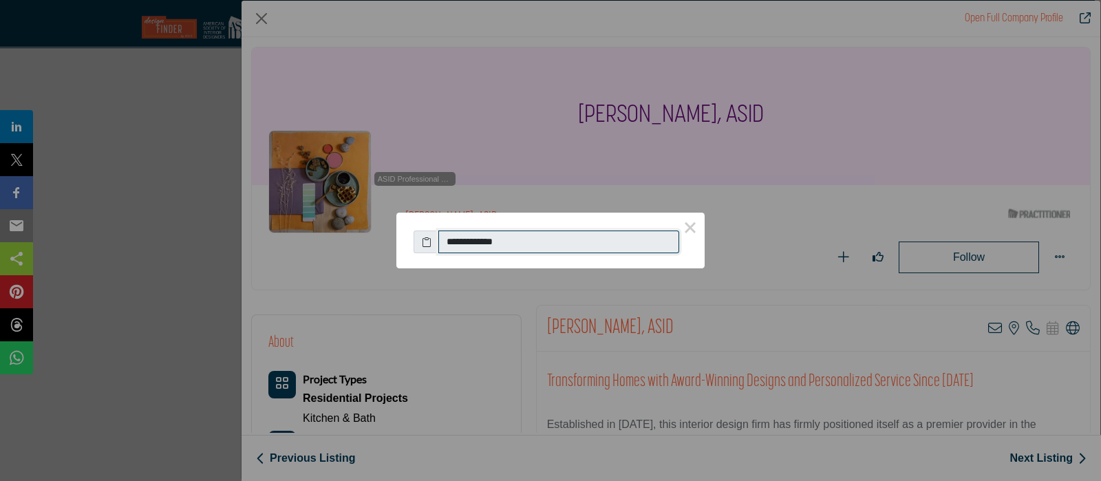
drag, startPoint x: 611, startPoint y: 243, endPoint x: 442, endPoint y: 242, distance: 168.6
click at [442, 242] on input "**********" at bounding box center [558, 242] width 241 height 23
click at [692, 225] on button "×" at bounding box center [690, 227] width 29 height 29
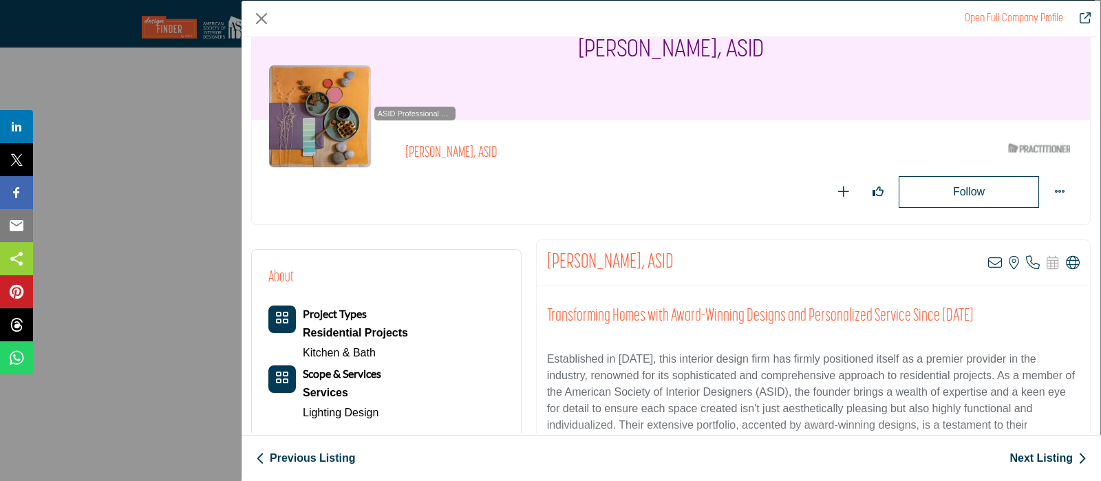
scroll to position [313, 0]
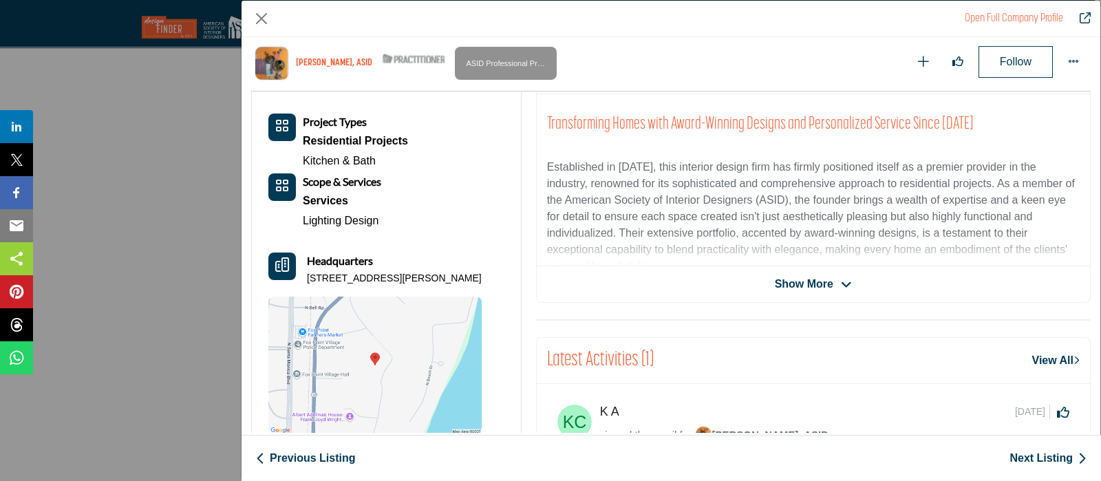
drag, startPoint x: 482, startPoint y: 275, endPoint x: 302, endPoint y: 272, distance: 179.6
click at [302, 272] on div "About Project Types Residential Projects Kitchen & Bath Services" at bounding box center [386, 254] width 236 height 360
copy p "[STREET_ADDRESS][PERSON_NAME]"
click at [1048, 458] on link "Next Listing" at bounding box center [1047, 458] width 77 height 17
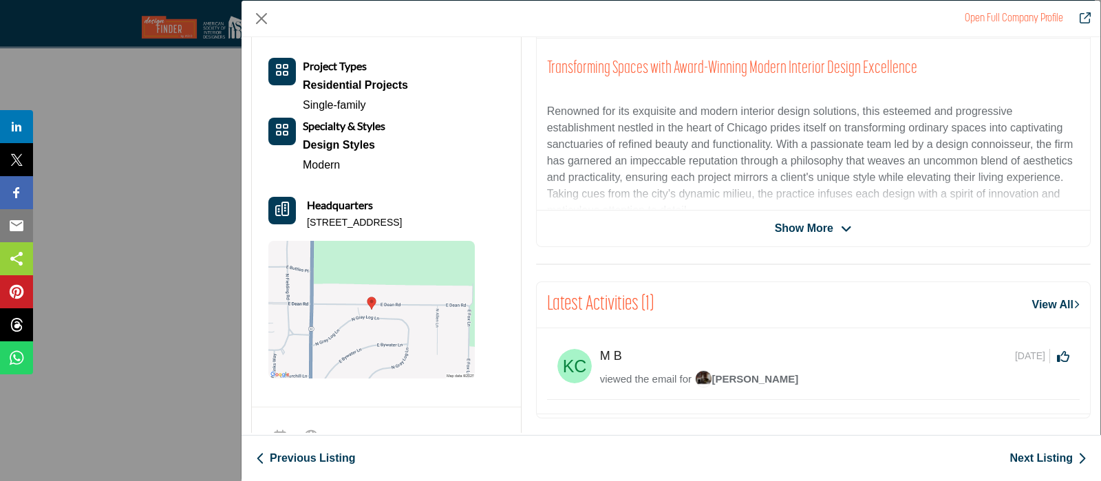
scroll to position [85, 0]
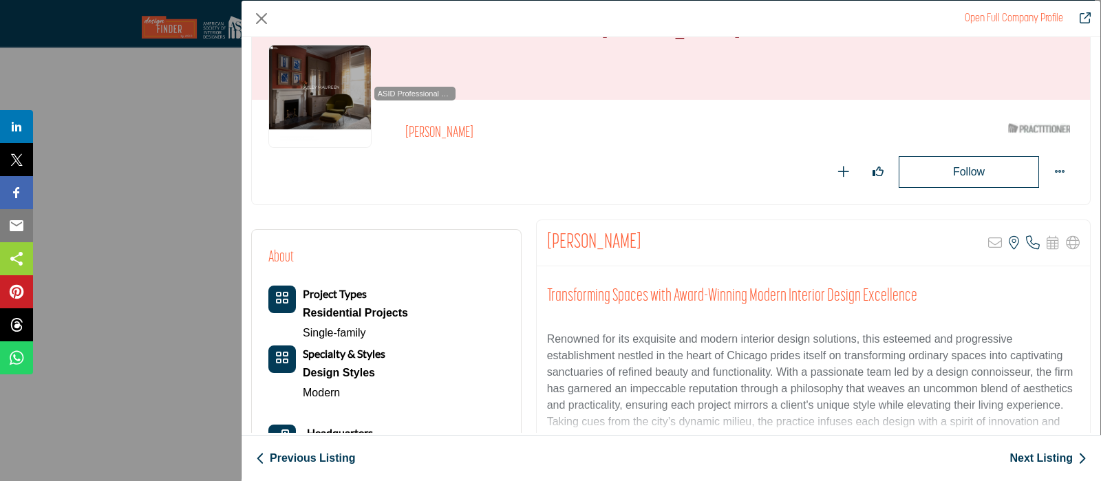
drag, startPoint x: 641, startPoint y: 235, endPoint x: 575, endPoint y: 217, distance: 68.6
click at [537, 225] on div "[PERSON_NAME] Sorry, but this listing is on a subscription plan which does not …" at bounding box center [813, 243] width 553 height 46
copy h2 "[PERSON_NAME]"
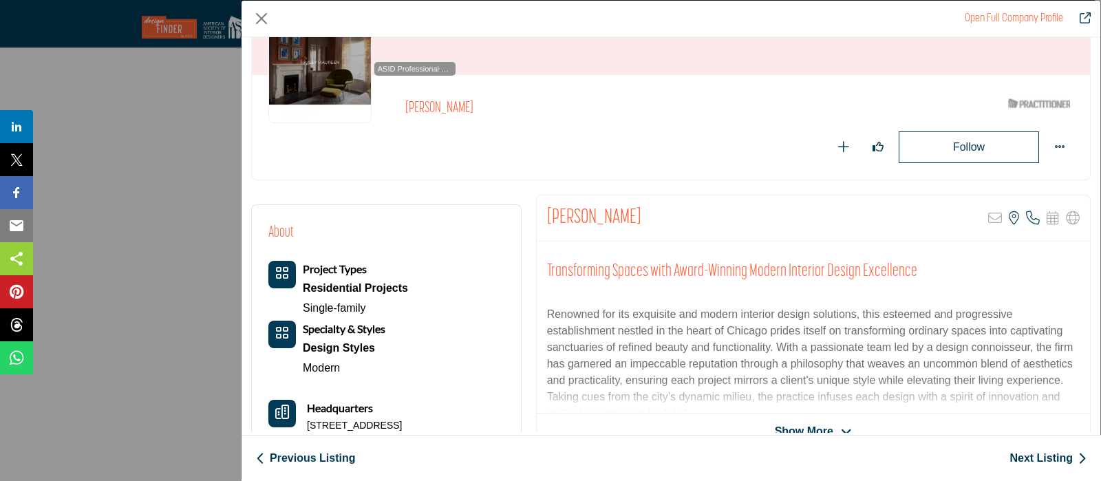
scroll to position [171, 0]
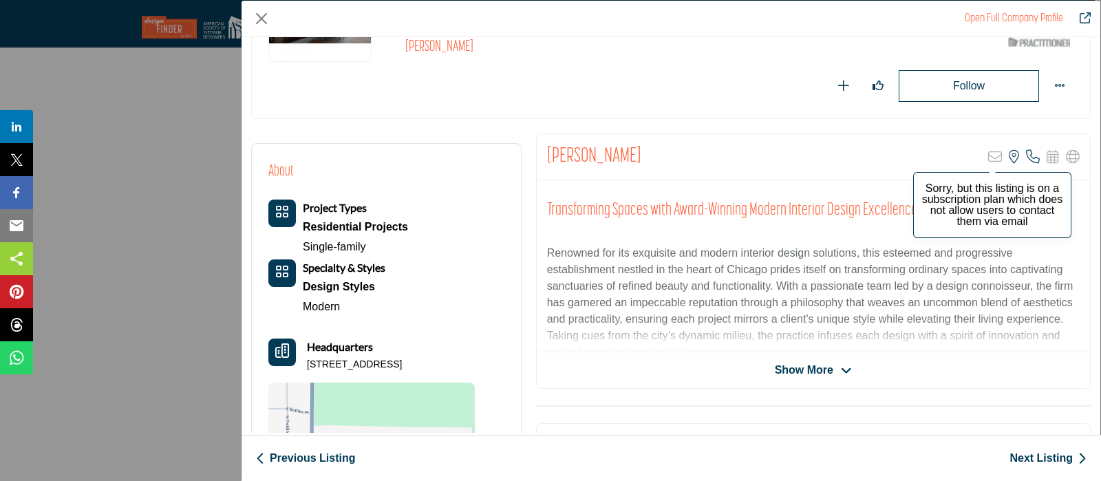
click at [989, 156] on icon "Company Data Modal" at bounding box center [995, 157] width 14 height 14
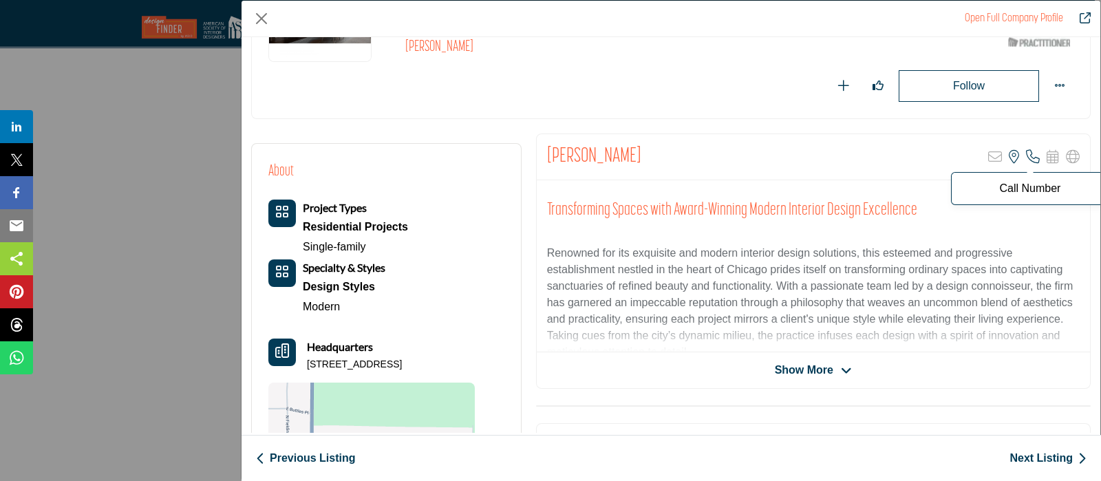
click at [1026, 154] on icon "Company Data Modal" at bounding box center [1033, 157] width 14 height 14
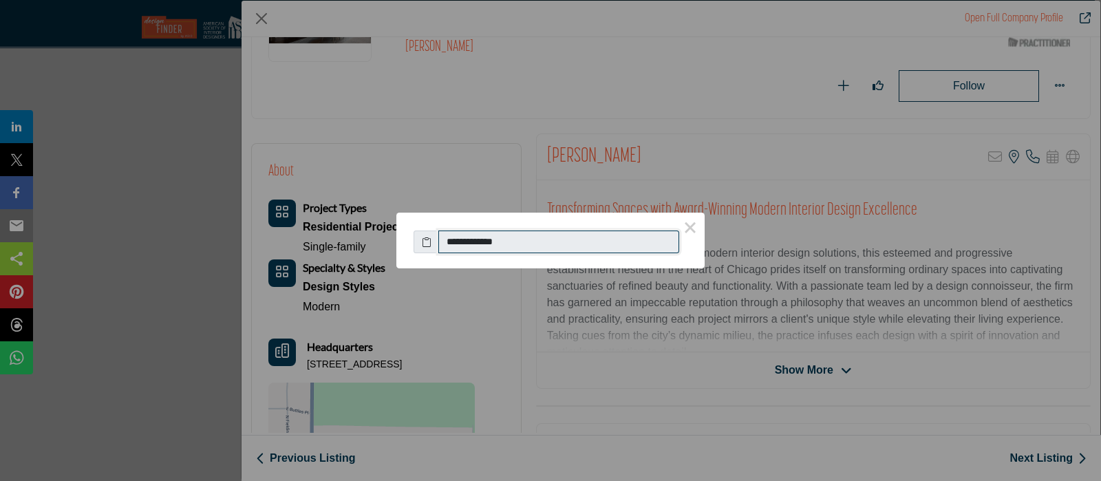
drag, startPoint x: 582, startPoint y: 246, endPoint x: 426, endPoint y: 248, distance: 156.2
click at [426, 248] on div "**********" at bounding box center [551, 239] width 274 height 30
click at [689, 224] on button "×" at bounding box center [690, 227] width 29 height 29
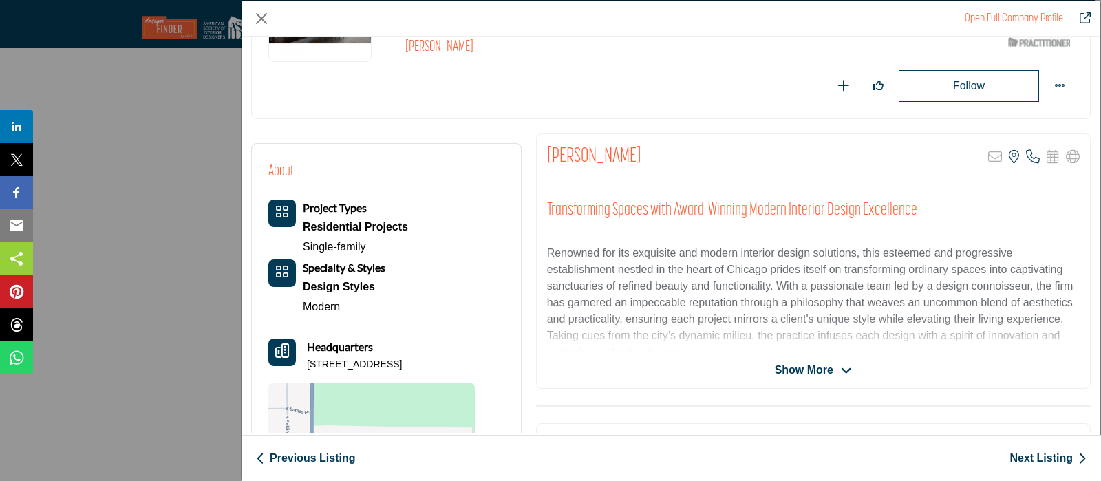
drag, startPoint x: 475, startPoint y: 365, endPoint x: 310, endPoint y: 373, distance: 165.3
click at [305, 373] on div "About Project Types Residential Projects Single-family Modern" at bounding box center [386, 340] width 236 height 360
copy p "[STREET_ADDRESS]"
click at [1053, 457] on link "Next Listing" at bounding box center [1047, 458] width 77 height 17
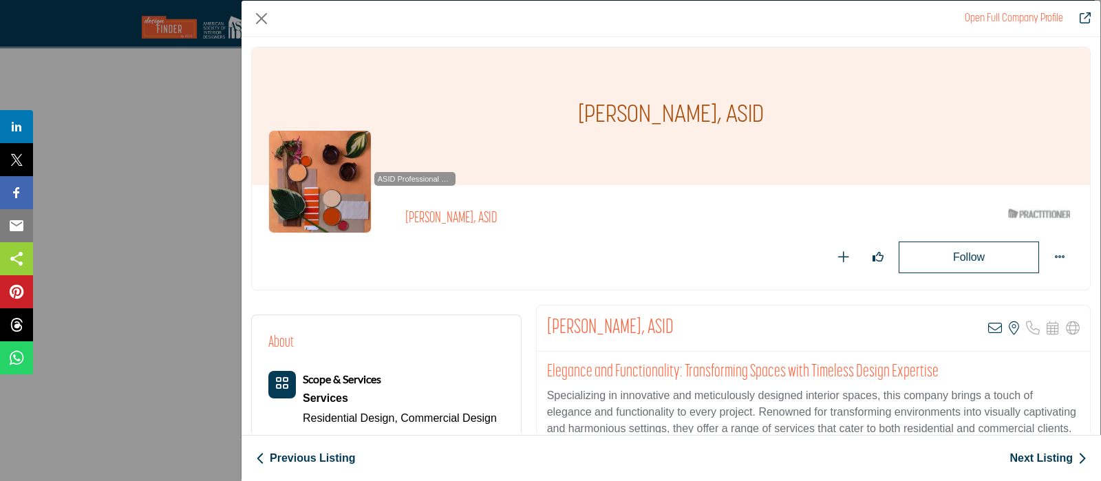
drag, startPoint x: 745, startPoint y: 323, endPoint x: 546, endPoint y: 322, distance: 198.9
click at [546, 322] on div "[PERSON_NAME], ASID View email address of this listing View the location of thi…" at bounding box center [813, 329] width 553 height 46
copy h2 "[PERSON_NAME], ASID"
click at [988, 328] on icon "Company Data Modal" at bounding box center [995, 328] width 14 height 14
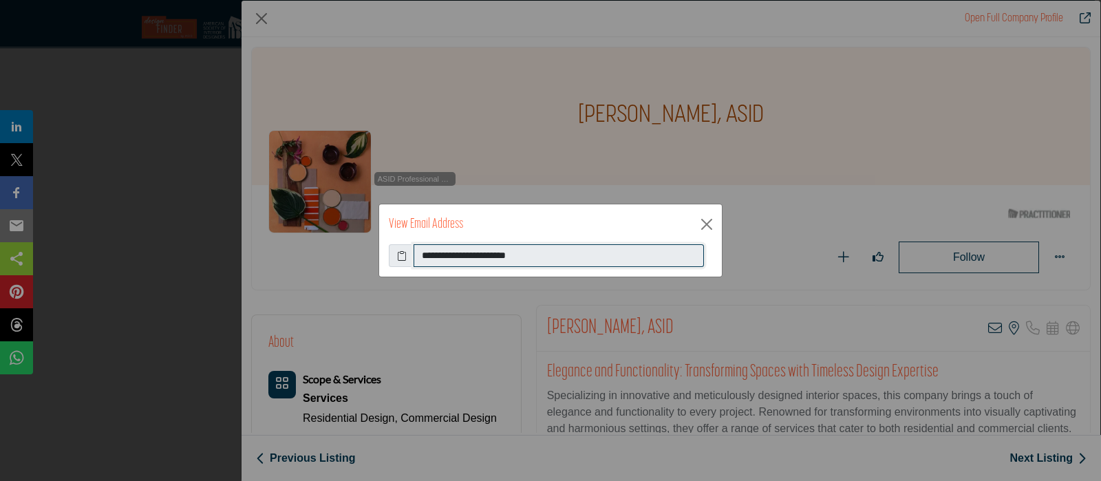
drag, startPoint x: 538, startPoint y: 247, endPoint x: 429, endPoint y: 269, distance: 111.6
click at [414, 257] on input "**********" at bounding box center [559, 255] width 290 height 23
click at [704, 218] on button "Close" at bounding box center [706, 224] width 21 height 21
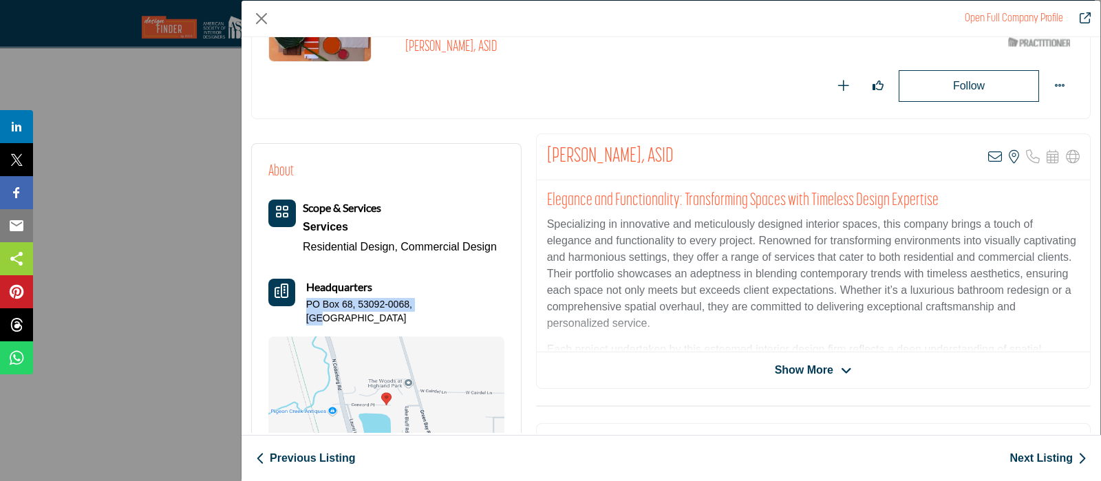
drag, startPoint x: 451, startPoint y: 309, endPoint x: 290, endPoint y: 311, distance: 161.7
click at [305, 315] on div "Scope & Services Services Residential Design, Commercial Design" at bounding box center [386, 337] width 236 height 274
copy div "Company Data Modal"
click at [1060, 454] on link "Next Listing" at bounding box center [1047, 458] width 77 height 17
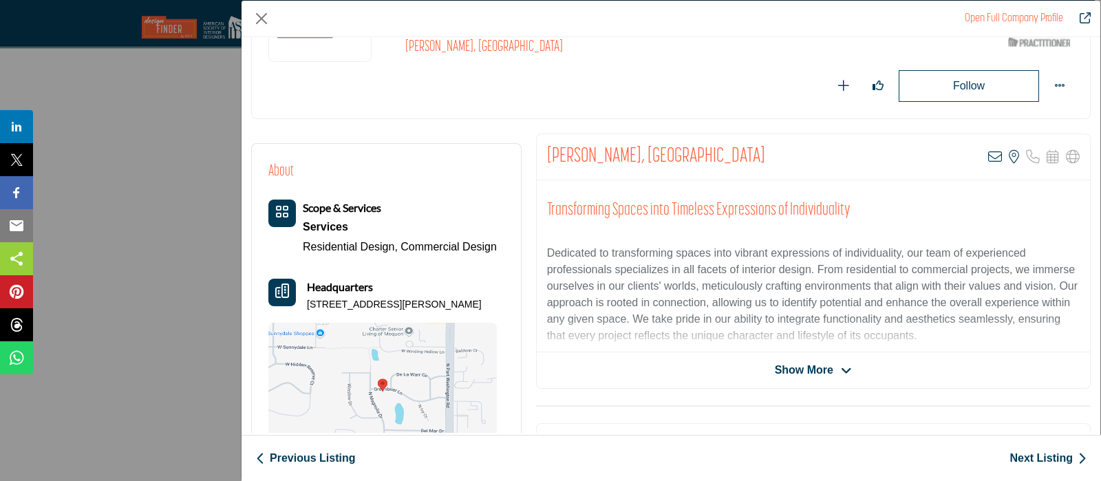
scroll to position [85, 0]
